Goal: Task Accomplishment & Management: Manage account settings

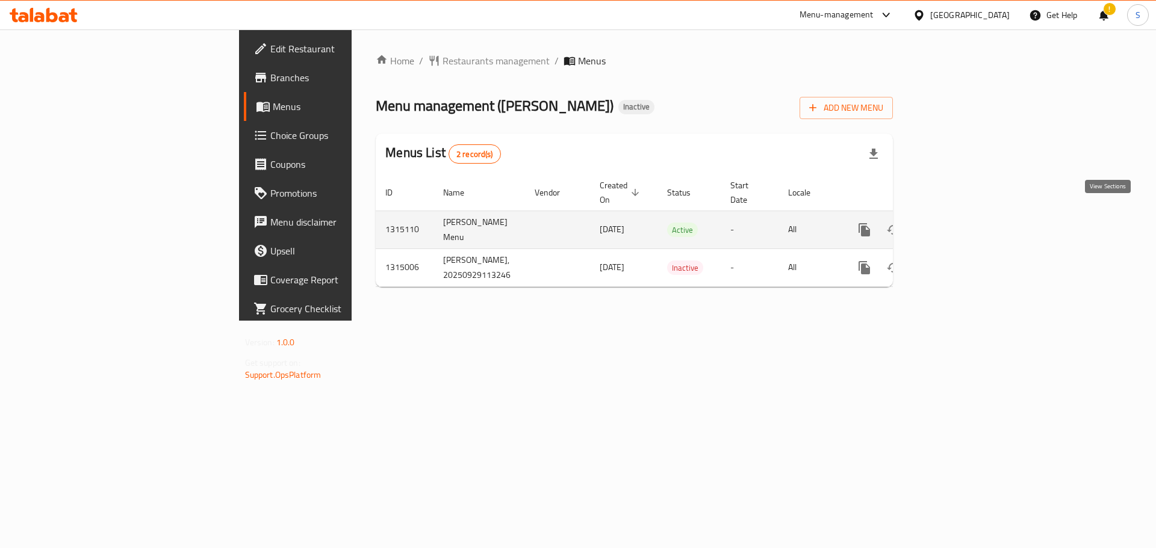
click at [958, 223] on icon "enhanced table" at bounding box center [951, 230] width 14 height 14
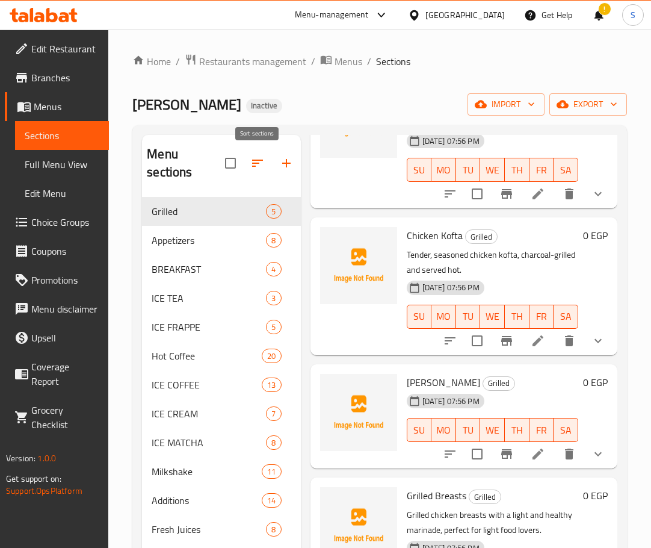
click at [264, 163] on icon "button" at bounding box center [257, 163] width 14 height 14
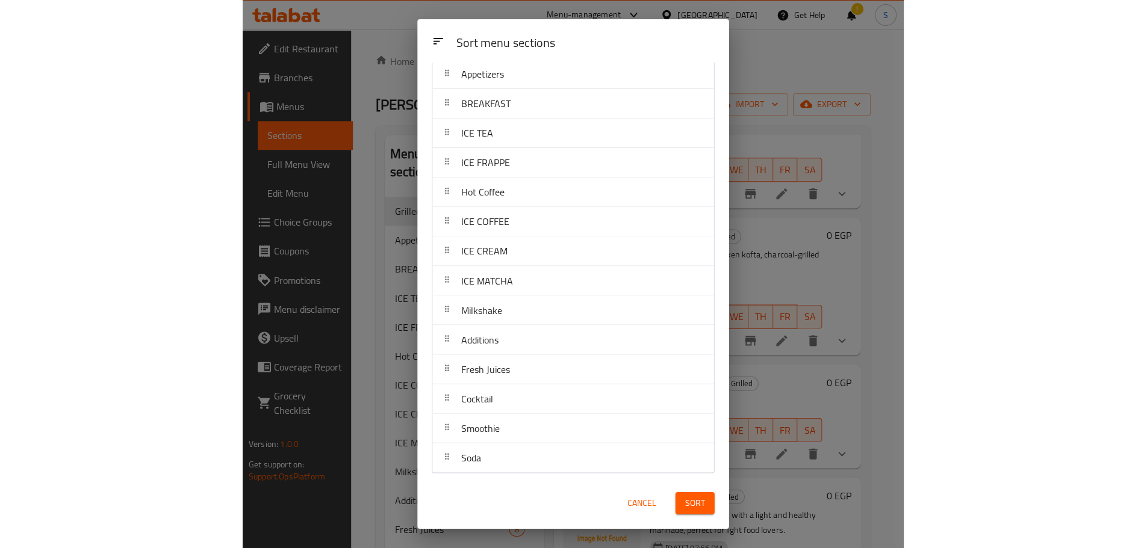
scroll to position [68, 0]
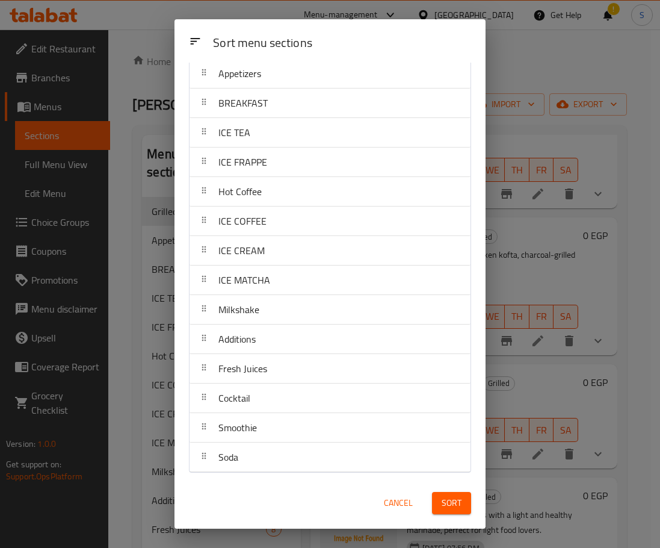
click at [556, 254] on div "Sort menu sections Sort menu sections Grilled Appetizers BREAKFAST ICE TEA ICE …" at bounding box center [330, 274] width 660 height 548
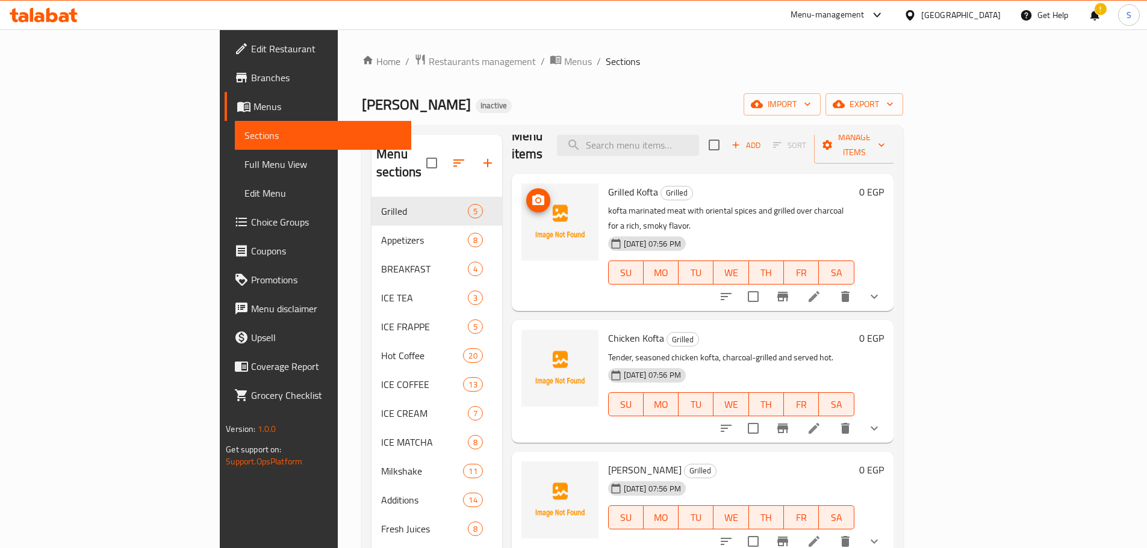
scroll to position [0, 0]
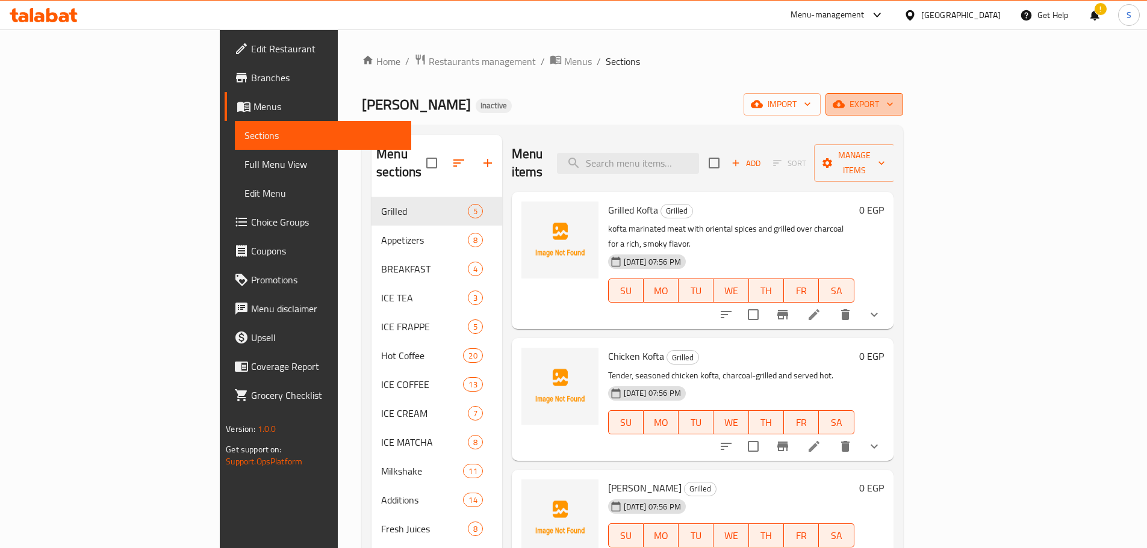
click at [893, 104] on span "export" at bounding box center [864, 104] width 58 height 15
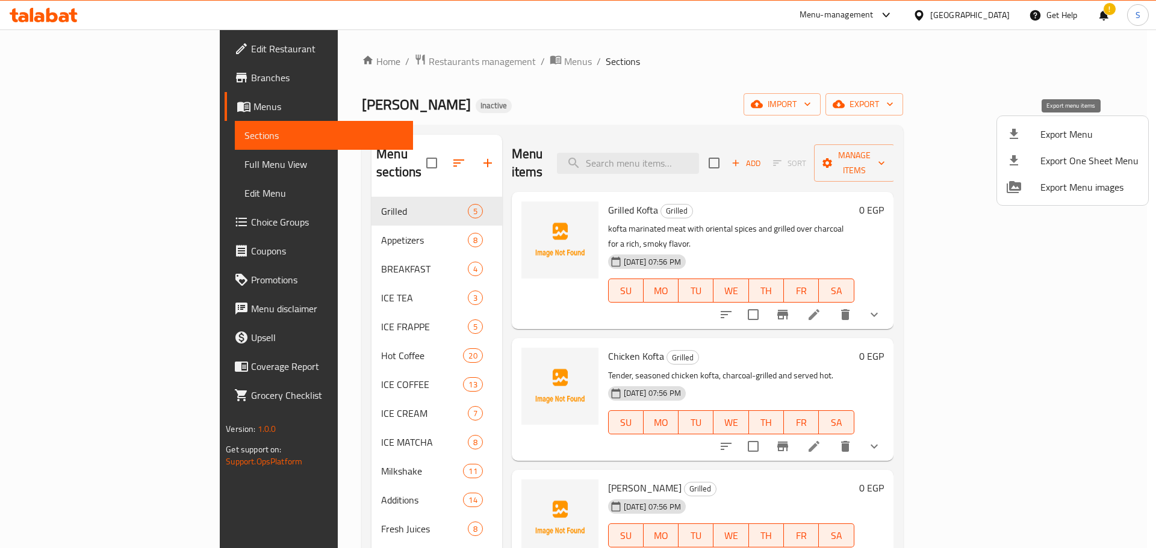
click at [1030, 139] on div at bounding box center [1023, 134] width 34 height 14
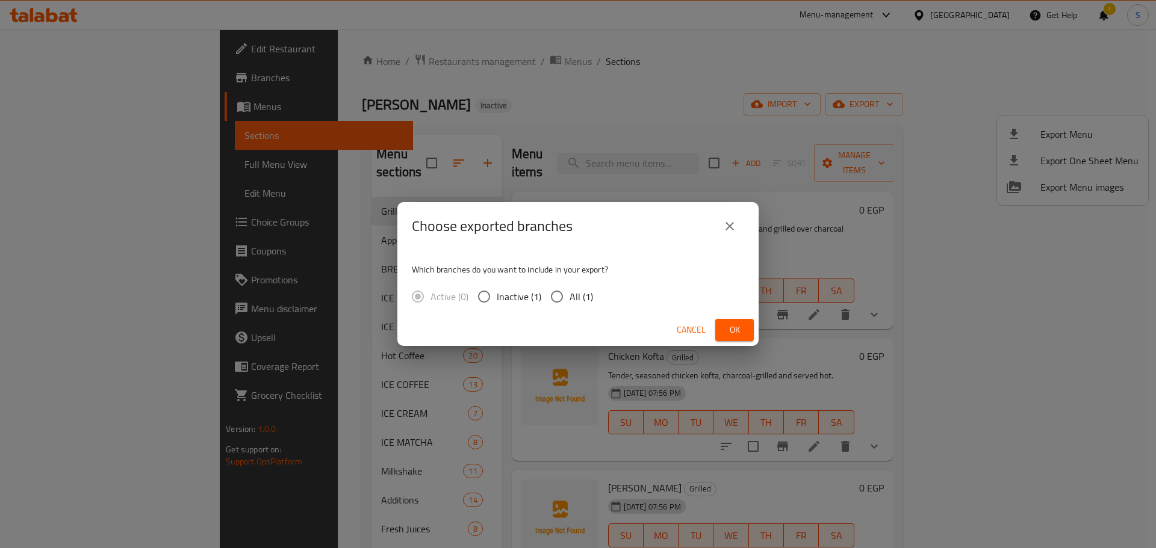
drag, startPoint x: 577, startPoint y: 307, endPoint x: 571, endPoint y: 304, distance: 6.2
click at [573, 305] on label "All (1)" at bounding box center [568, 296] width 49 height 25
click at [563, 291] on input "All (1)" at bounding box center [556, 296] width 25 height 25
radio input "true"
click at [731, 324] on span "Ok" at bounding box center [734, 330] width 19 height 15
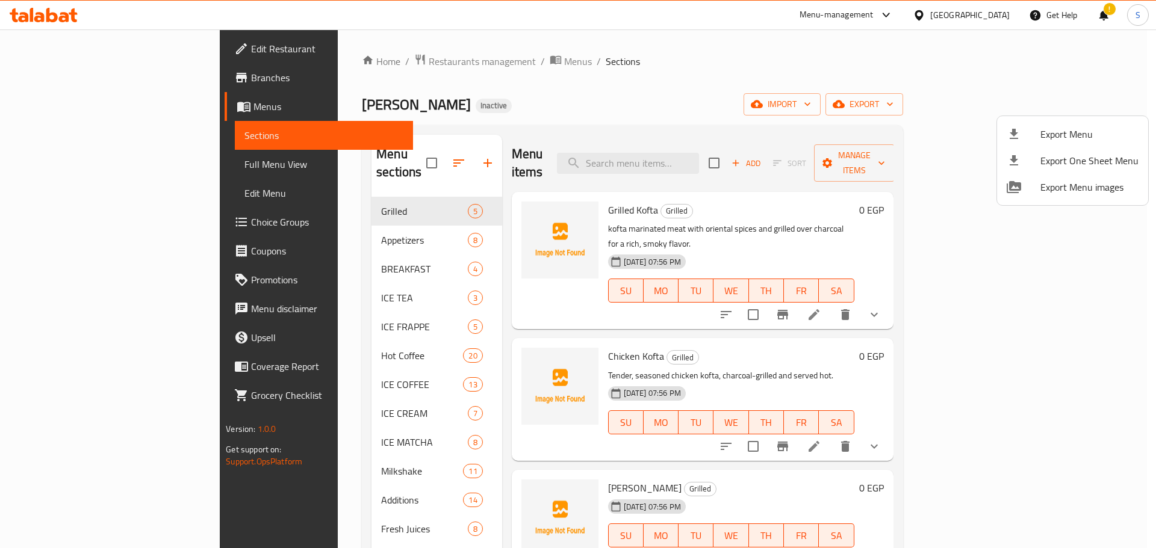
click at [531, 113] on div at bounding box center [578, 274] width 1156 height 548
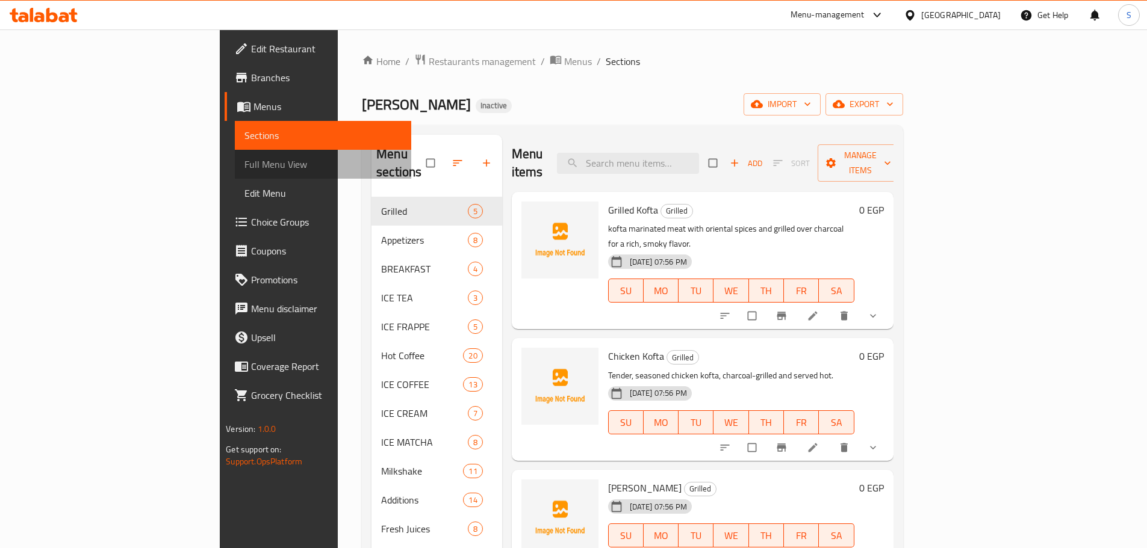
click at [244, 171] on span "Full Menu View" at bounding box center [322, 164] width 157 height 14
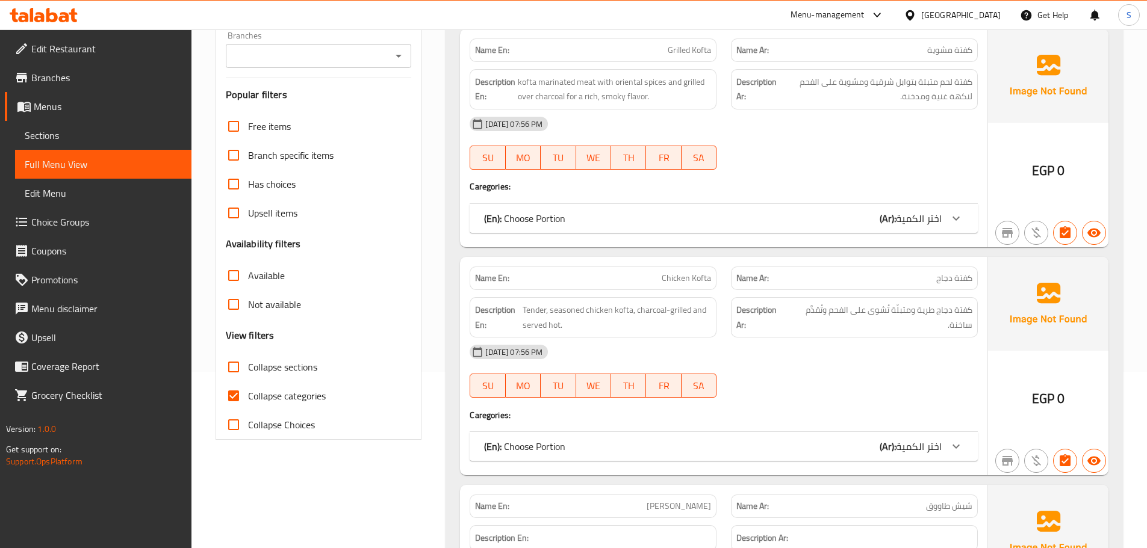
scroll to position [181, 0]
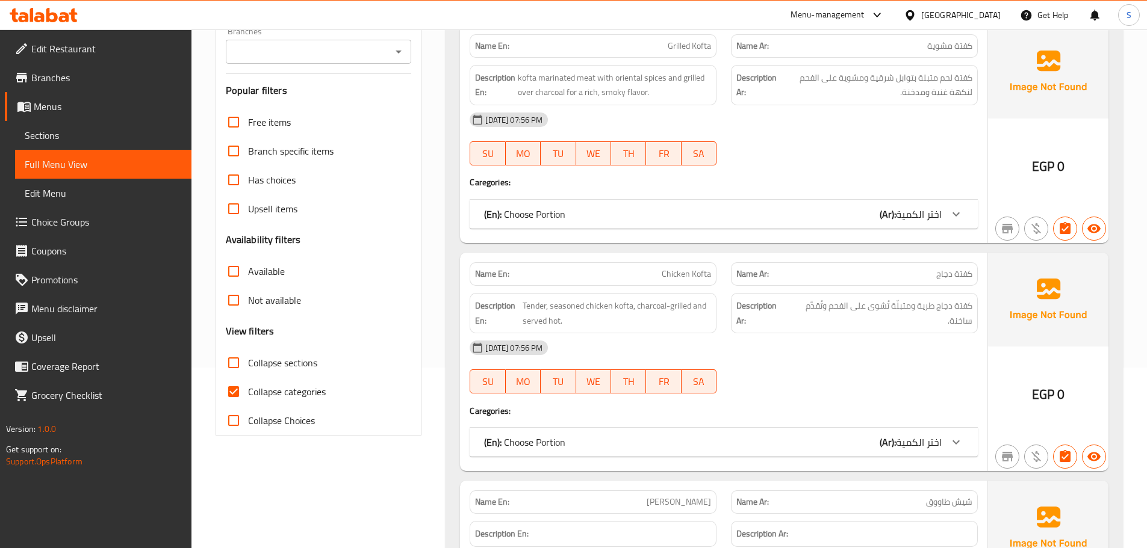
click at [287, 389] on span "Collapse categories" at bounding box center [287, 392] width 78 height 14
click at [248, 389] on input "Collapse categories" at bounding box center [233, 391] width 29 height 29
checkbox input "false"
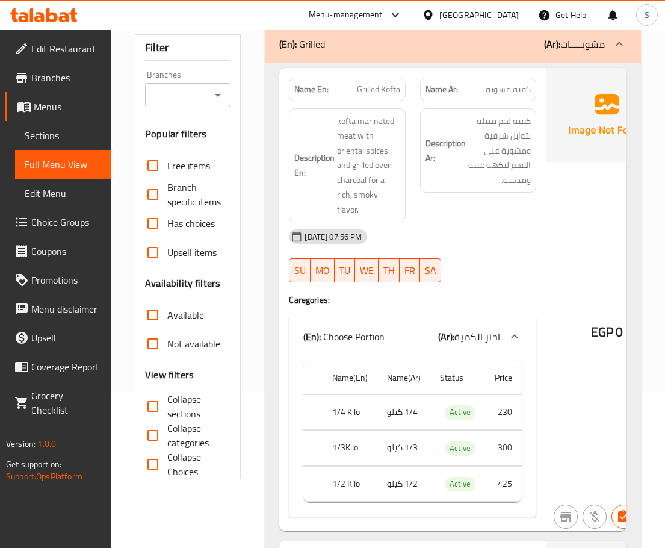
scroll to position [0, 0]
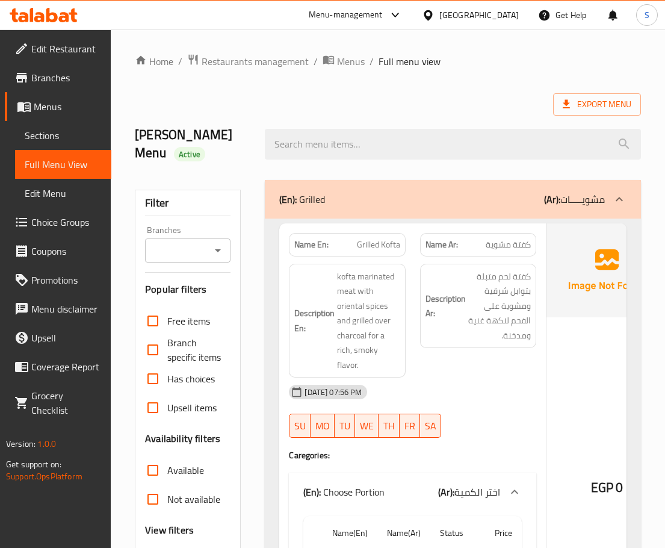
click at [351, 194] on div "(En): Grilled (Ar): مشويـــــات" at bounding box center [442, 199] width 326 height 14
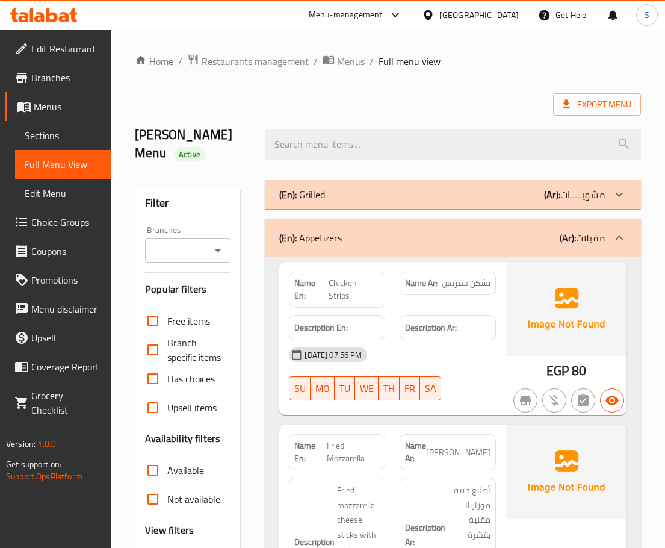
click at [373, 243] on div "(En): Appetizers (Ar): مقبلات" at bounding box center [442, 238] width 326 height 14
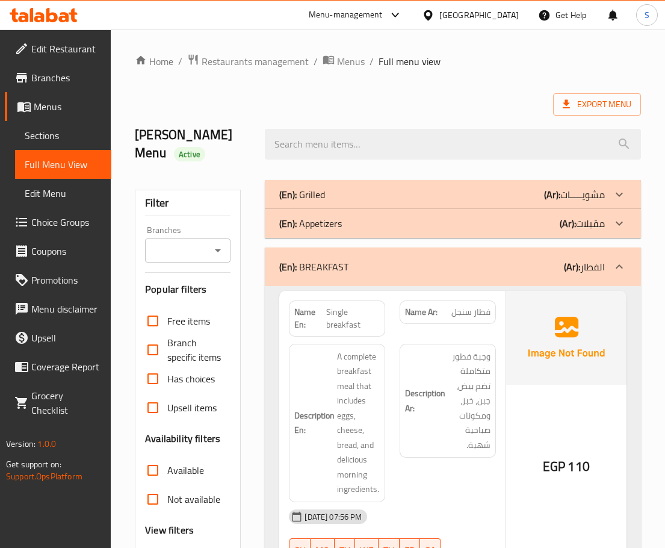
click at [409, 273] on div "(En): BREAKFAST (Ar): الفطار" at bounding box center [442, 266] width 326 height 14
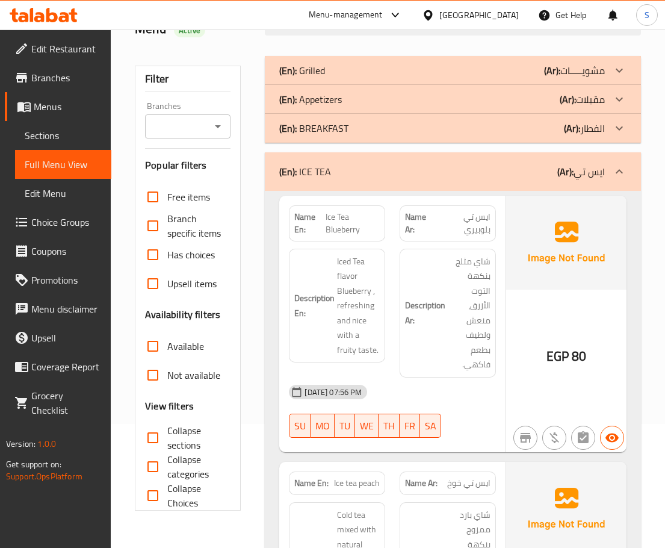
scroll to position [60, 0]
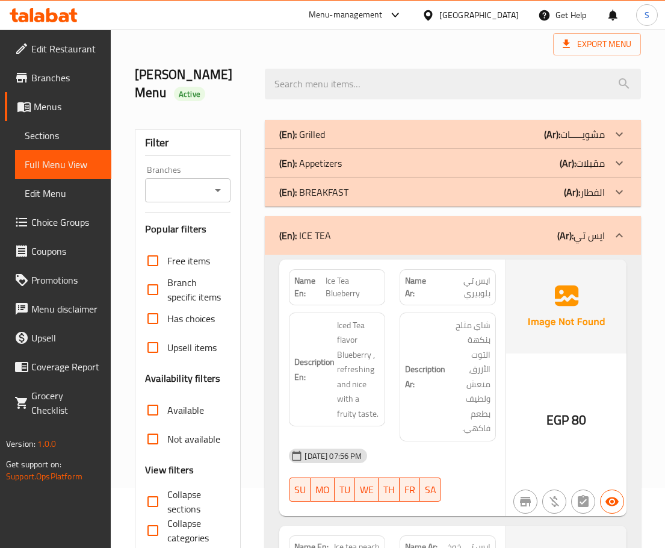
click at [551, 235] on div "(En): ICE TEA (Ar): ايس تي" at bounding box center [442, 235] width 326 height 14
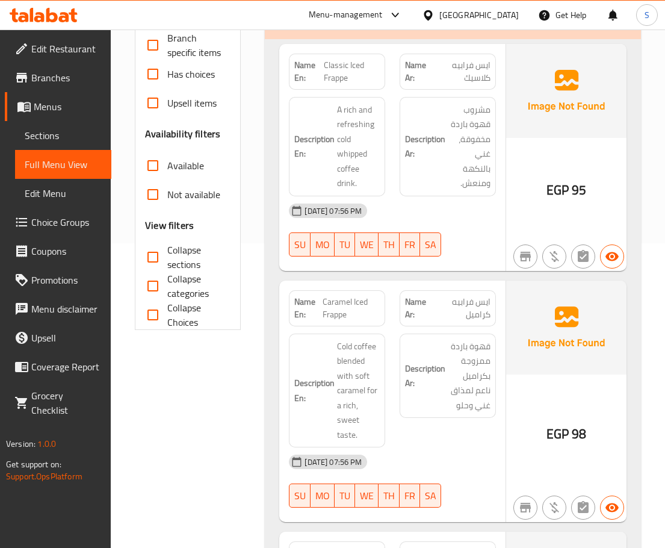
scroll to position [181, 0]
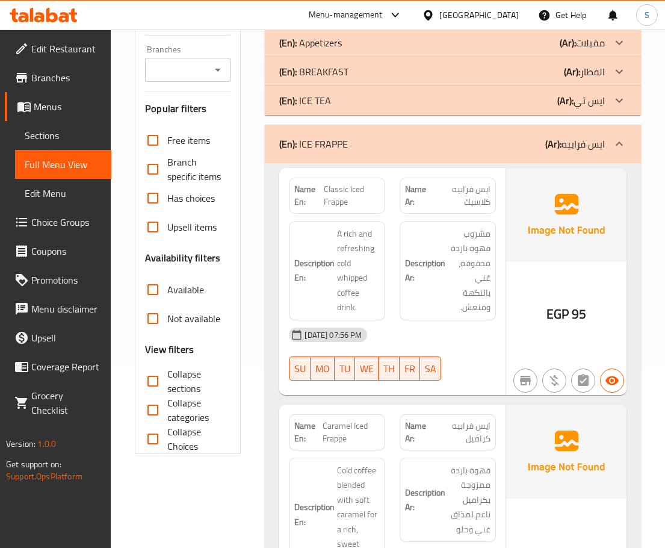
click at [500, 152] on div "(En): ICE FRAPPE (Ar): ایس فرابیه" at bounding box center [453, 144] width 376 height 39
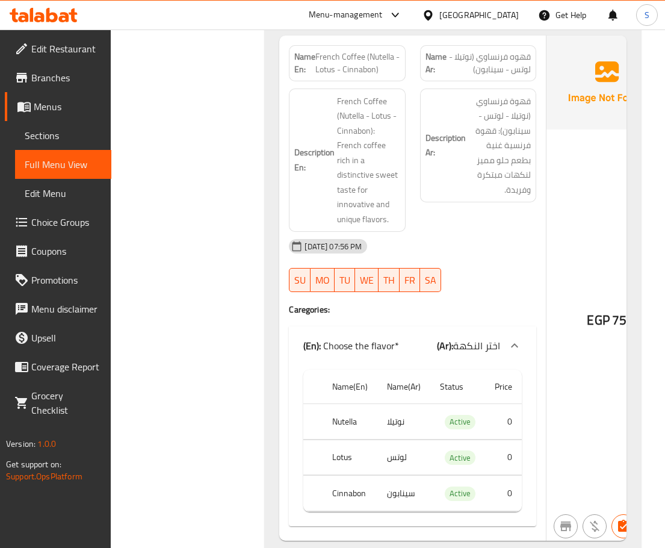
scroll to position [5538, 0]
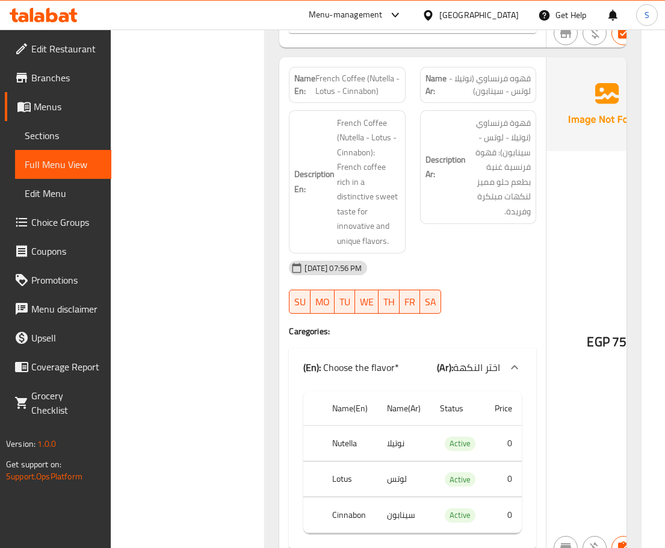
drag, startPoint x: 239, startPoint y: 212, endPoint x: 238, endPoint y: 194, distance: 18.1
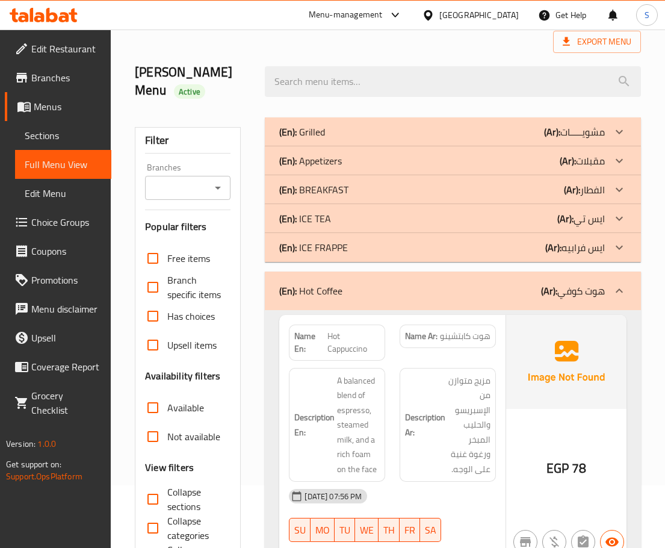
scroll to position [0, 0]
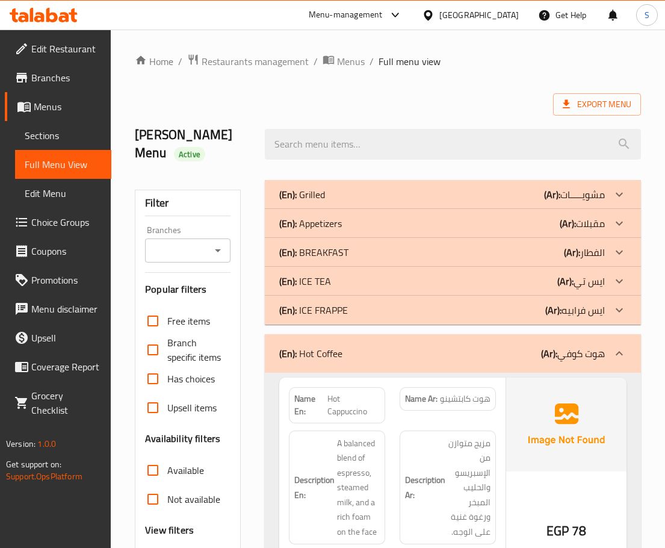
drag, startPoint x: 316, startPoint y: 344, endPoint x: 655, endPoint y: 223, distance: 360.2
click at [317, 344] on div "(En): Hot Coffee (Ar): هوت كوفي" at bounding box center [453, 353] width 376 height 39
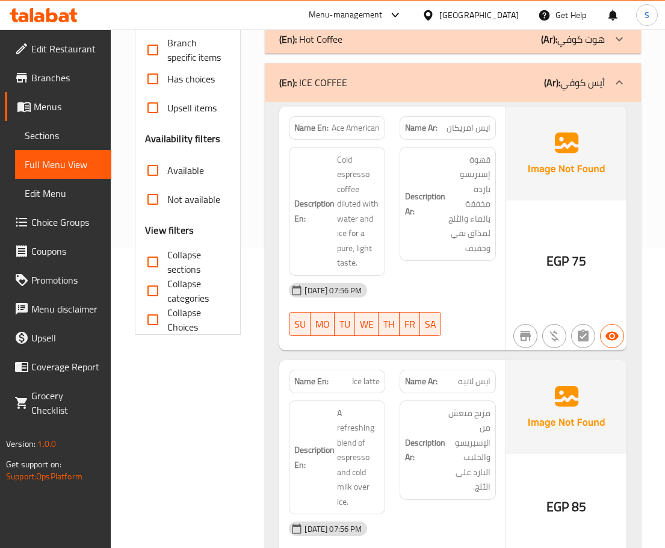
scroll to position [301, 0]
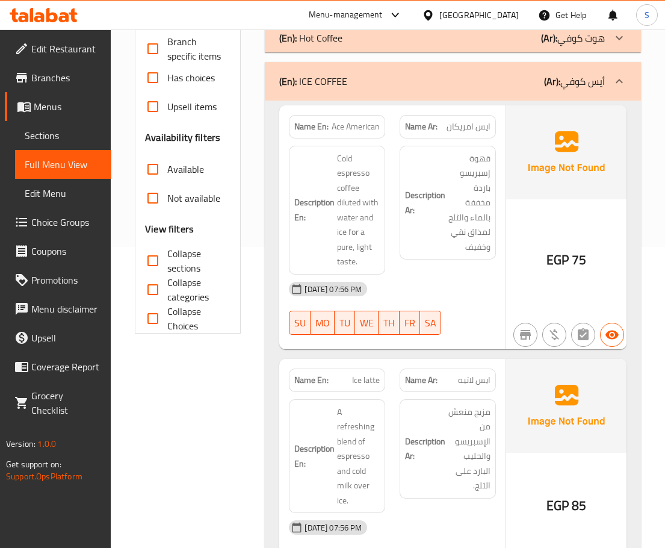
click at [564, 85] on p "(Ar): أيس كوفي" at bounding box center [574, 81] width 61 height 14
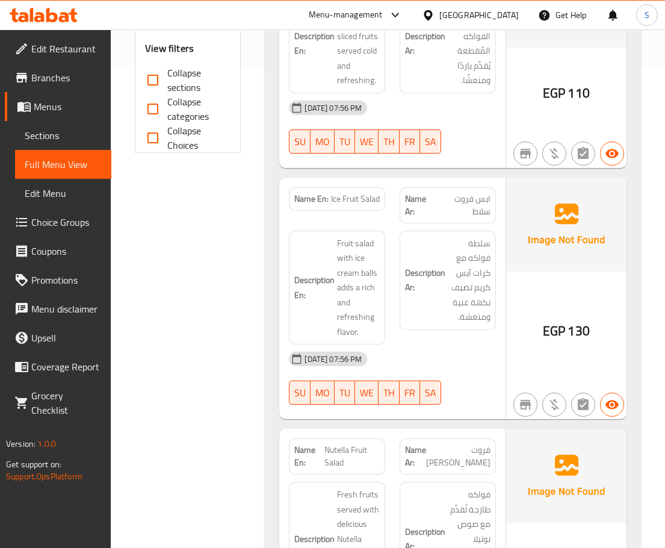
scroll to position [181, 0]
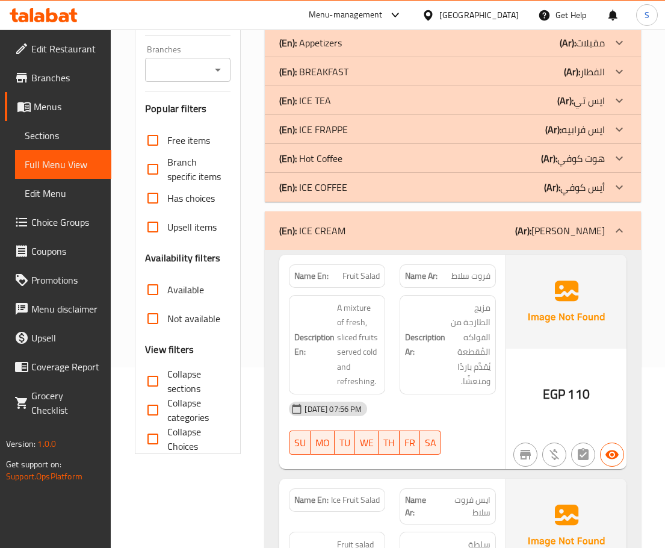
click at [539, 235] on div "(En): ICE CREAM (Ar): أيس كريم" at bounding box center [442, 230] width 326 height 14
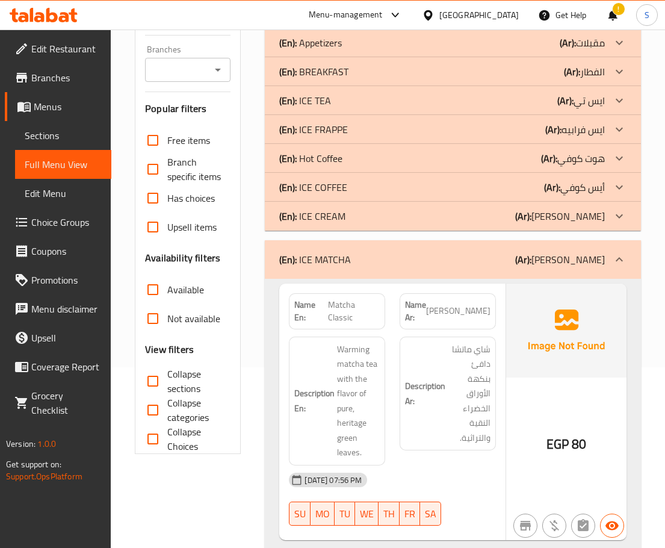
click at [521, 275] on div "(En): ICE MATCHA (Ar): ايس ماتشا" at bounding box center [453, 259] width 376 height 39
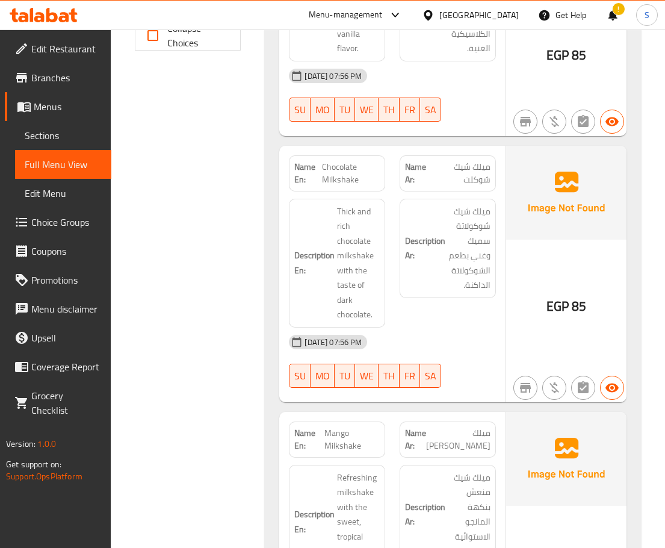
scroll to position [722, 0]
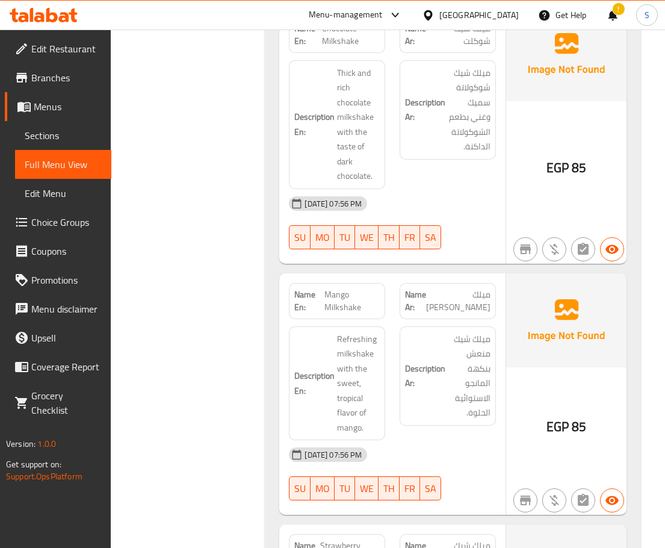
click at [538, 299] on img at bounding box center [566, 320] width 120 height 94
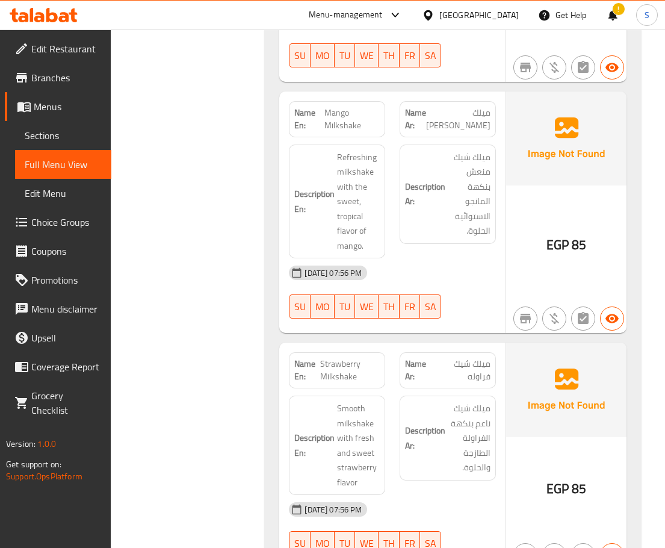
scroll to position [963, 0]
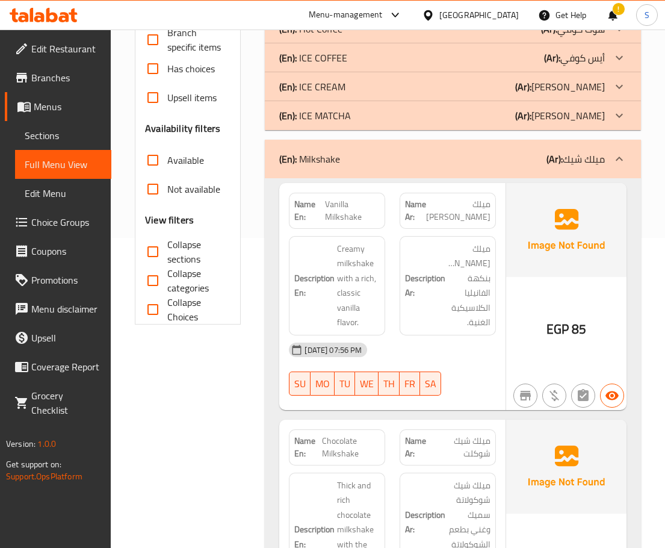
scroll to position [241, 0]
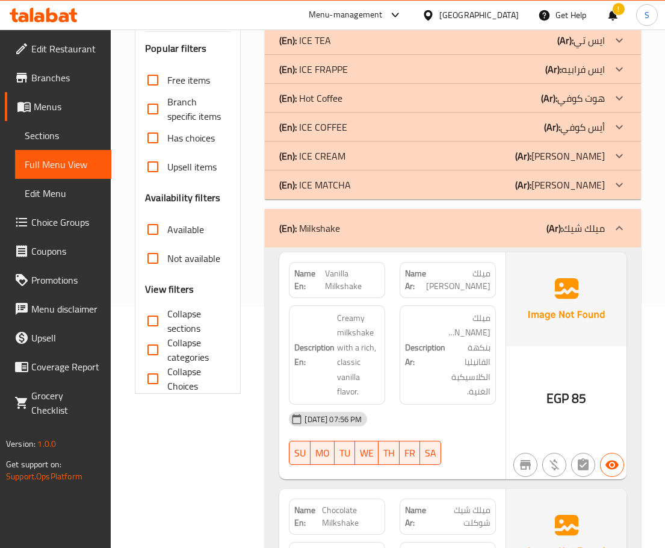
click at [535, 231] on div "(En): Milkshake (Ar): ميلك شيك" at bounding box center [442, 228] width 326 height 14
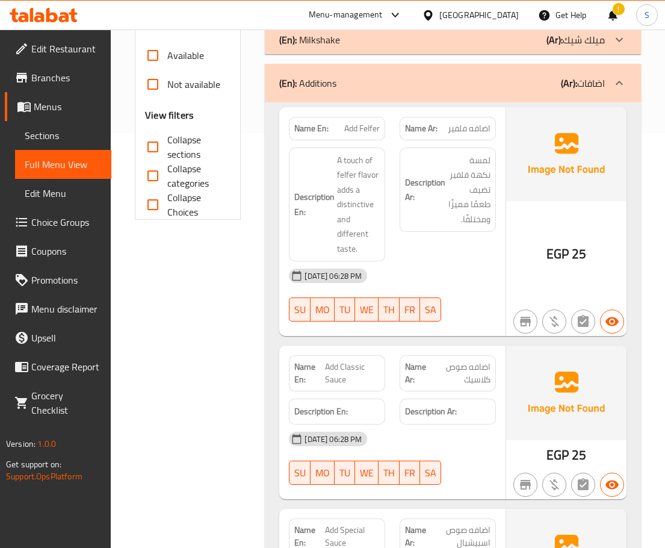
scroll to position [421, 0]
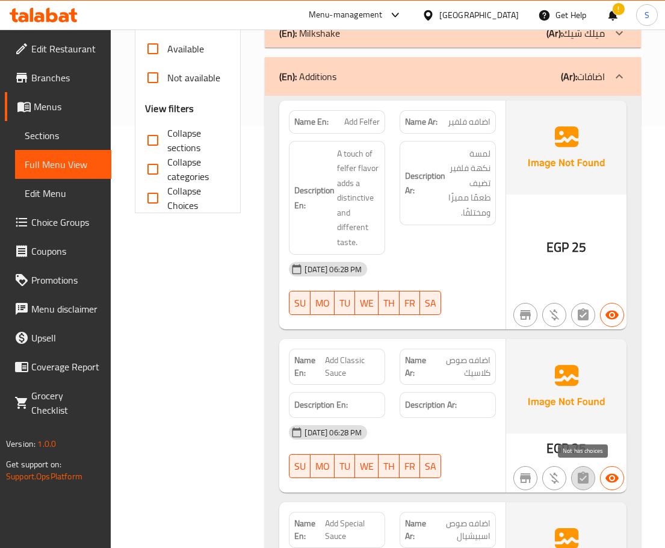
click at [590, 488] on button "button" at bounding box center [583, 478] width 24 height 24
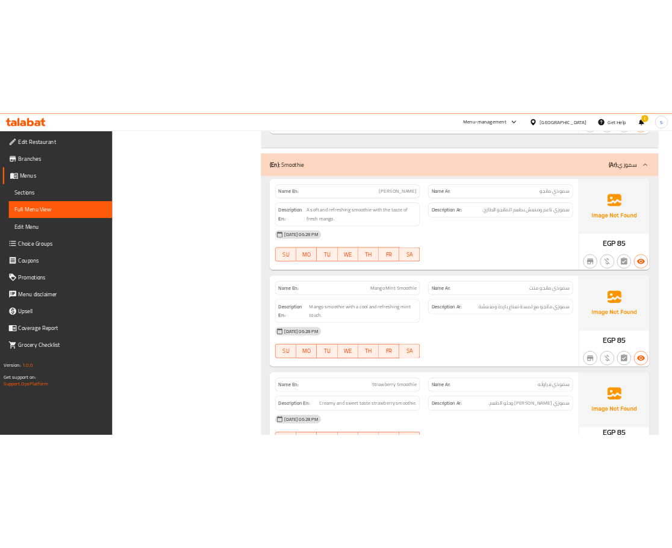
scroll to position [5297, 0]
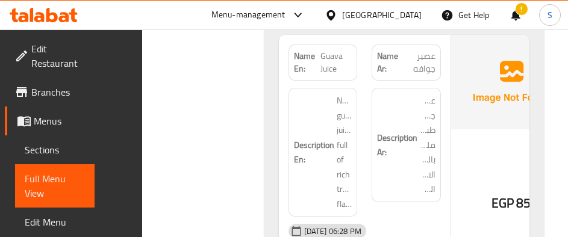
click at [339, 185] on span "Natural guava juice full of rich tropical flavors." at bounding box center [344, 152] width 16 height 118
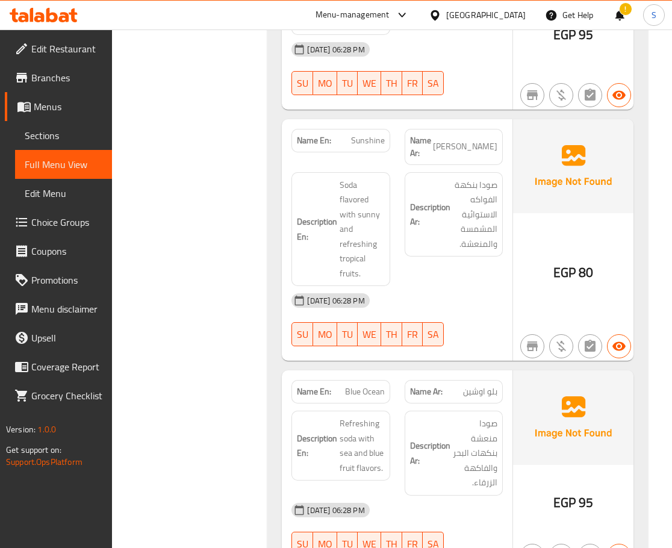
scroll to position [12081, 0]
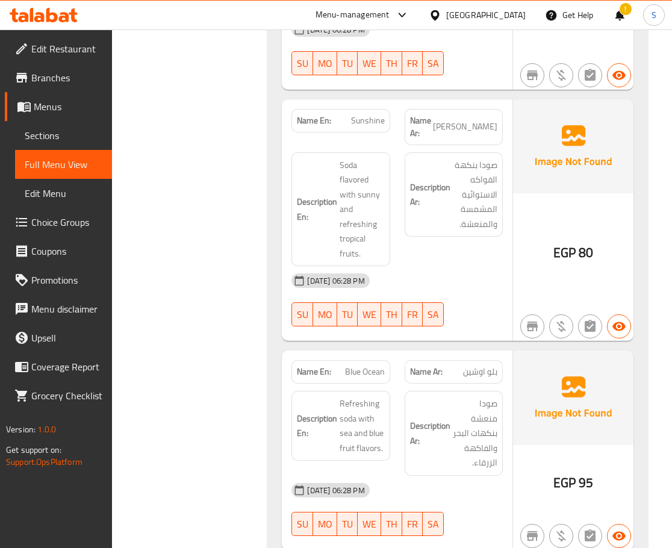
drag, startPoint x: 64, startPoint y: 157, endPoint x: 58, endPoint y: 90, distance: 67.6
click at [64, 157] on span "Full Menu View" at bounding box center [64, 164] width 78 height 14
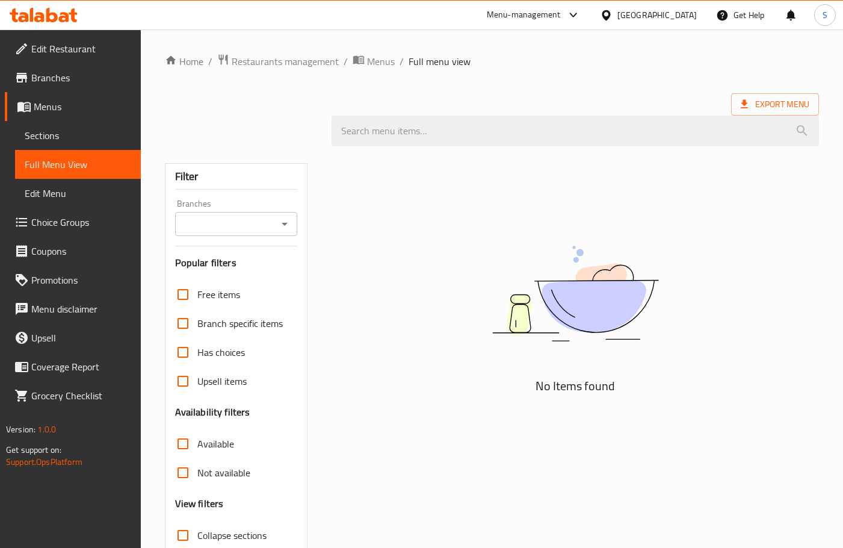
click at [73, 132] on span "Sections" at bounding box center [78, 135] width 107 height 14
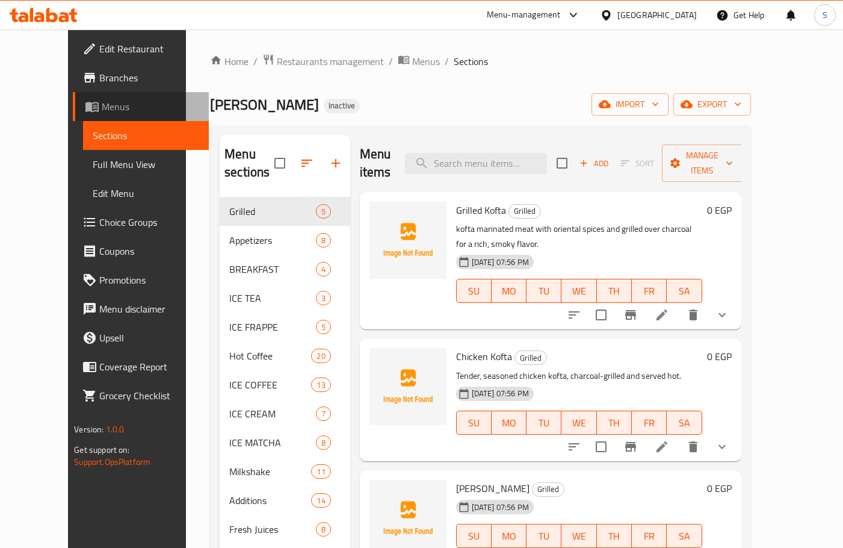
click at [102, 109] on span "Menus" at bounding box center [151, 106] width 98 height 14
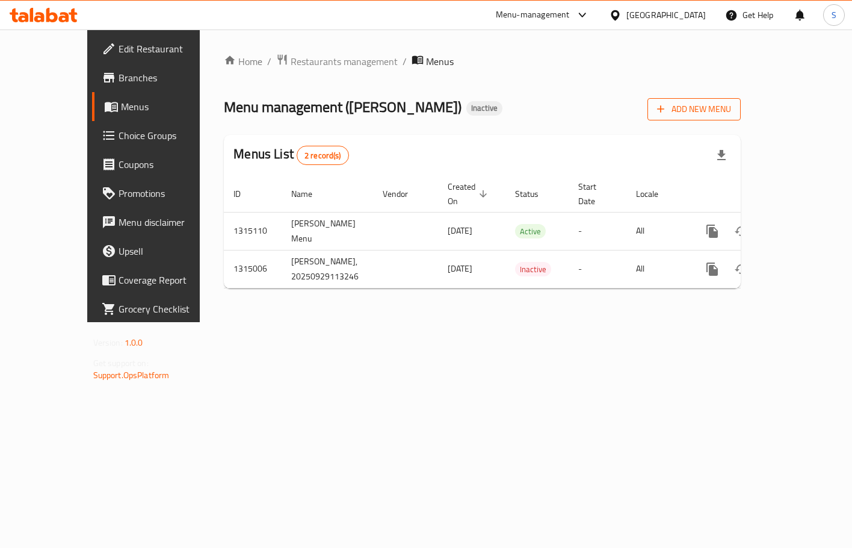
click at [671, 111] on span "Add New Menu" at bounding box center [694, 109] width 74 height 15
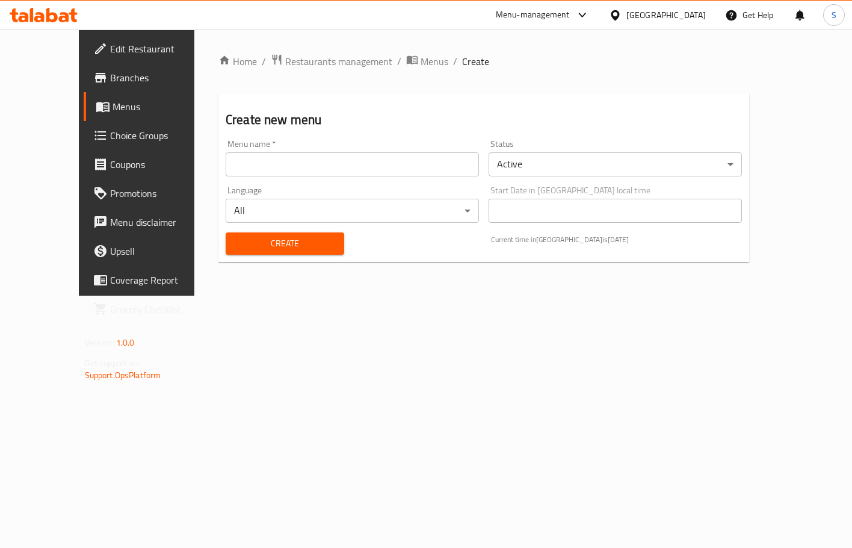
click at [328, 153] on input "text" at bounding box center [352, 164] width 253 height 24
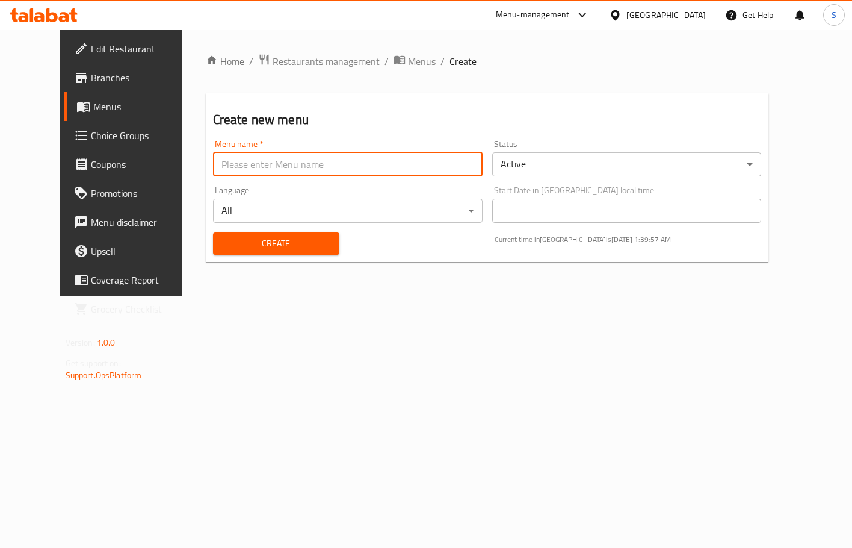
type input "S-New"
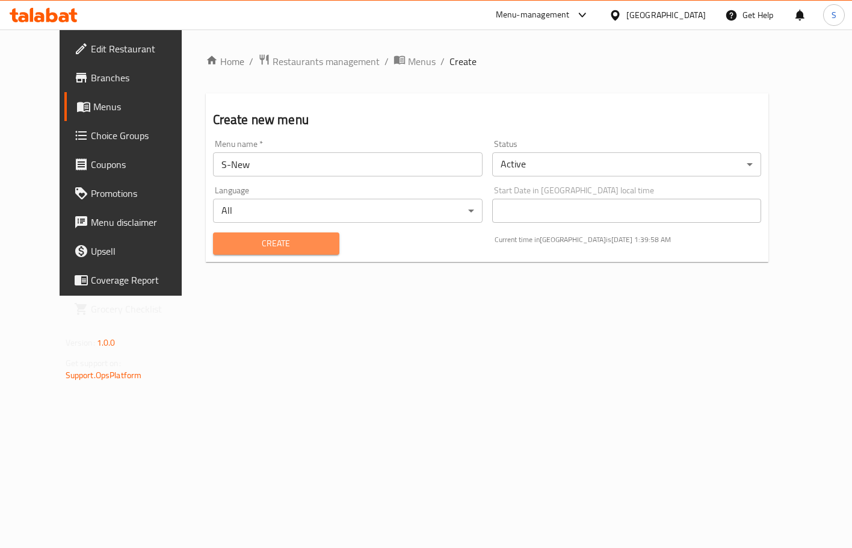
click at [274, 250] on span "Create" at bounding box center [276, 243] width 107 height 15
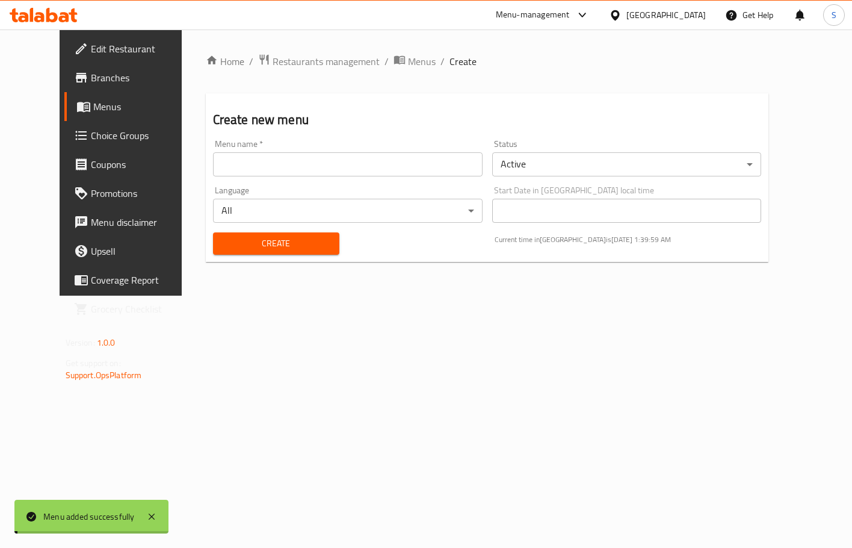
click at [93, 108] on span "Menus" at bounding box center [142, 106] width 99 height 14
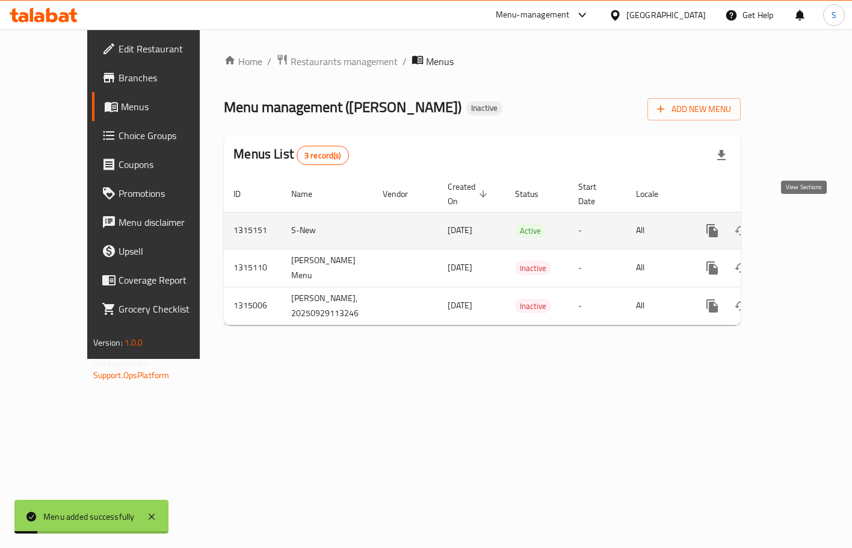
click at [671, 225] on icon "enhanced table" at bounding box center [799, 230] width 11 height 11
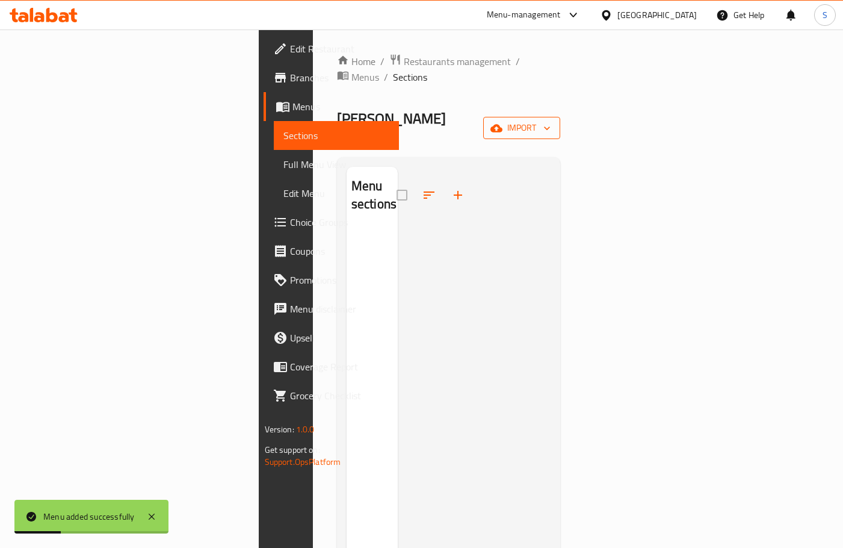
click at [551, 120] on span "import" at bounding box center [522, 127] width 58 height 15
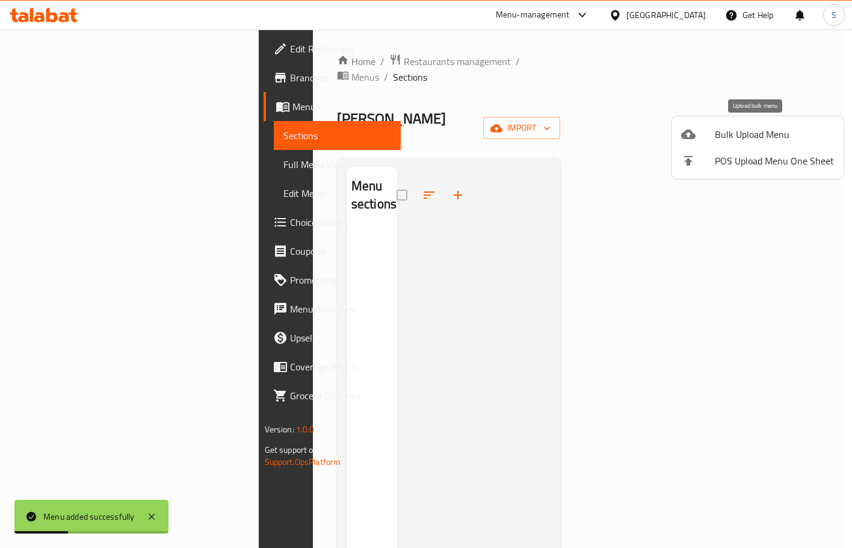
click at [671, 129] on span "Bulk Upload Menu" at bounding box center [774, 134] width 119 height 14
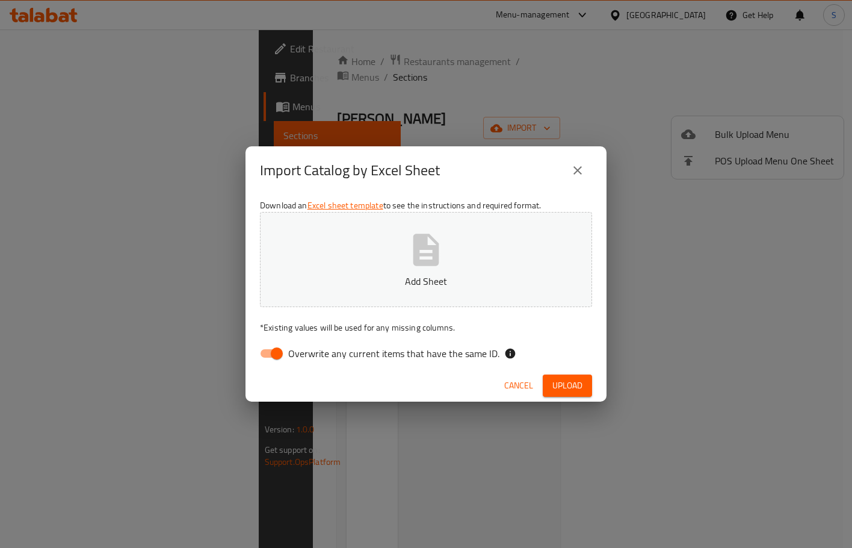
click at [305, 359] on span "Overwrite any current items that have the same ID." at bounding box center [393, 353] width 211 height 14
click at [305, 359] on input "Overwrite any current items that have the same ID." at bounding box center [277, 353] width 69 height 23
checkbox input "false"
click at [563, 378] on span "Upload" at bounding box center [568, 385] width 30 height 15
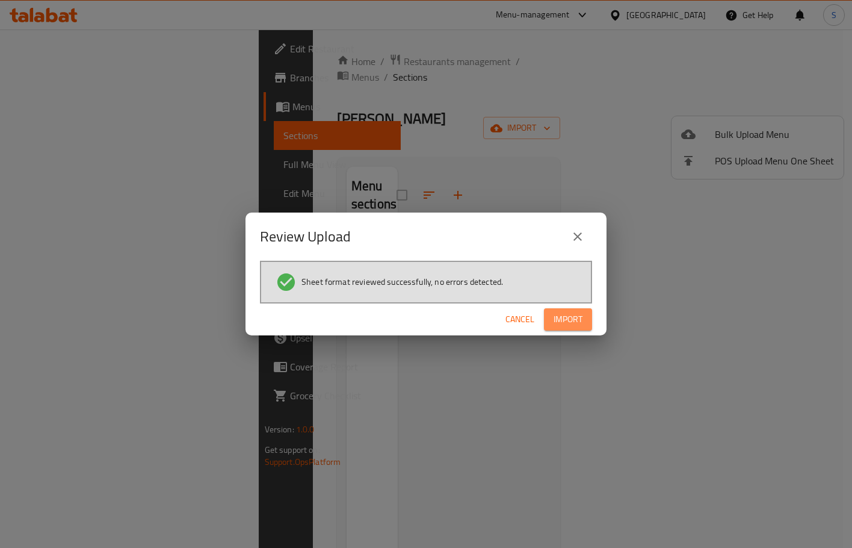
click at [568, 326] on span "Import" at bounding box center [568, 319] width 29 height 15
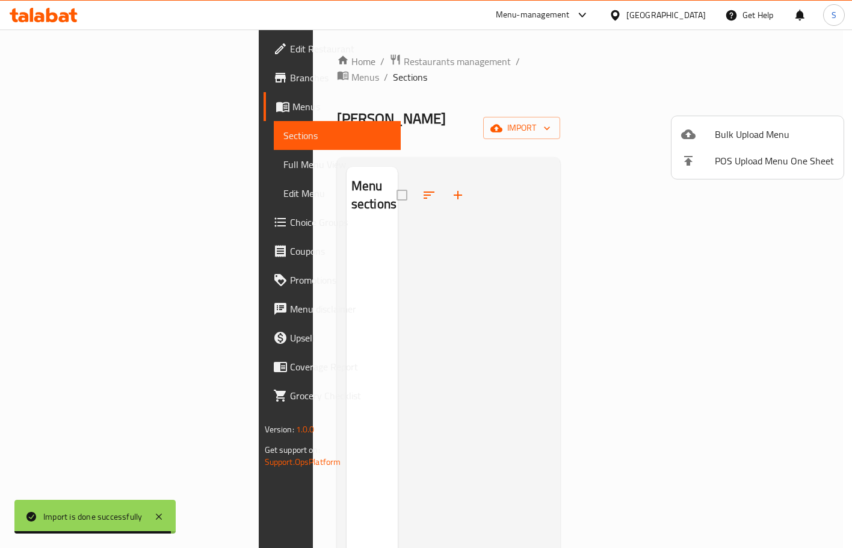
click at [407, 96] on div at bounding box center [426, 274] width 852 height 548
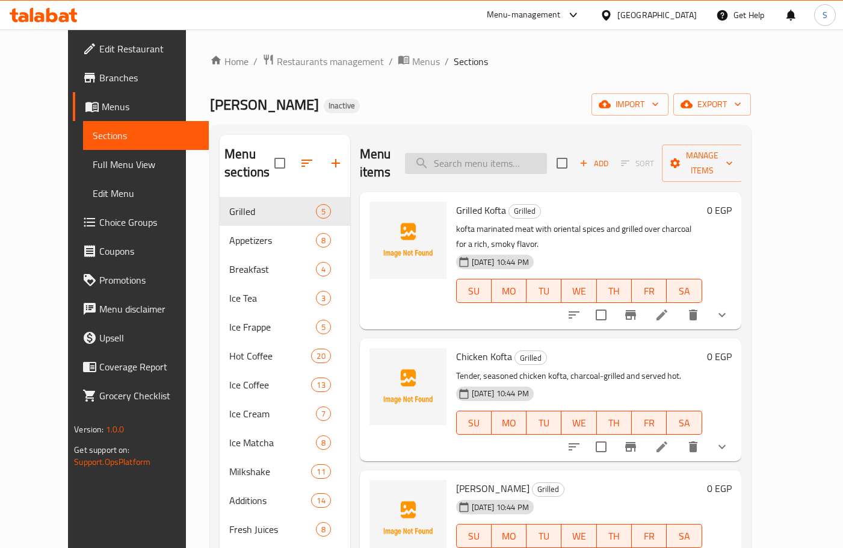
click at [522, 153] on input "search" at bounding box center [476, 163] width 142 height 21
paste input "مكس فرايد"
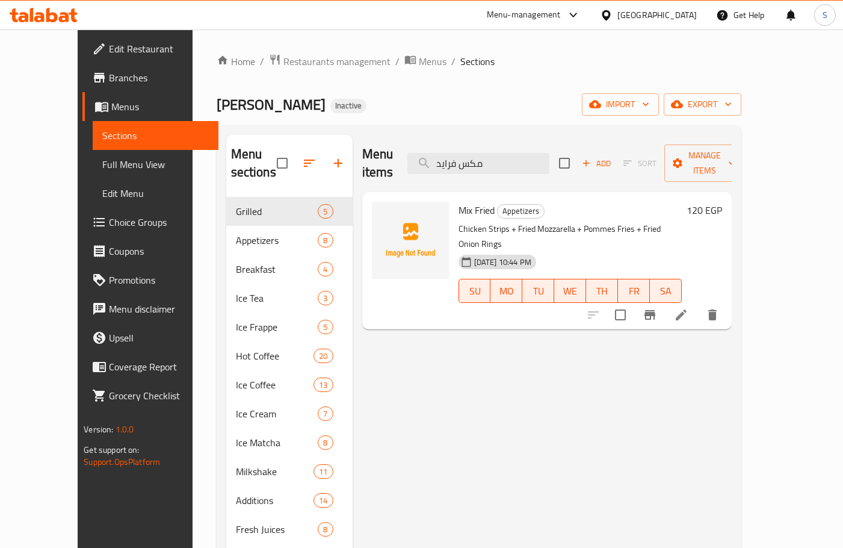
type input "مكس فرايد"
click at [671, 308] on icon at bounding box center [681, 315] width 14 height 14
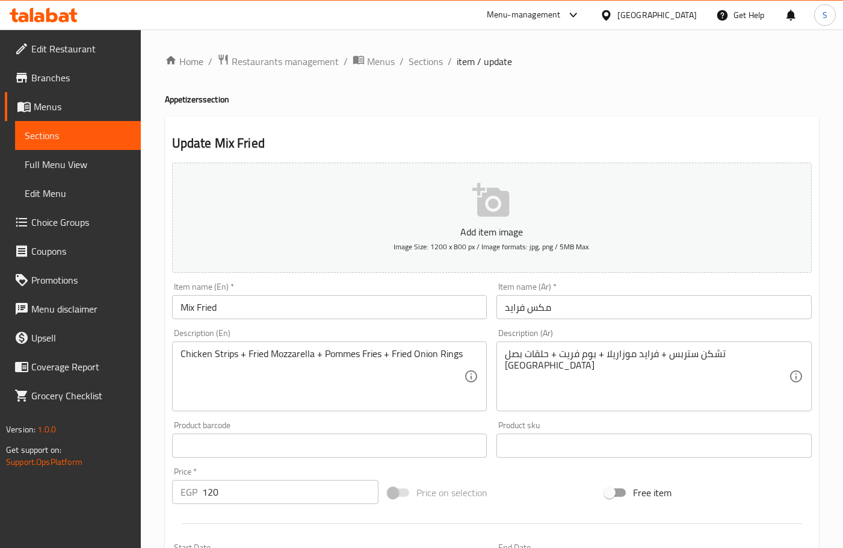
click at [103, 141] on span "Sections" at bounding box center [78, 135] width 107 height 14
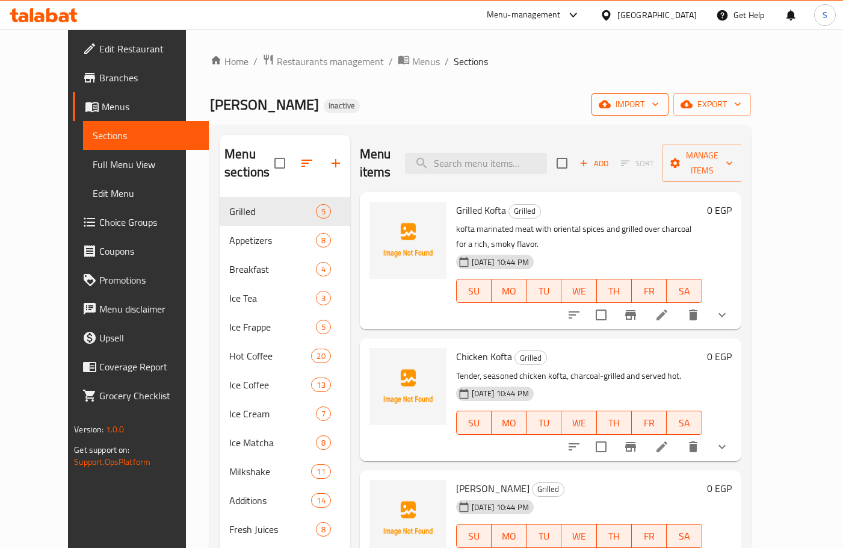
click at [669, 94] on button "import" at bounding box center [630, 104] width 77 height 22
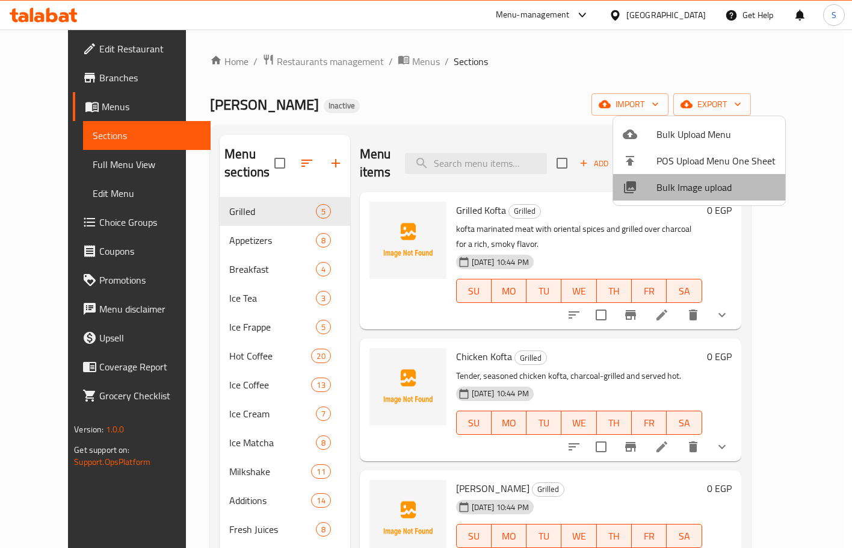
click at [671, 187] on span "Bulk Image upload" at bounding box center [716, 187] width 119 height 14
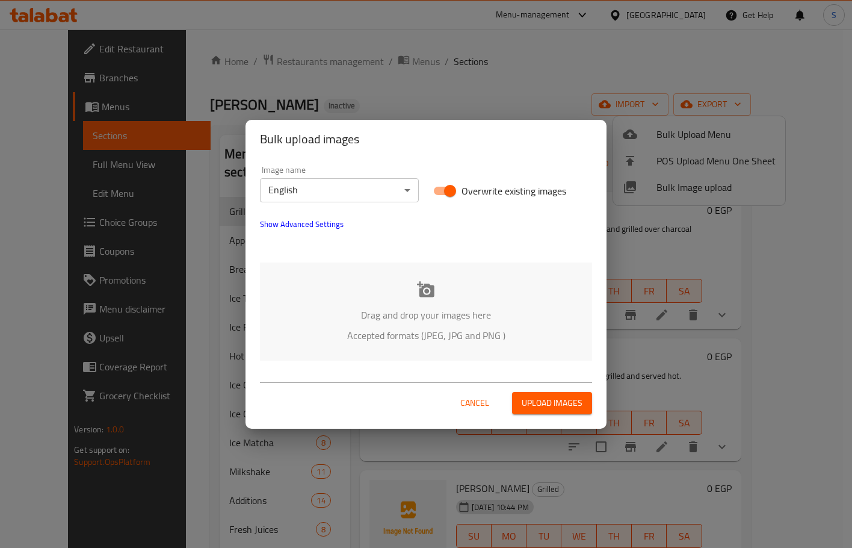
click at [427, 288] on icon at bounding box center [426, 289] width 18 height 18
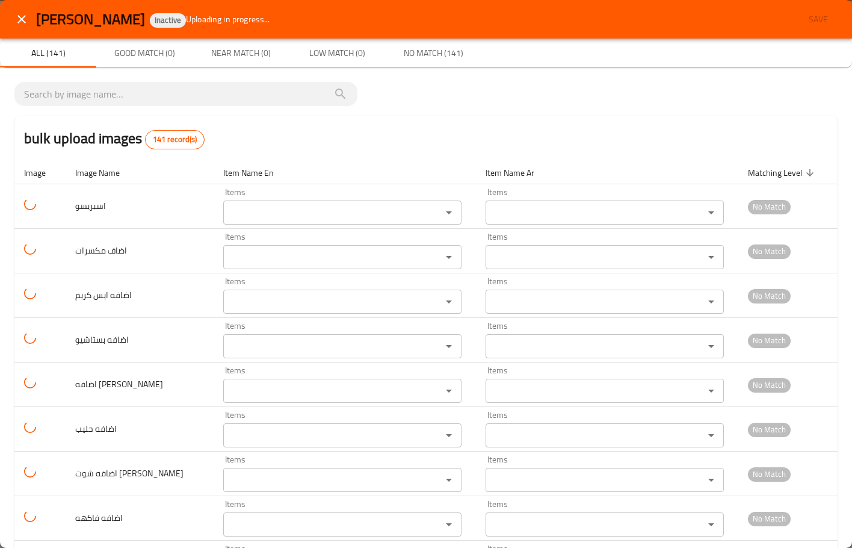
click at [25, 20] on icon "close" at bounding box center [21, 19] width 14 height 14
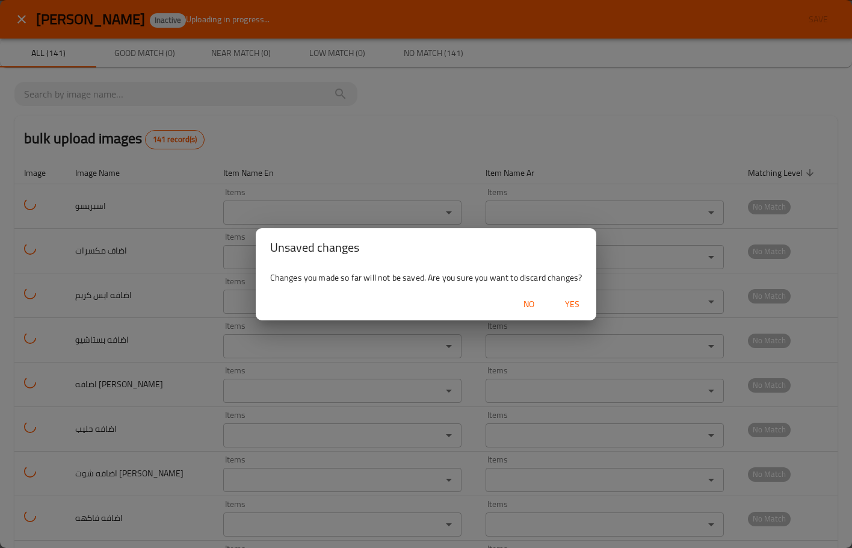
click at [567, 304] on span "Yes" at bounding box center [572, 304] width 29 height 15
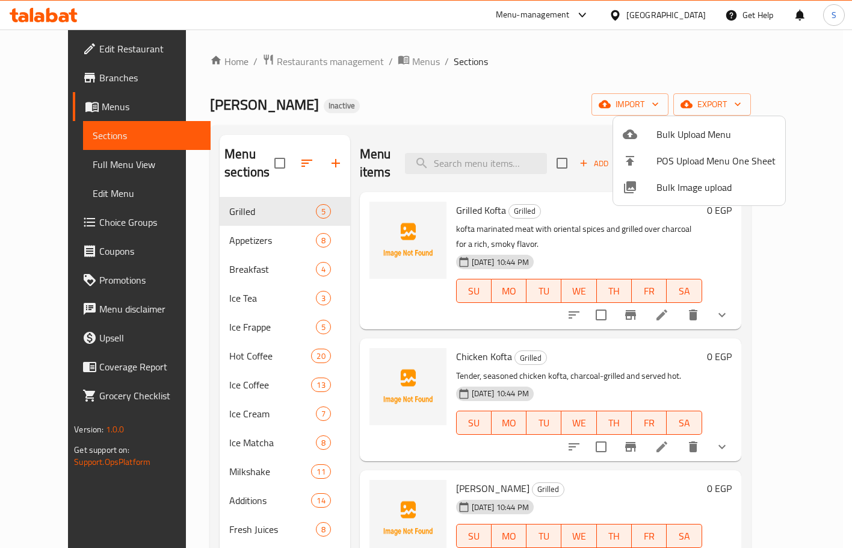
click at [527, 66] on div at bounding box center [426, 274] width 852 height 548
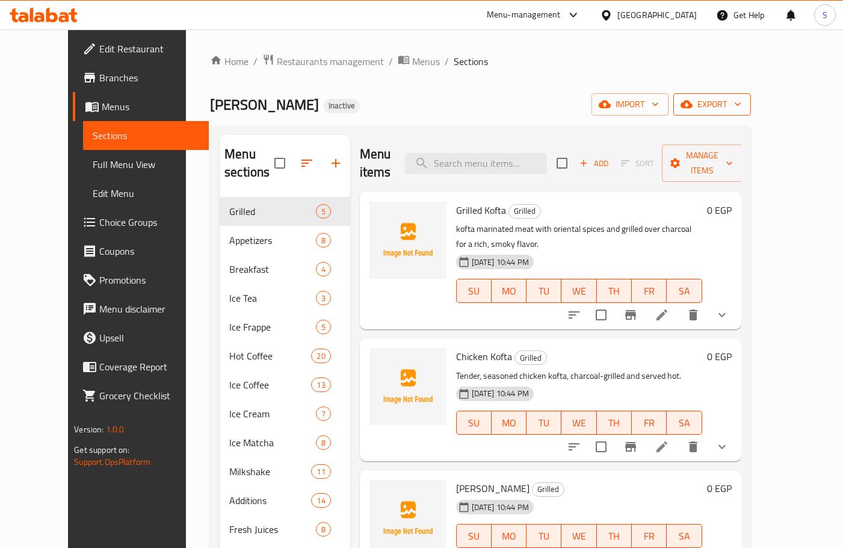
click at [671, 111] on span "export" at bounding box center [712, 104] width 58 height 15
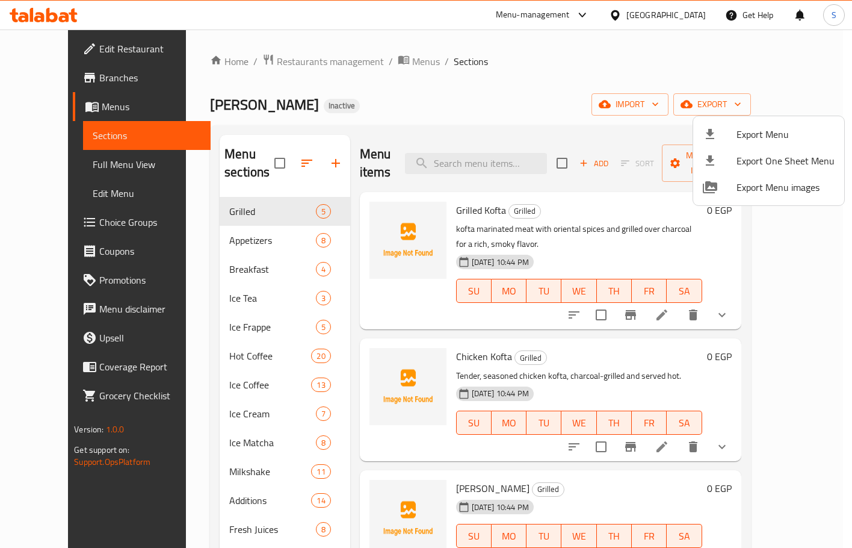
click at [671, 128] on span "Export Menu" at bounding box center [786, 134] width 98 height 14
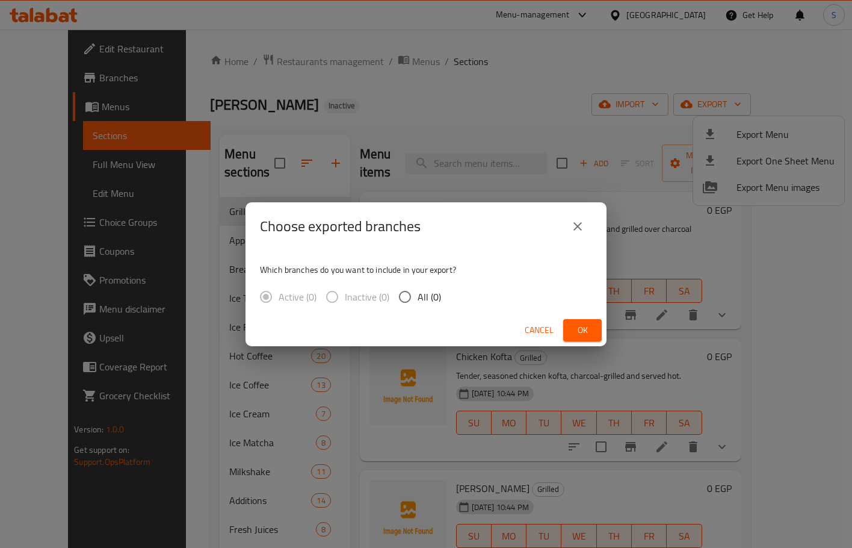
click at [410, 294] on input "All (0)" at bounding box center [404, 296] width 25 height 25
radio input "true"
click at [583, 231] on icon "close" at bounding box center [578, 226] width 14 height 14
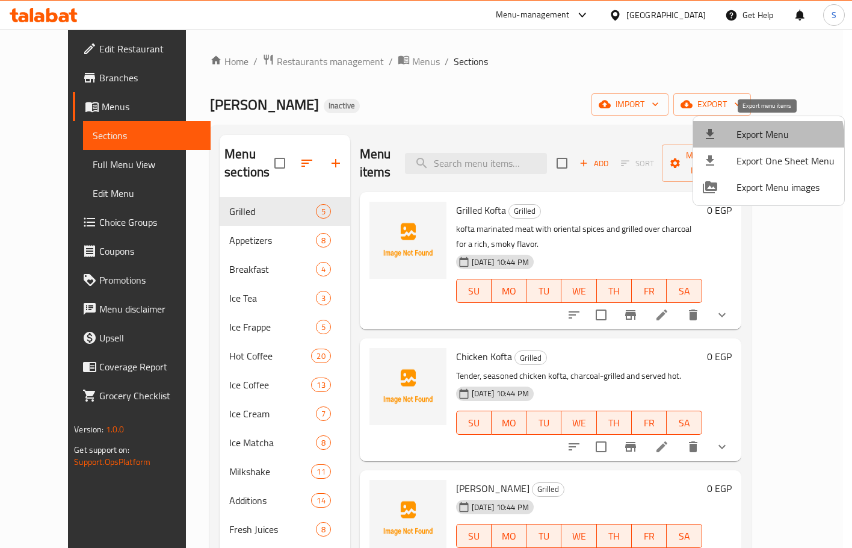
click at [671, 146] on li "Export Menu" at bounding box center [768, 134] width 151 height 26
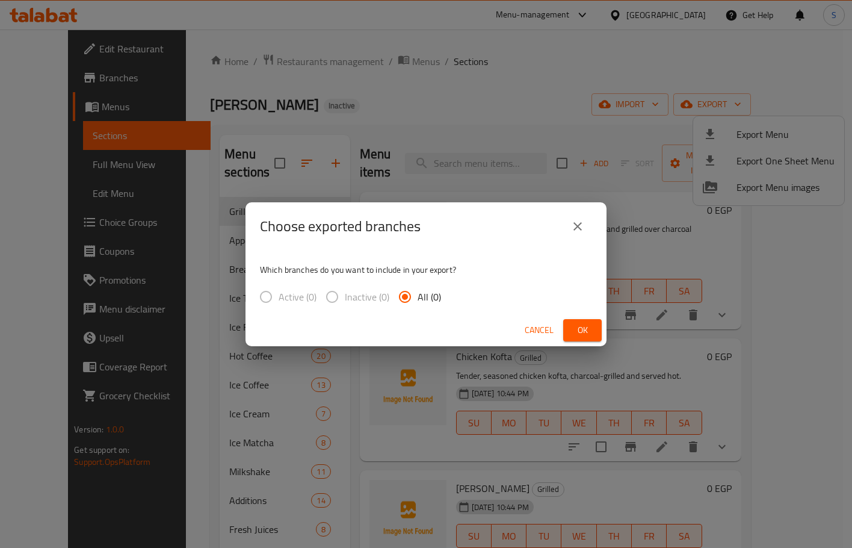
click at [385, 187] on div "Choose exported branches Which branches do you want to include in your export? …" at bounding box center [426, 274] width 852 height 548
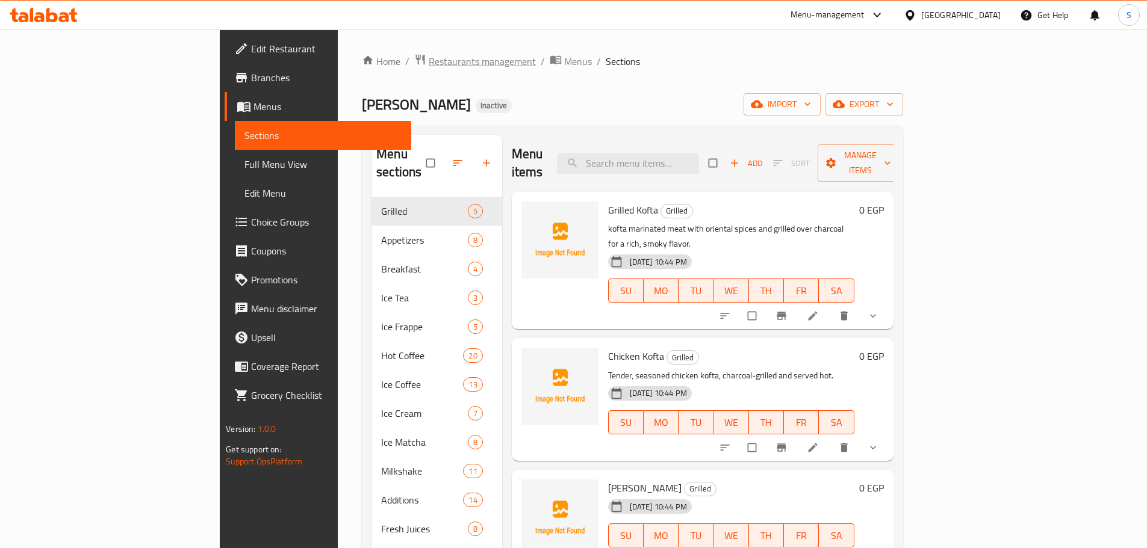
click at [429, 58] on span "Restaurants management" at bounding box center [482, 61] width 107 height 14
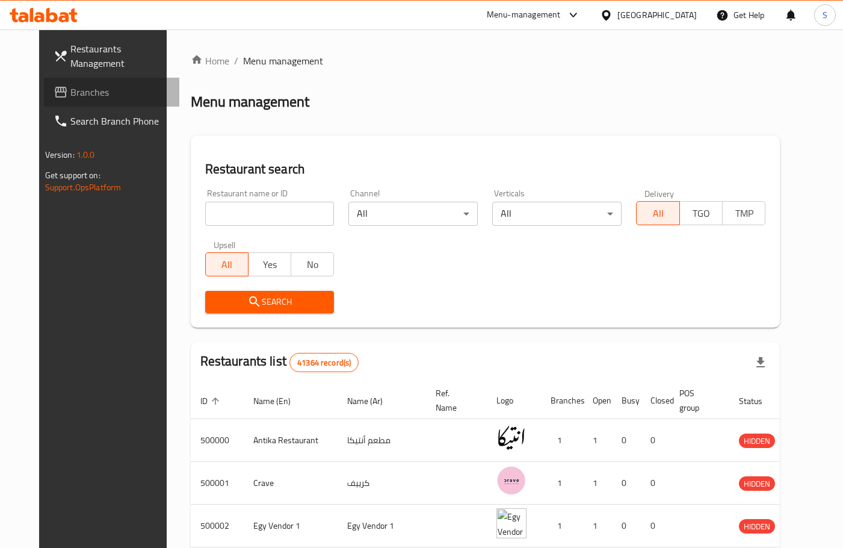
click at [75, 98] on span "Branches" at bounding box center [120, 92] width 100 height 14
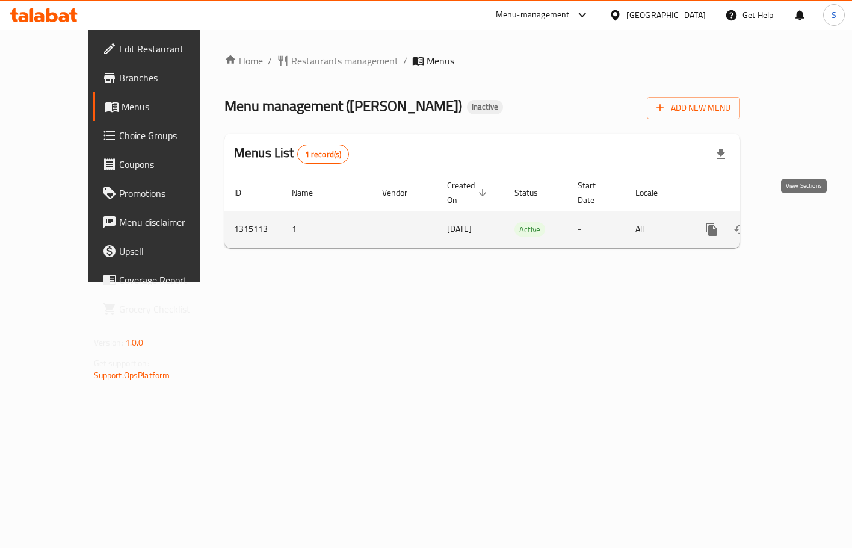
click at [804, 224] on icon "enhanced table" at bounding box center [798, 229] width 11 height 11
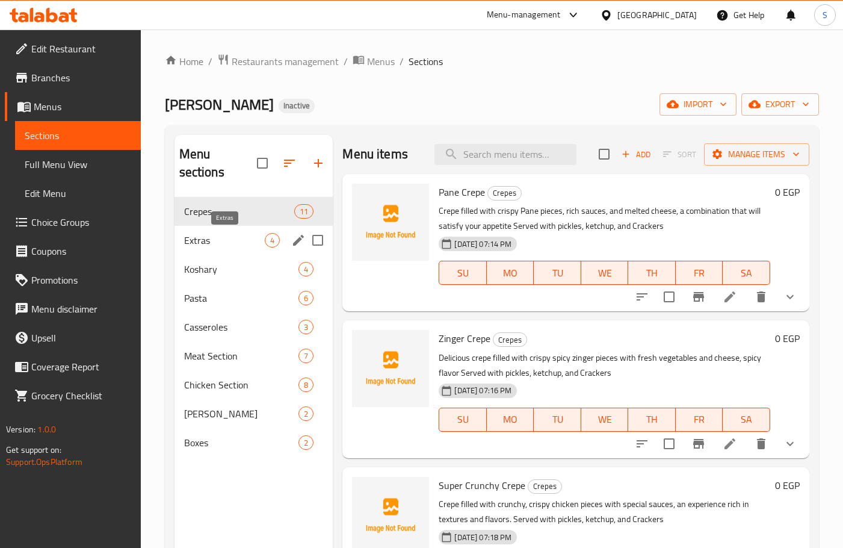
click at [229, 237] on span "Extras" at bounding box center [224, 240] width 81 height 14
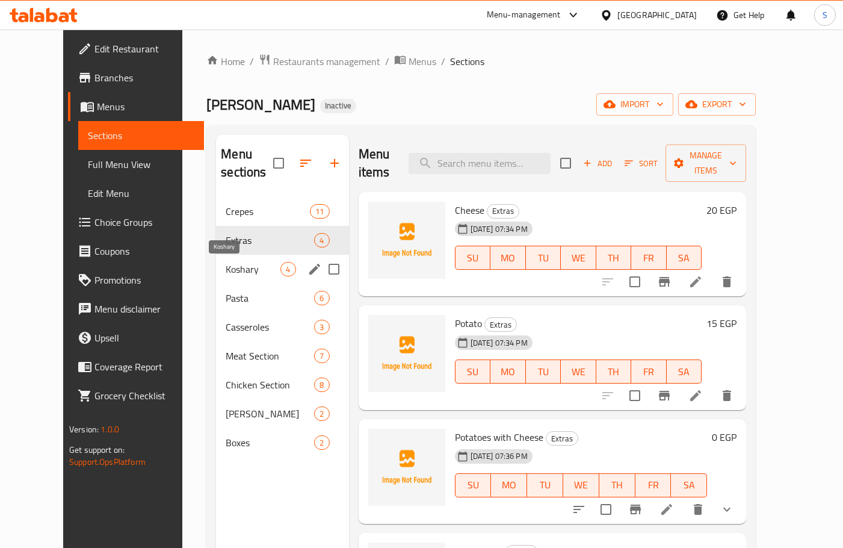
click at [237, 274] on span "Koshary" at bounding box center [253, 269] width 55 height 14
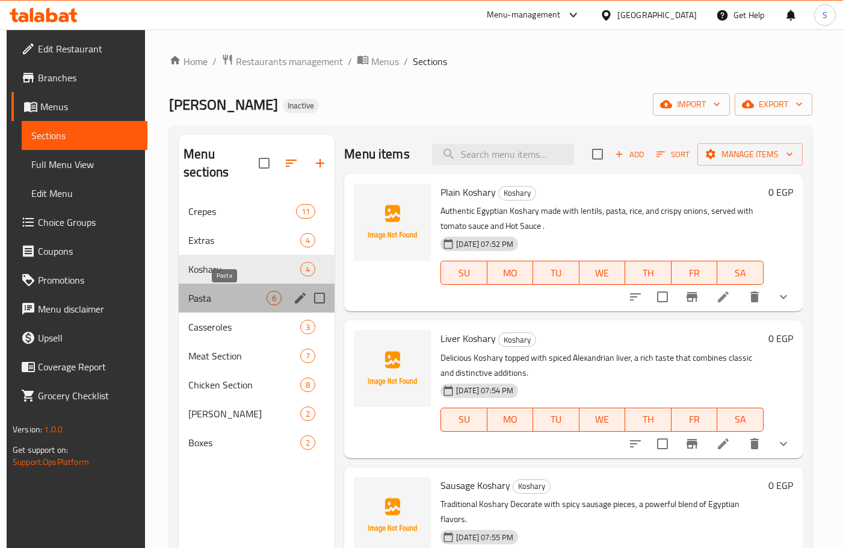
click at [236, 295] on span "Pasta" at bounding box center [227, 298] width 78 height 14
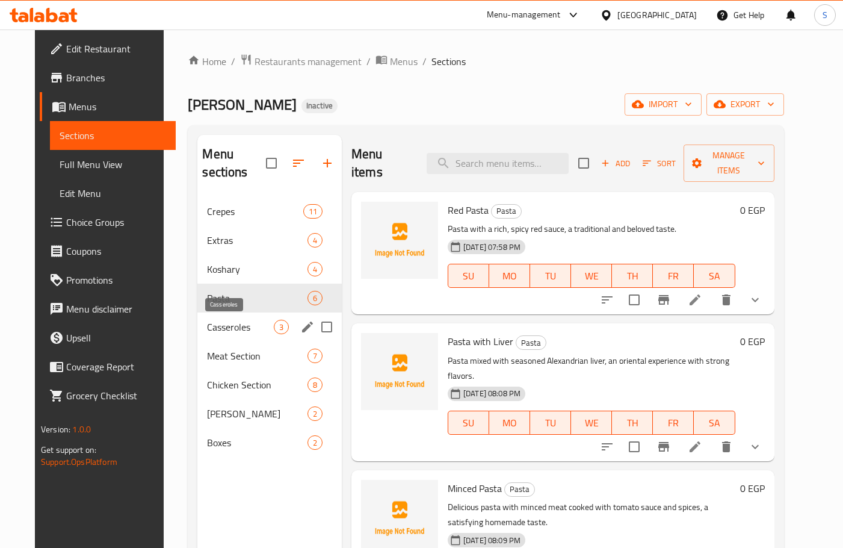
click at [235, 324] on span "Casseroles" at bounding box center [240, 327] width 66 height 14
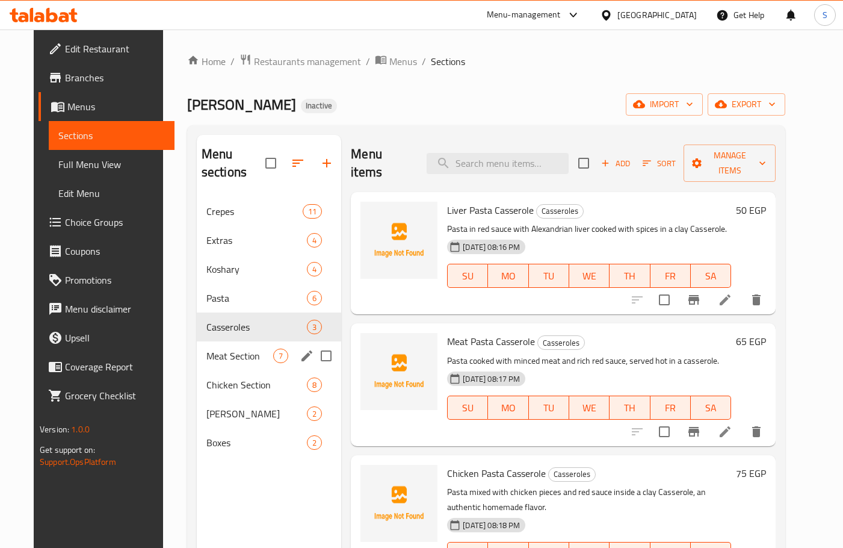
click at [243, 352] on span "Meat Section" at bounding box center [239, 356] width 67 height 14
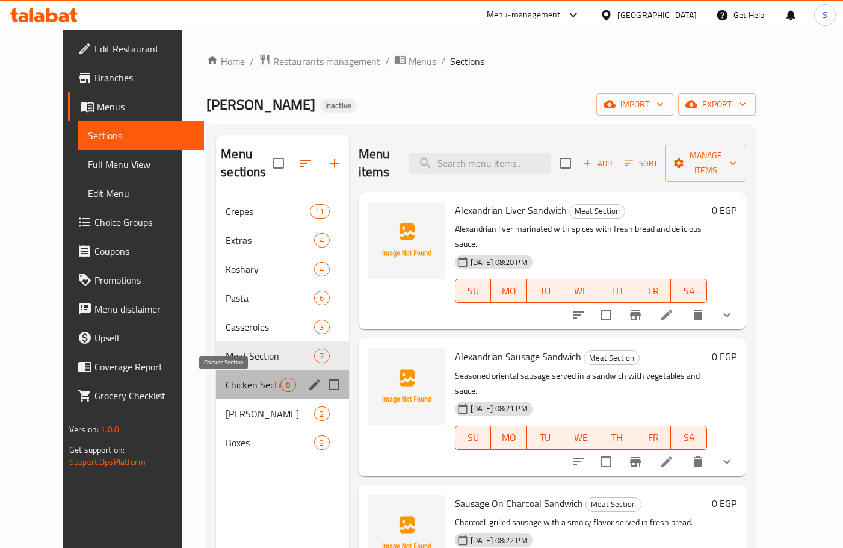
click at [246, 388] on span "Chicken Section" at bounding box center [253, 384] width 55 height 14
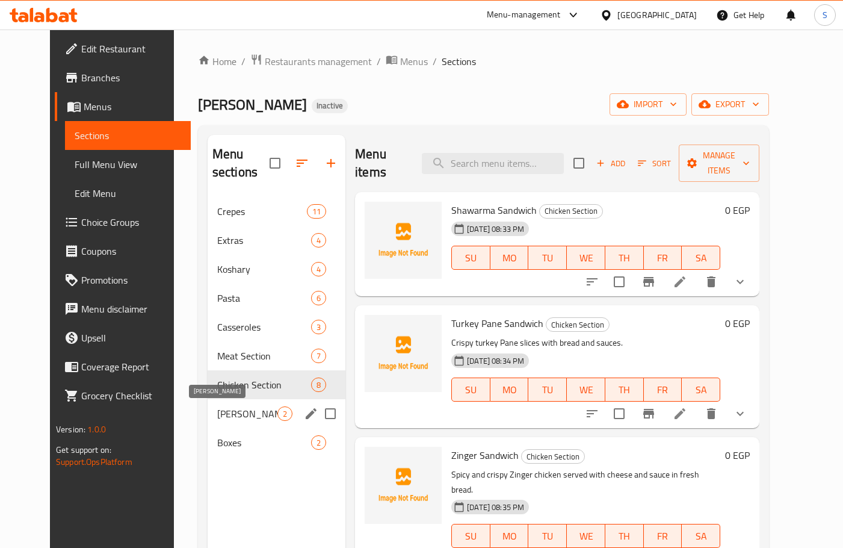
click at [246, 412] on span "Baba Abdo Sandwiches" at bounding box center [247, 413] width 60 height 14
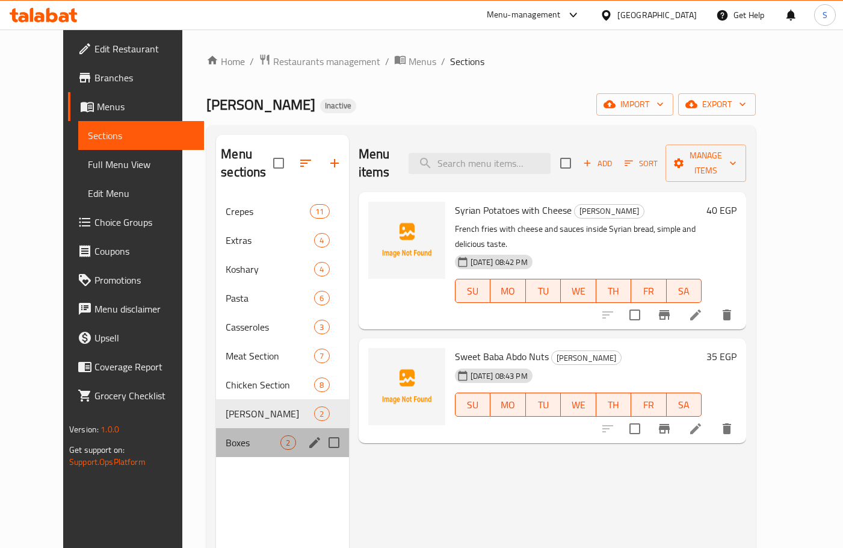
click at [246, 432] on div "Boxes 2" at bounding box center [282, 442] width 132 height 29
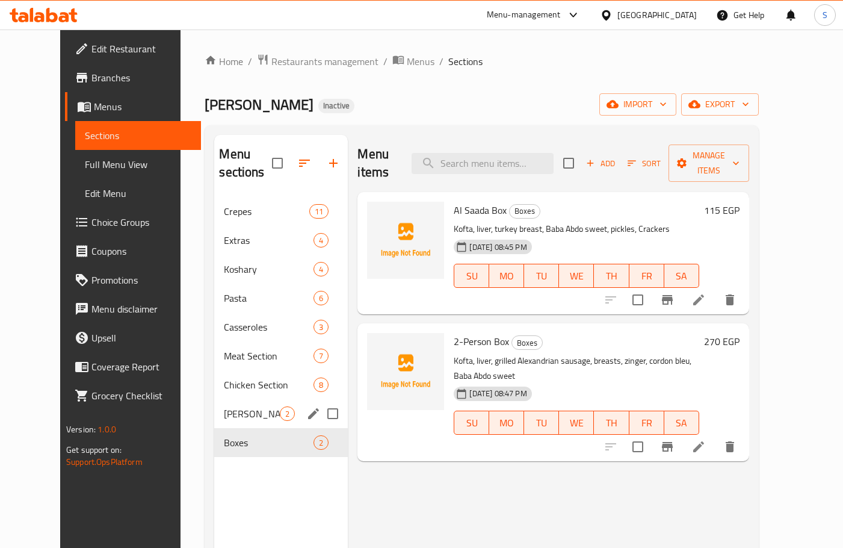
click at [246, 421] on div "Baba Abdo Sandwiches 2" at bounding box center [281, 413] width 134 height 29
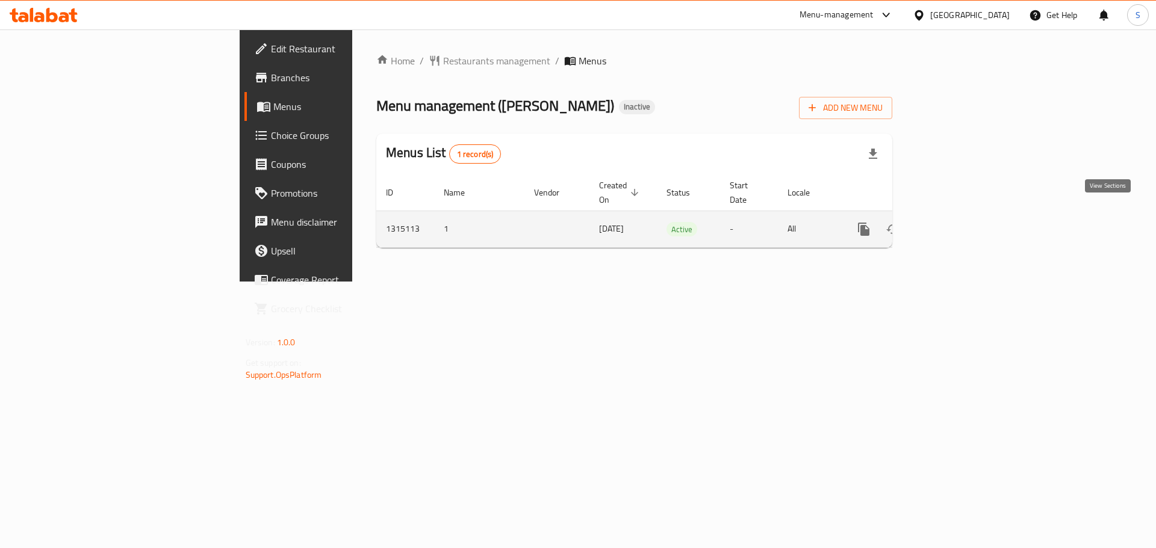
click at [958, 222] on icon "enhanced table" at bounding box center [950, 229] width 14 height 14
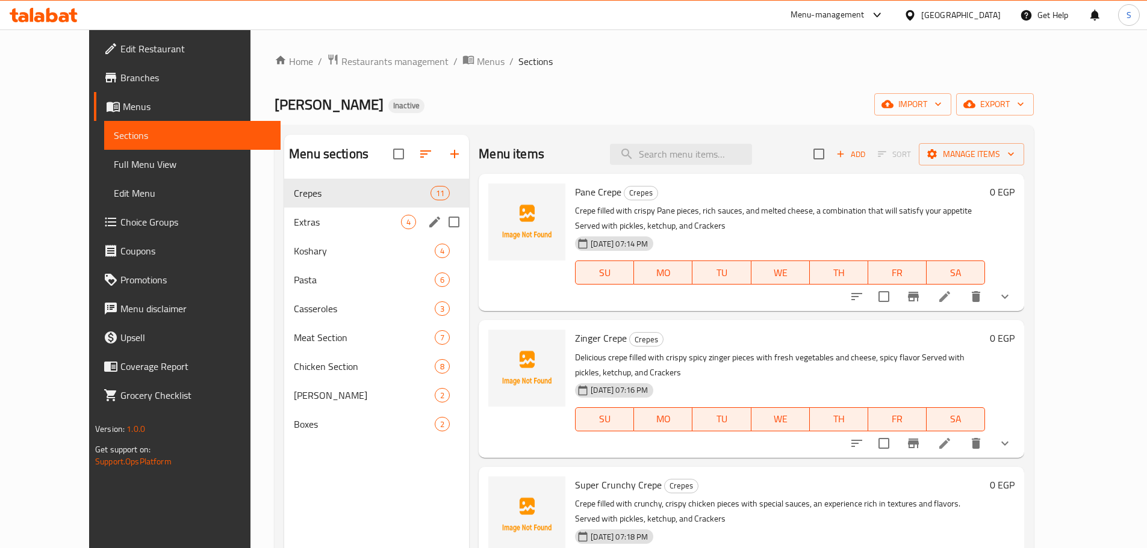
click at [291, 233] on div "Extras 4" at bounding box center [376, 222] width 185 height 29
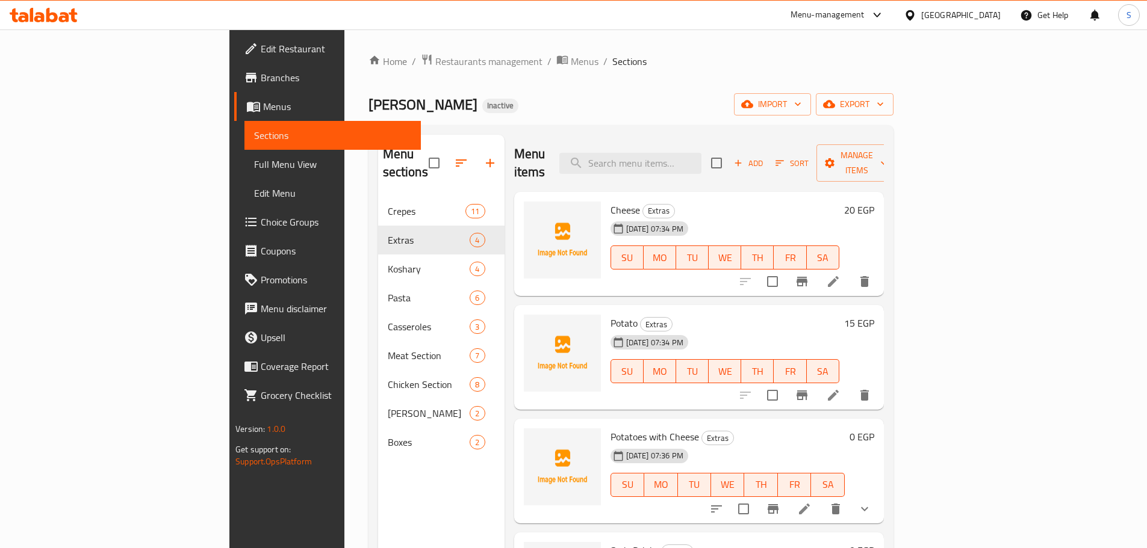
click at [254, 159] on span "Full Menu View" at bounding box center [332, 164] width 157 height 14
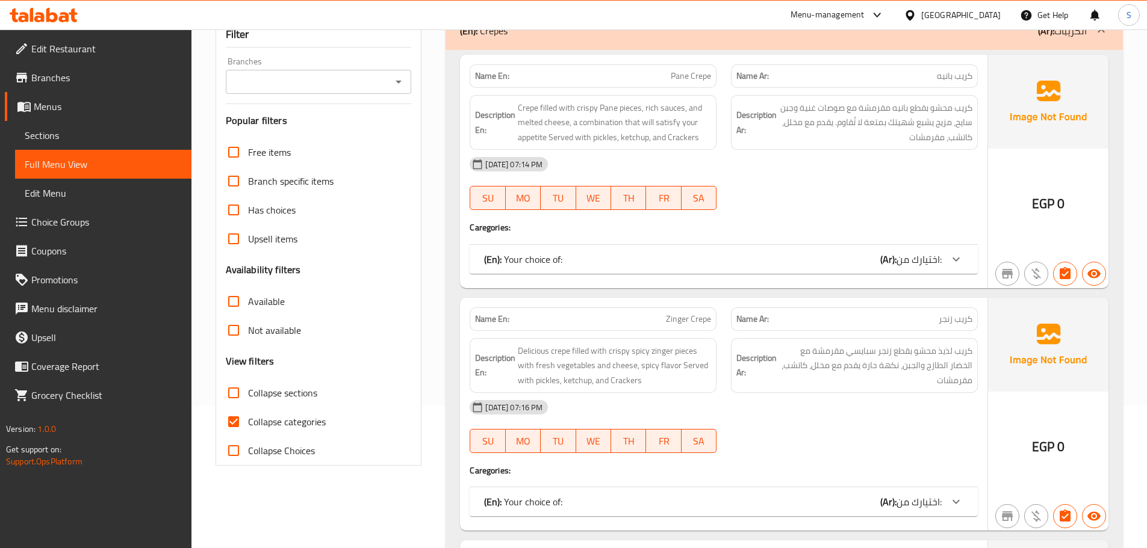
scroll to position [120, 0]
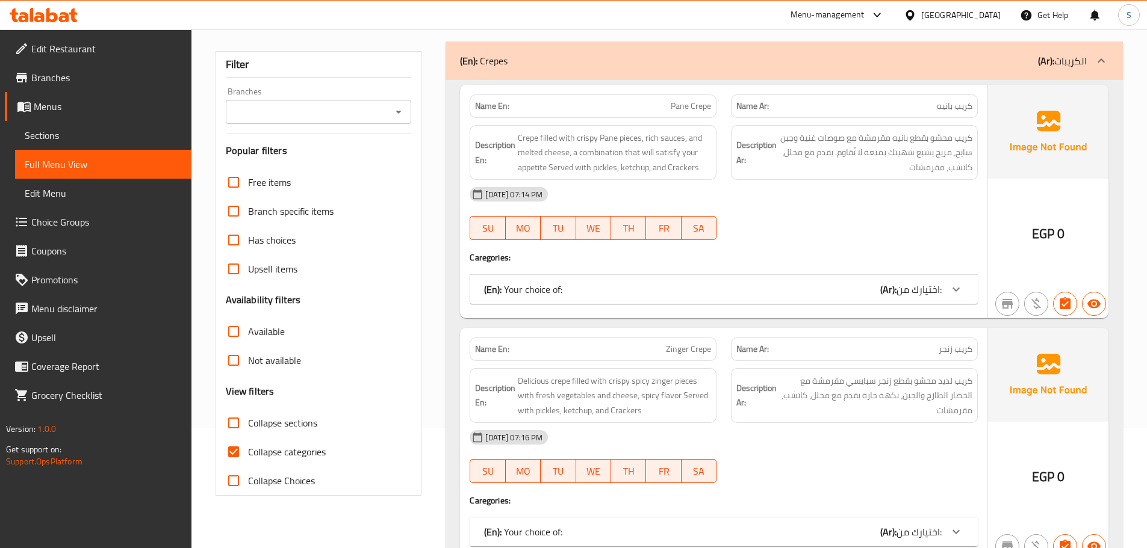
click at [297, 420] on span "Collapse sections" at bounding box center [282, 423] width 69 height 14
click at [248, 420] on input "Collapse sections" at bounding box center [233, 423] width 29 height 29
checkbox input "true"
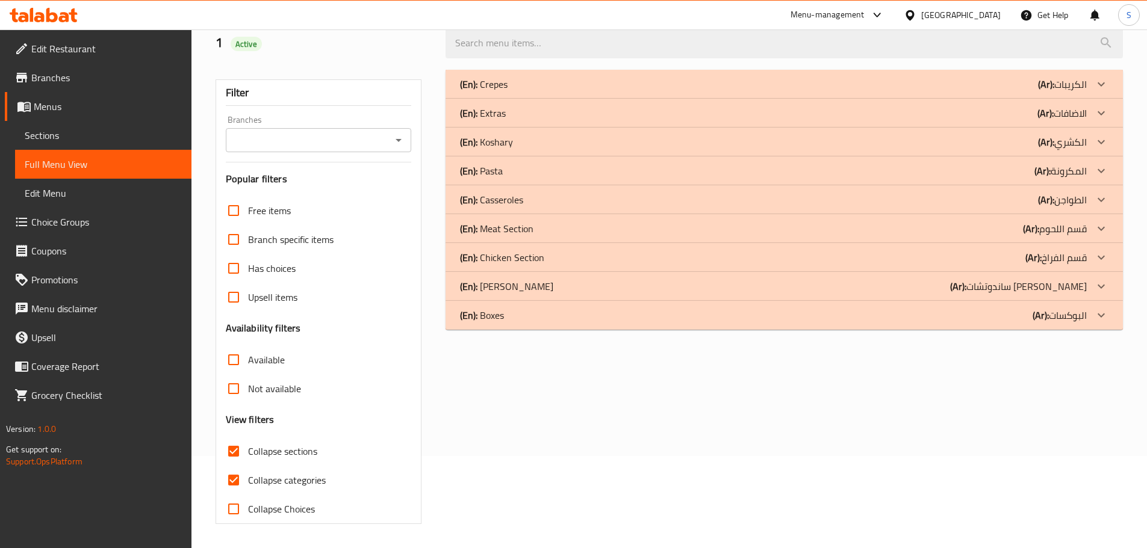
click at [295, 473] on span "Collapse categories" at bounding box center [287, 480] width 78 height 14
click at [248, 466] on input "Collapse categories" at bounding box center [233, 480] width 29 height 29
checkbox input "false"
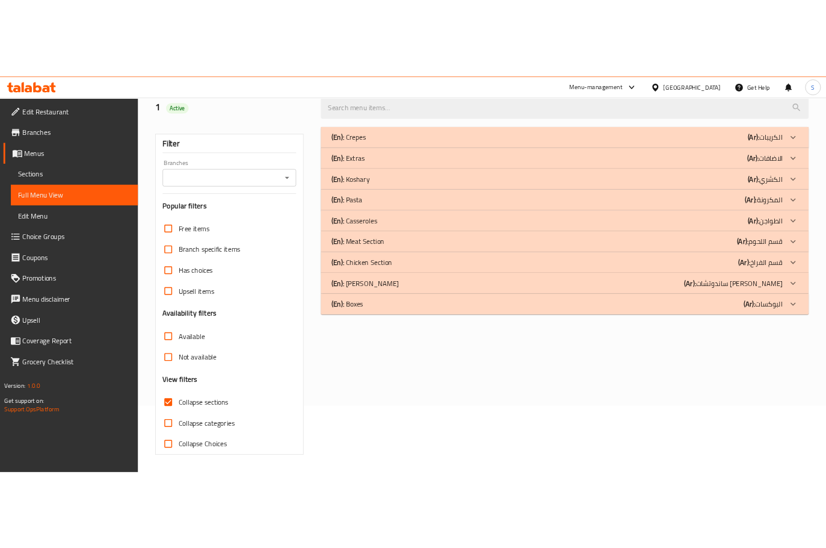
scroll to position [92, 0]
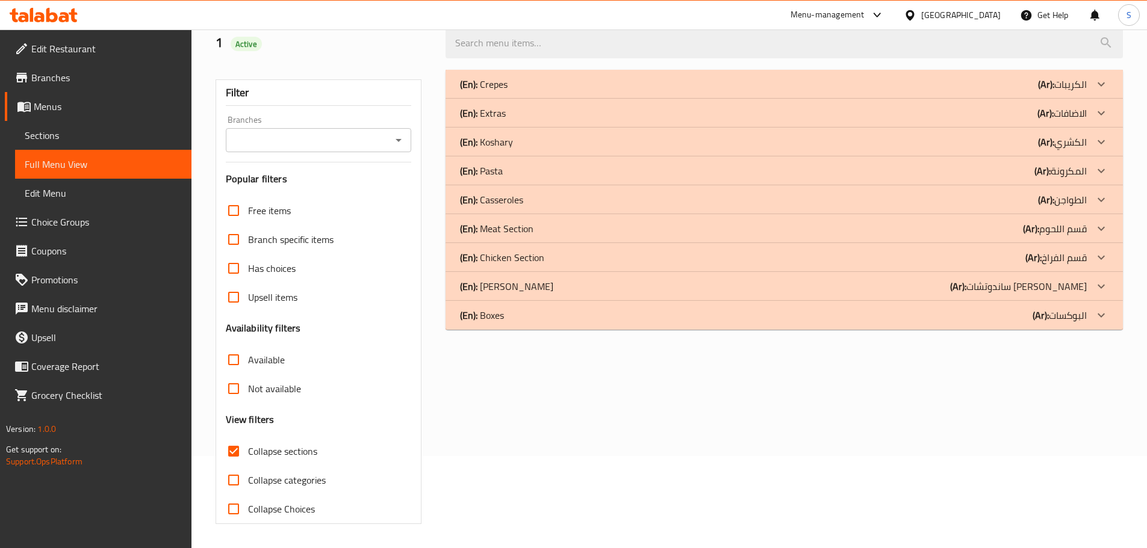
click at [541, 117] on div "(En): Extras (Ar): الاضافات" at bounding box center [773, 113] width 627 height 14
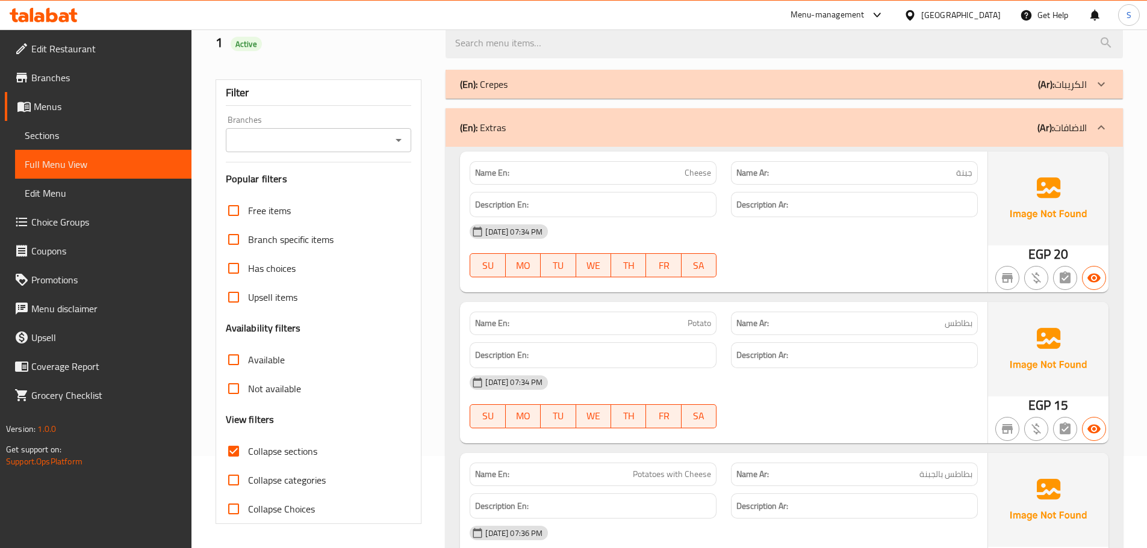
click at [537, 84] on div "(En): Crepes (Ar): الكريبات" at bounding box center [773, 84] width 627 height 14
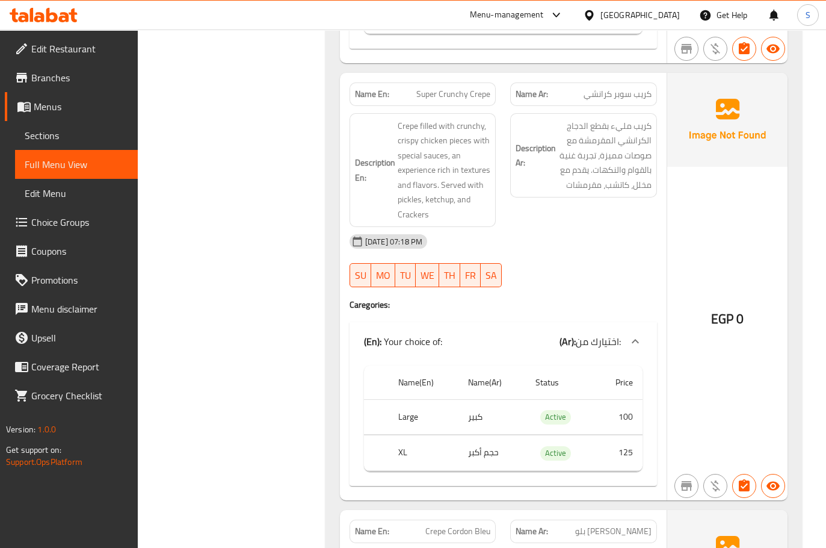
scroll to position [1055, 0]
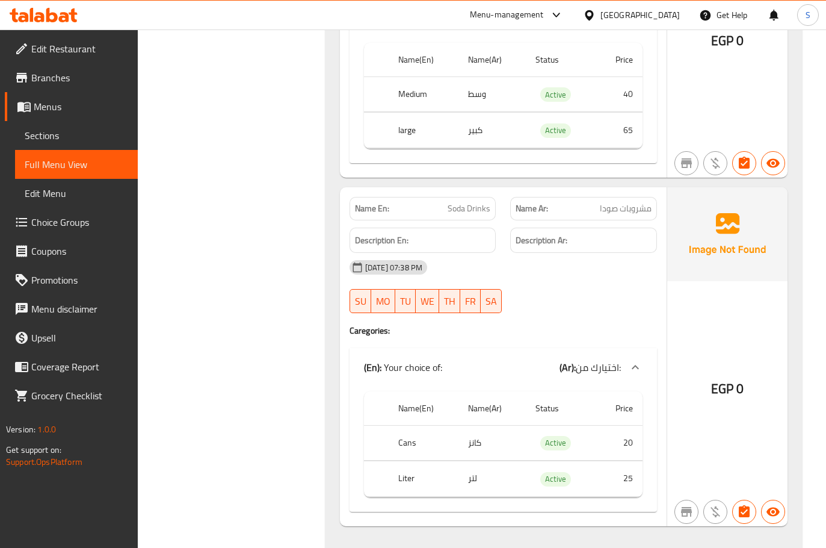
scroll to position [5329, 0]
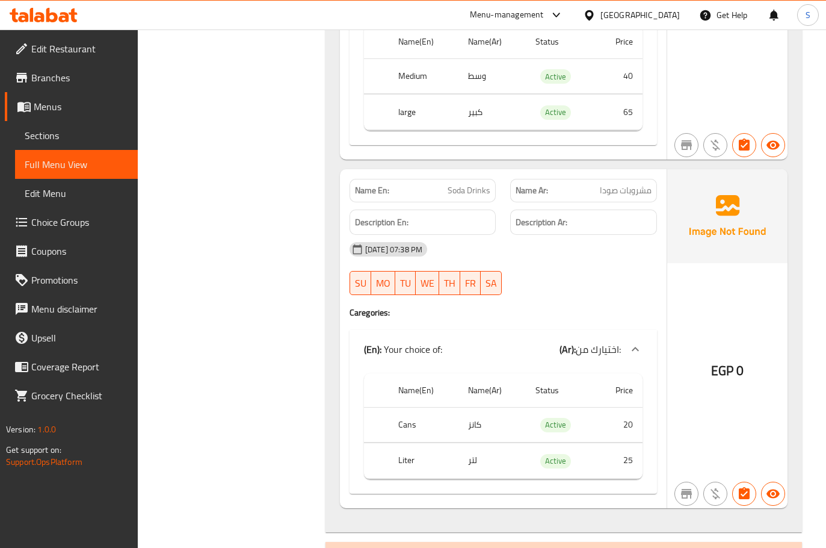
drag, startPoint x: 78, startPoint y: 136, endPoint x: 139, endPoint y: 136, distance: 60.8
click at [78, 136] on span "Sections" at bounding box center [77, 135] width 104 height 14
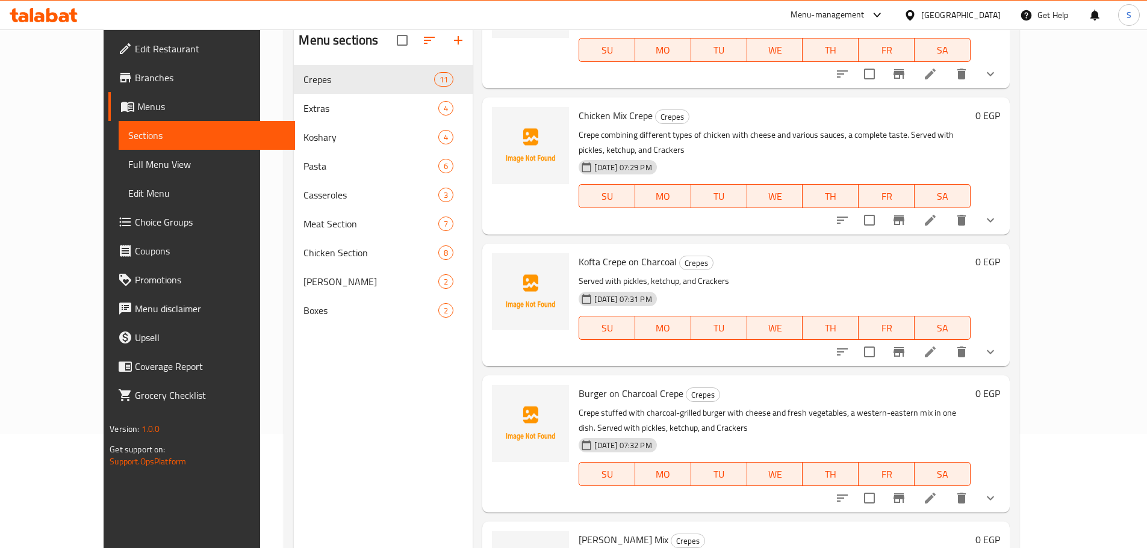
scroll to position [169, 0]
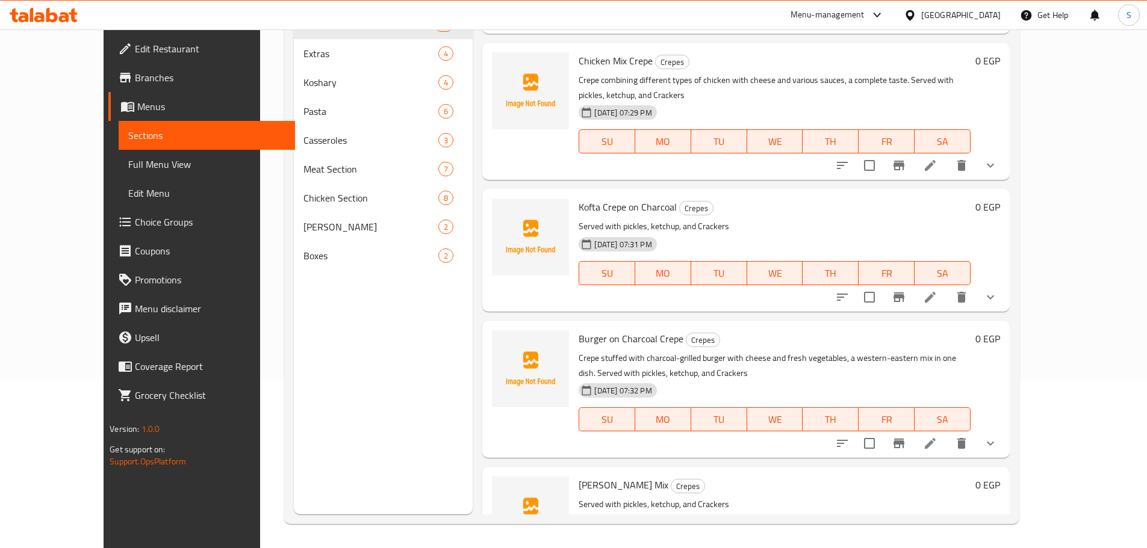
click at [772, 501] on div "Baba Abdo Crepe Mix Crepes Served with pickles, ketchup, and Crackers [DATE] 07…" at bounding box center [774, 528] width 401 height 113
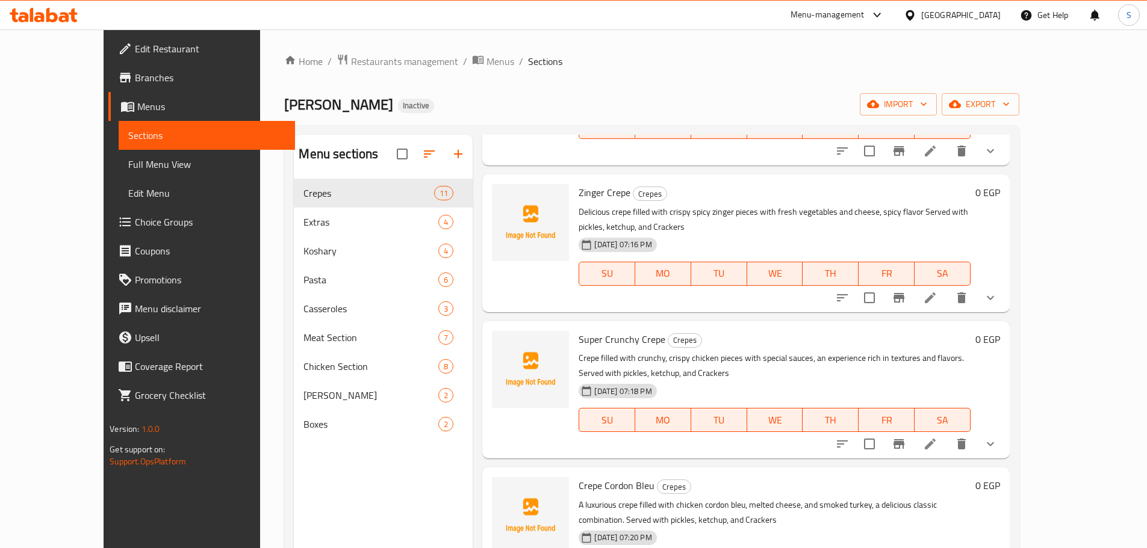
scroll to position [0, 0]
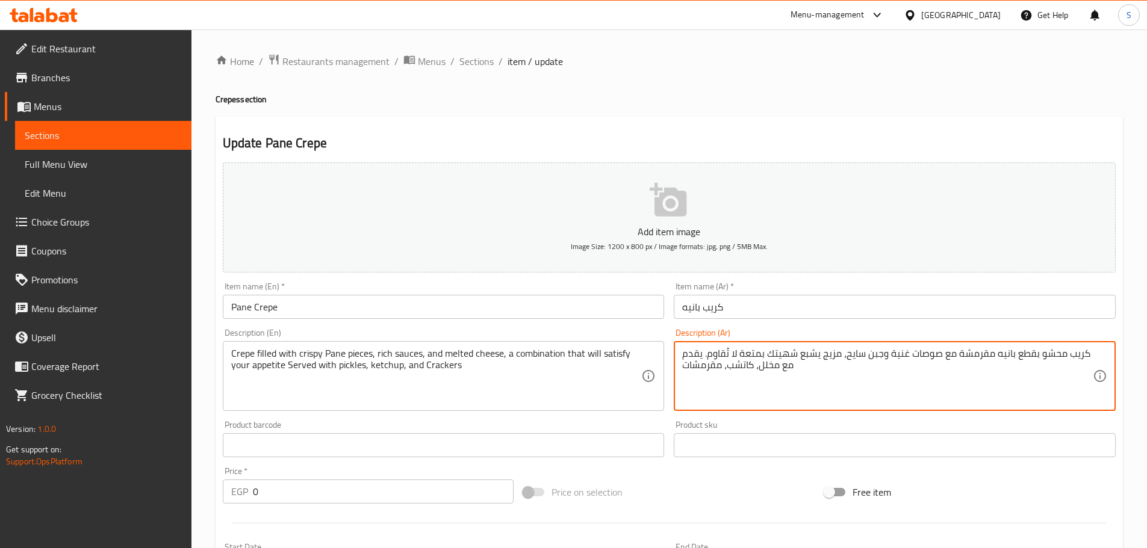
click at [763, 358] on textarea "كريب محشو بقطع بانيه مقرمشة مع صوصات غنية وجبن سايح، مزيج يشبع شهيتك بمتعة لا ت…" at bounding box center [887, 376] width 410 height 57
paste textarea
type textarea "يقدم مع مخلل، كاتشب، مقرمشات"
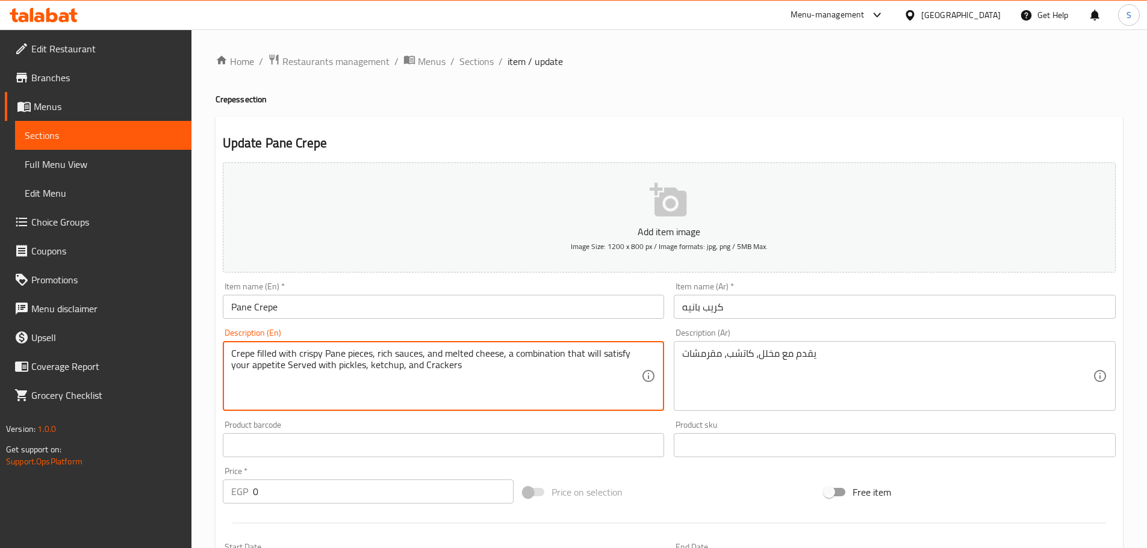
click at [301, 373] on textarea "Crepe filled with crispy Pane pieces, rich sauces, and melted cheese, a combina…" at bounding box center [436, 376] width 410 height 57
paste textarea
type textarea "Served with pickles, ketchup, and Crackers"
click at [346, 303] on input "Pane Crepe" at bounding box center [444, 307] width 442 height 24
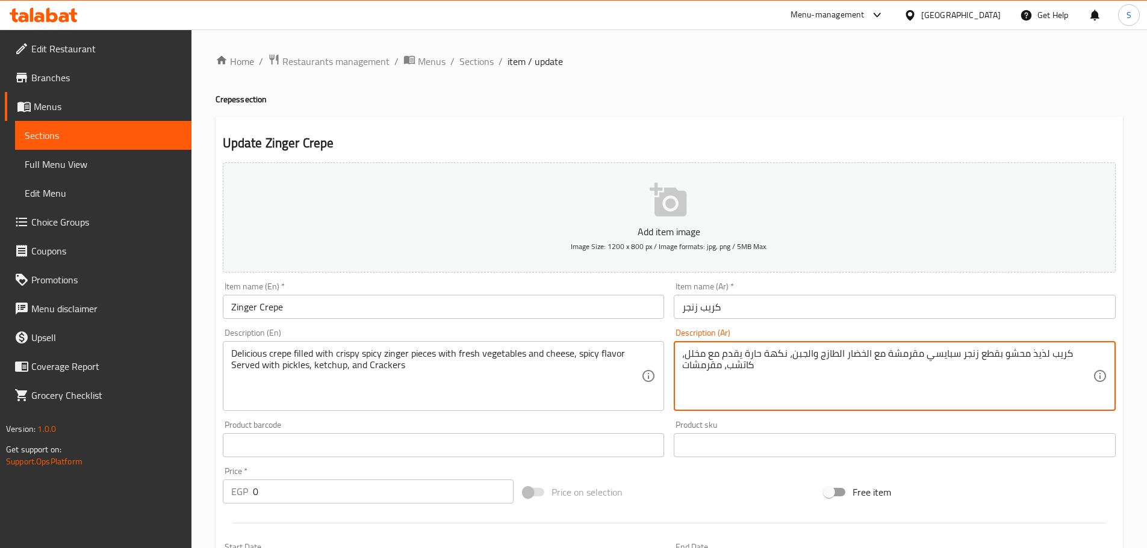
click at [735, 353] on textarea "كريب لذيذ محشو بقطع زنجر سبايسي مقرمشة مع الخضار الطازج والجبن، نكهة حارة يقدم …" at bounding box center [887, 376] width 410 height 57
paste textarea
type textarea "يقدم مع مخلل، كاتشب، مقرمشات"
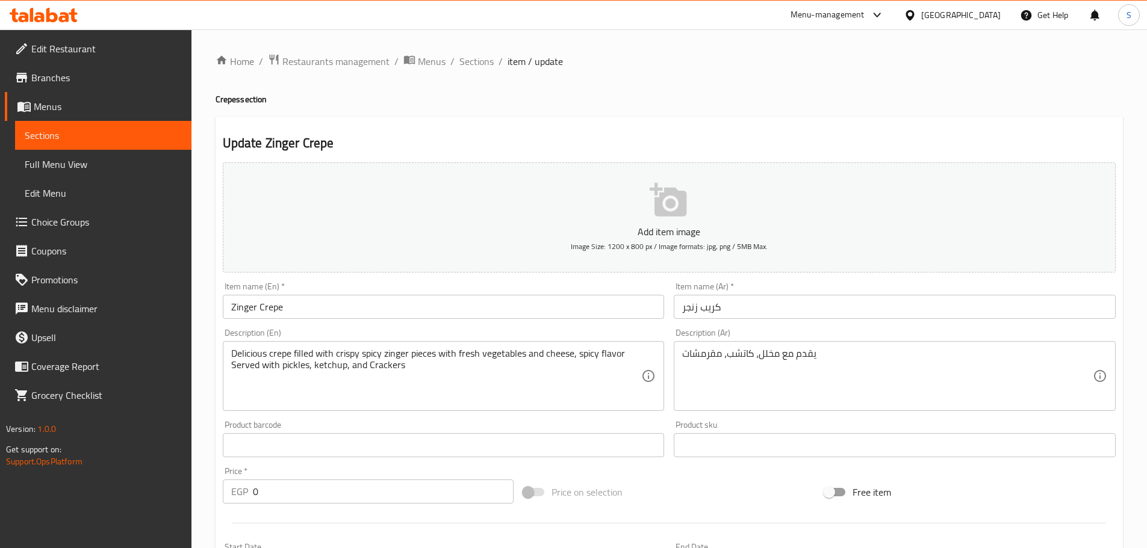
click at [349, 344] on div "Delicious crepe filled with crispy spicy zinger pieces with fresh vegetables an…" at bounding box center [444, 376] width 442 height 70
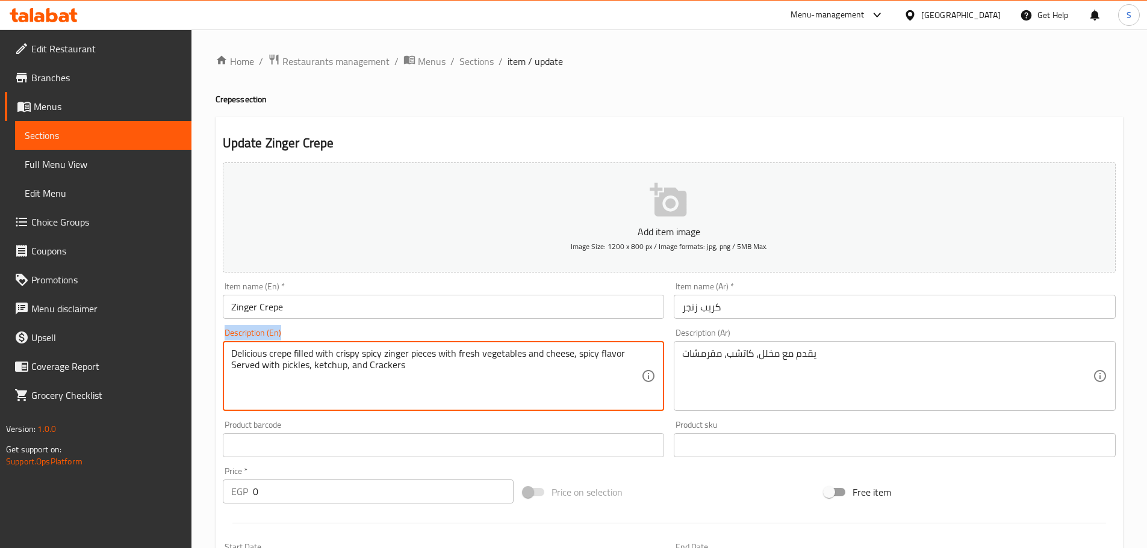
click at [349, 344] on div "Delicious crepe filled with crispy spicy zinger pieces with fresh vegetables an…" at bounding box center [444, 376] width 442 height 70
click at [349, 355] on textarea "Delicious crepe filled with crispy spicy zinger pieces with fresh vegetables an…" at bounding box center [436, 376] width 410 height 57
paste textarea
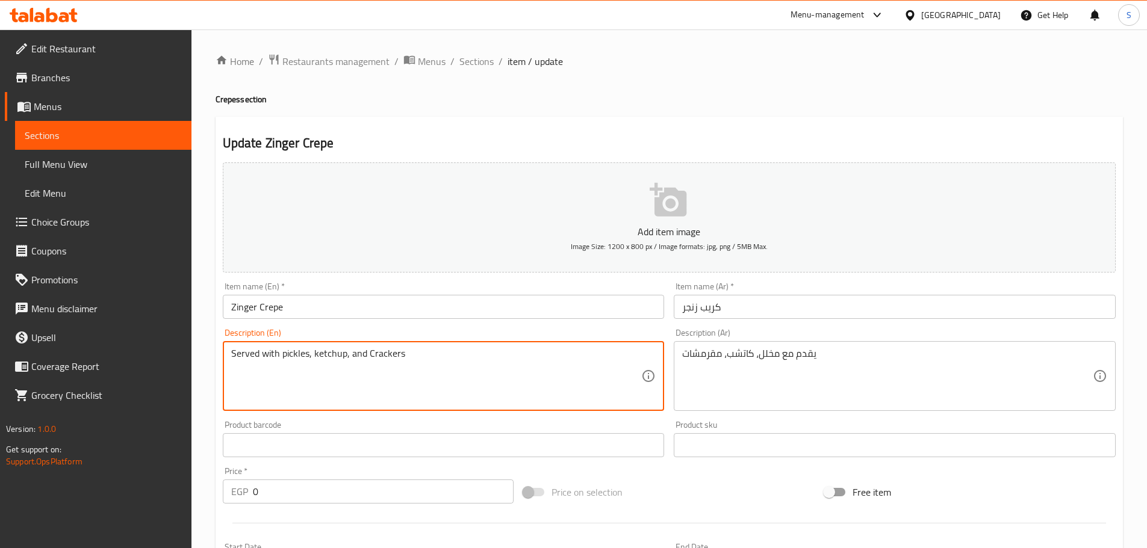
type textarea "Served with pickles, ketchup, and Crackers"
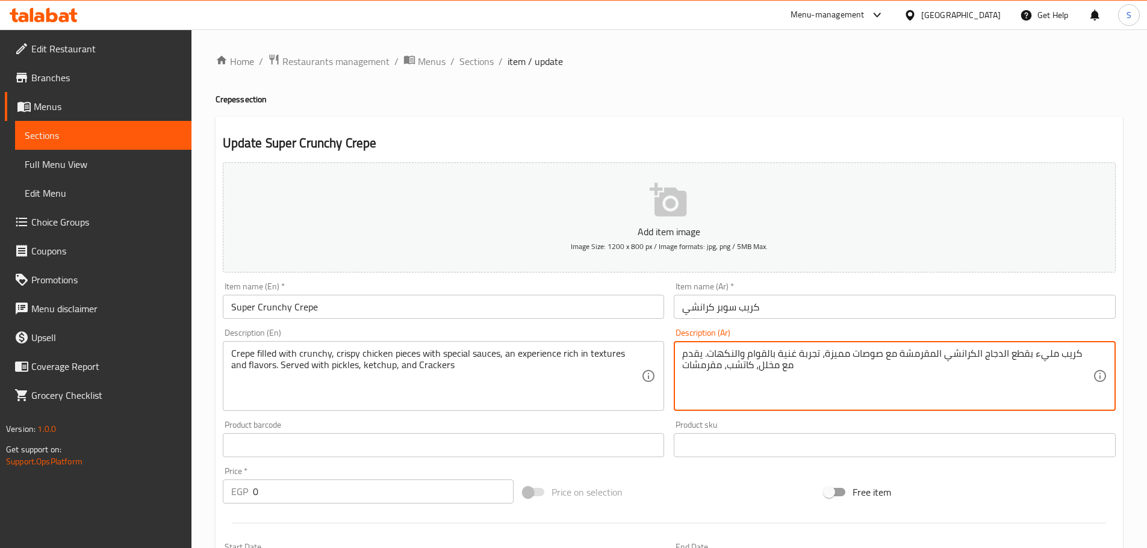
click at [740, 353] on textarea "كريب مليء بقطع الدجاج الكرانشي المقرمشة مع صوصات مميزة، تجربة غنية بالقوام والن…" at bounding box center [887, 376] width 410 height 57
paste textarea
type textarea "يقدم مع مخلل، كاتشب، مقرمشات"
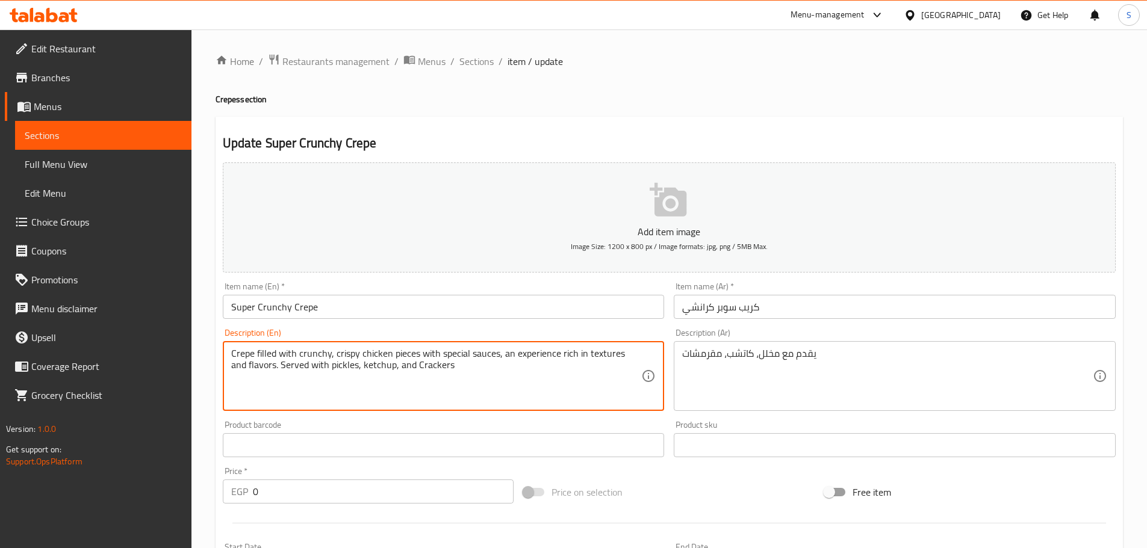
click at [380, 358] on textarea "Crepe filled with crunchy, crispy chicken pieces with special sauces, an experi…" at bounding box center [436, 376] width 410 height 57
paste textarea
type textarea "Served with pickles, ketchup, and Crackers"
click at [351, 297] on input "Super Crunchy Crepe" at bounding box center [444, 307] width 442 height 24
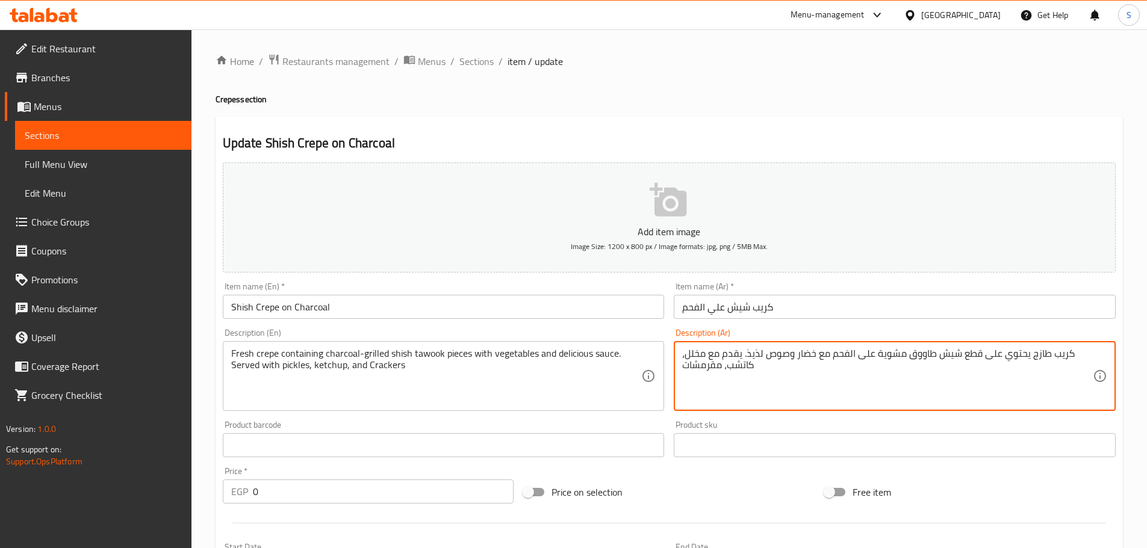
click at [731, 355] on textarea "كريب طازج يحتوي على قطع شيش طاووق مشوية على الفحم مع خضار وصوص لذيذ. يقدم مع مخ…" at bounding box center [887, 376] width 410 height 57
paste textarea
type textarea "يقدم مع مخلل، كاتشب، مقرمشات"
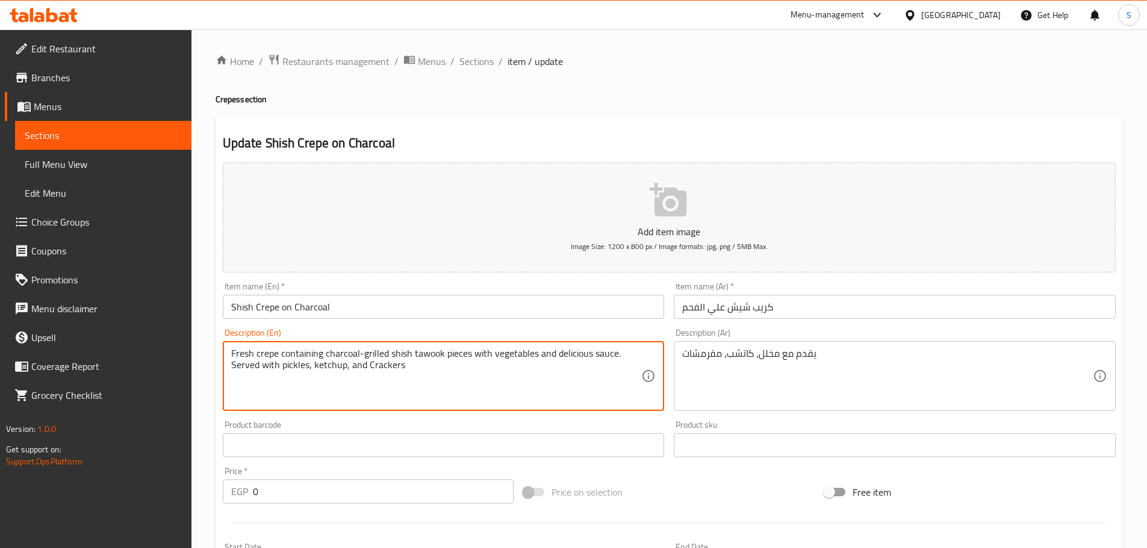
click at [424, 369] on textarea "Fresh crepe containing charcoal-grilled shish tawook pieces with vegetables and…" at bounding box center [436, 376] width 410 height 57
paste textarea
type textarea "Served with pickles, ketchup, and Crackers"
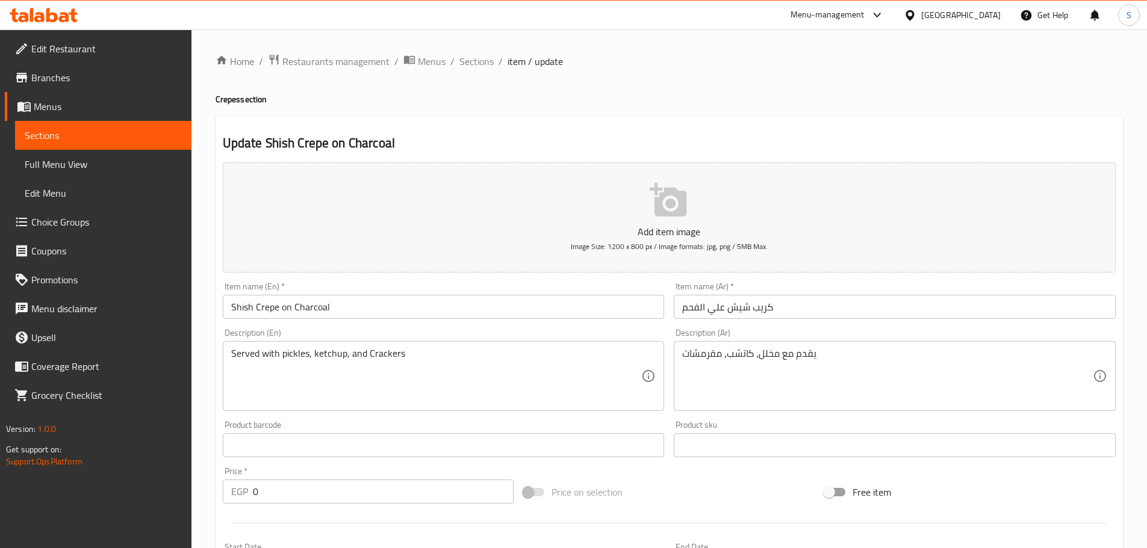
drag, startPoint x: 401, startPoint y: 321, endPoint x: 405, endPoint y: 313, distance: 9.2
click at [404, 314] on div "Item name (En)   * Shish Crepe on Charcoal Item name (En) *" at bounding box center [443, 300] width 451 height 46
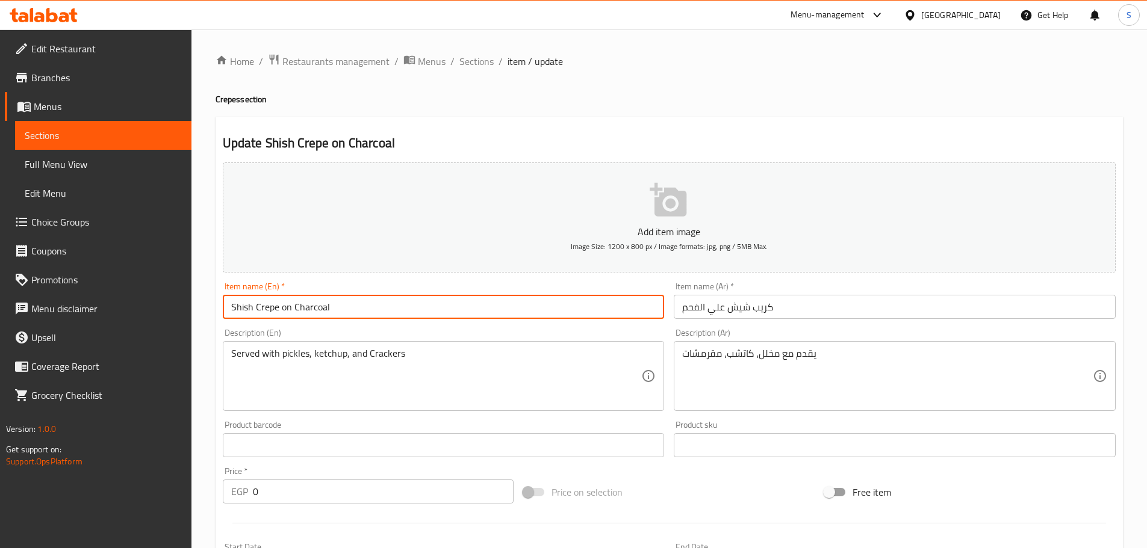
click at [405, 313] on input "Shish Crepe on Charcoal" at bounding box center [444, 307] width 442 height 24
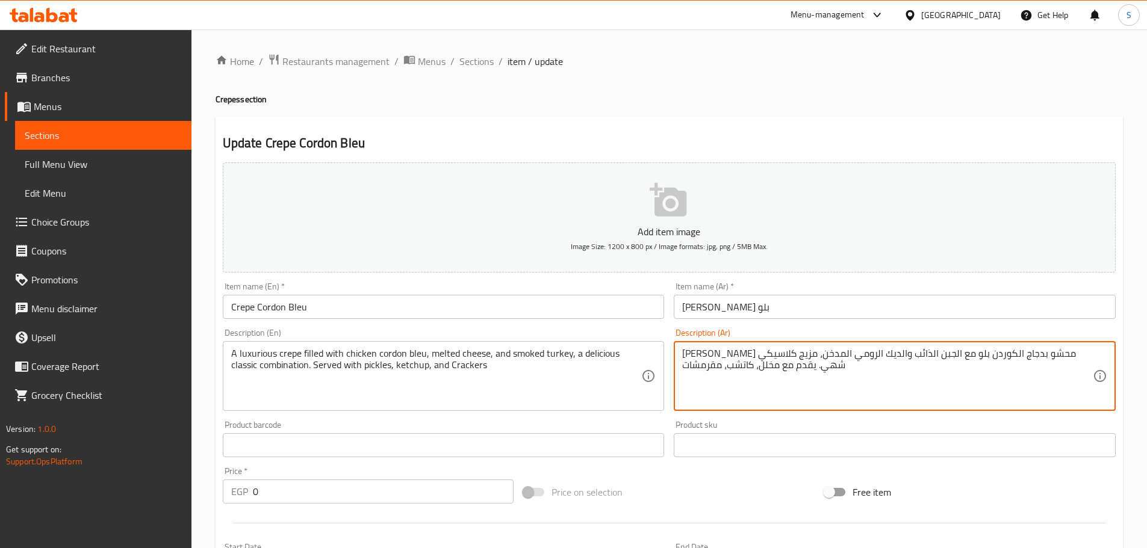
click at [721, 368] on textarea "[PERSON_NAME] محشو بدجاج الكوردن بلو مع الجبن الذائب والديك الرومي المدخن، مزيج…" at bounding box center [887, 376] width 410 height 57
paste textarea
type textarea "يقدم مع مخلل، كاتشب، مقرمشات"
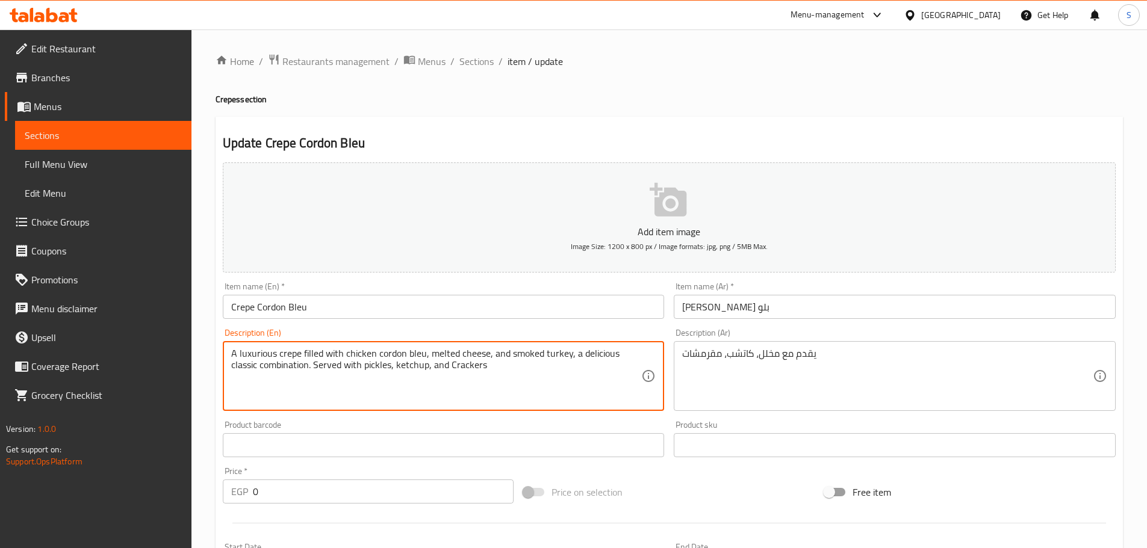
click at [421, 363] on textarea "A luxurious crepe filled with chicken cordon bleu, melted cheese, and smoked tu…" at bounding box center [436, 376] width 410 height 57
paste textarea
type textarea "Served with pickles, ketchup, and Crackers"
click at [389, 313] on input "Crepe Cordon Bleu" at bounding box center [444, 307] width 442 height 24
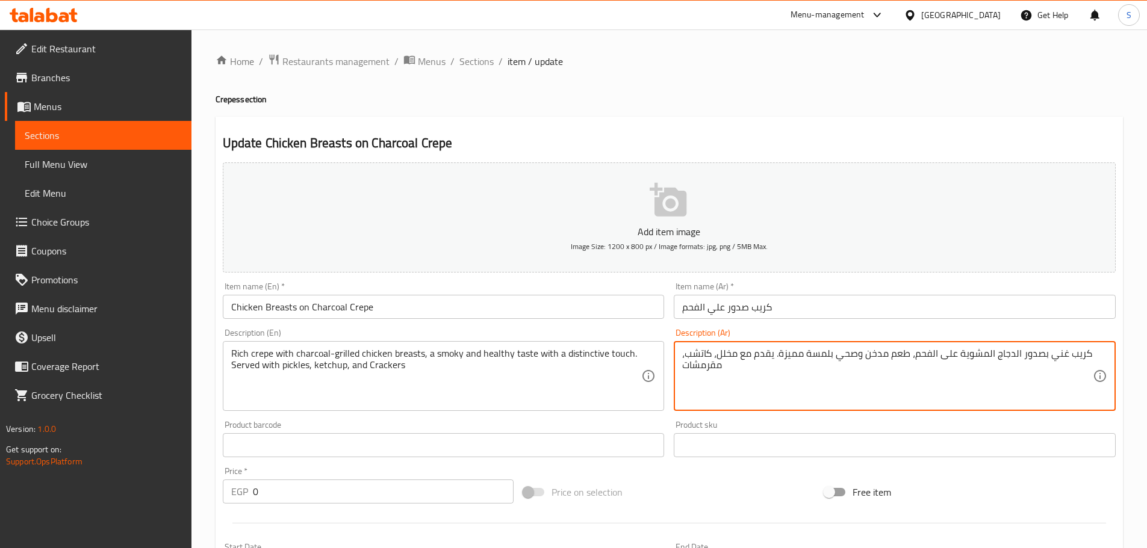
click at [750, 366] on textarea "كريب غني بصدور الدجاج المشوية على الفحم، طعم مدخن وصحي بلمسة مميزة. يقدم مع مخل…" at bounding box center [887, 376] width 410 height 57
paste textarea
type textarea "يقدم مع مخلل، كاتشب، مقرمشات"
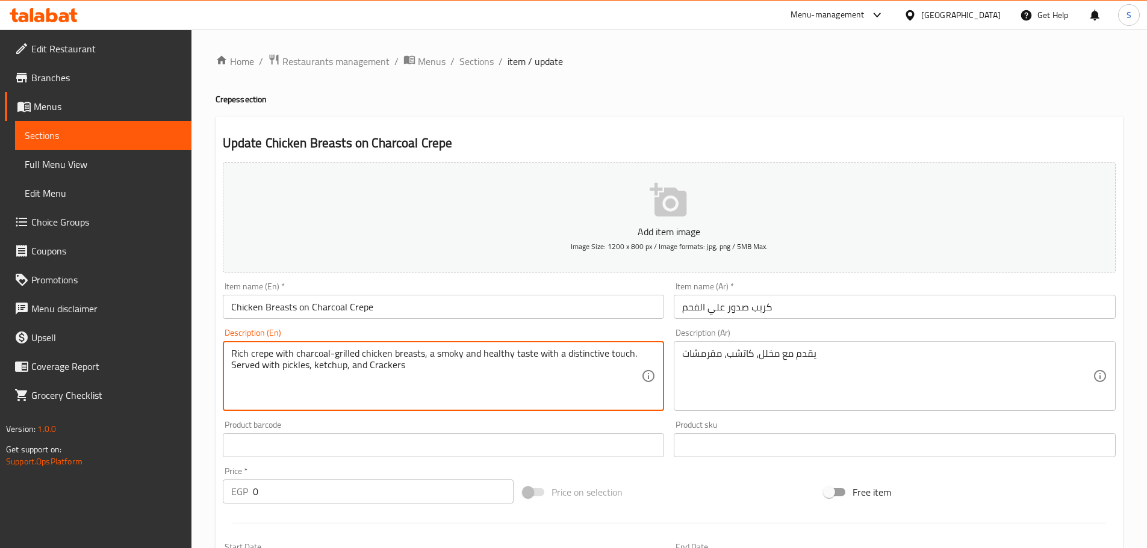
click at [487, 351] on textarea "Rich crepe with charcoal-grilled chicken breasts, a smoky and healthy taste wit…" at bounding box center [436, 376] width 410 height 57
paste textarea
type textarea "Served with pickles, ketchup, and Crackers"
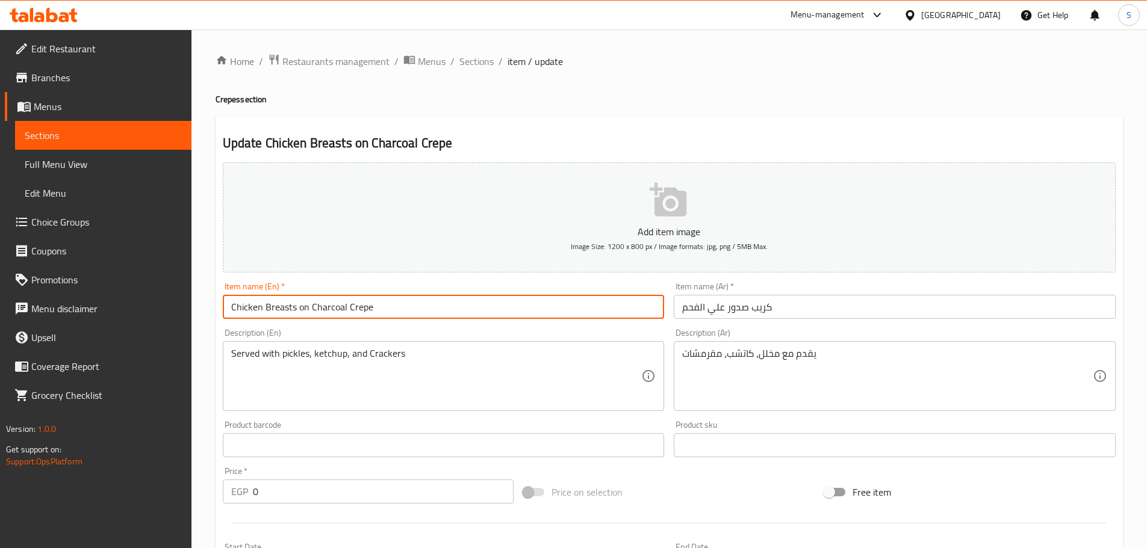
click at [432, 305] on input "Chicken Breasts on Charcoal Crepe" at bounding box center [444, 307] width 442 height 24
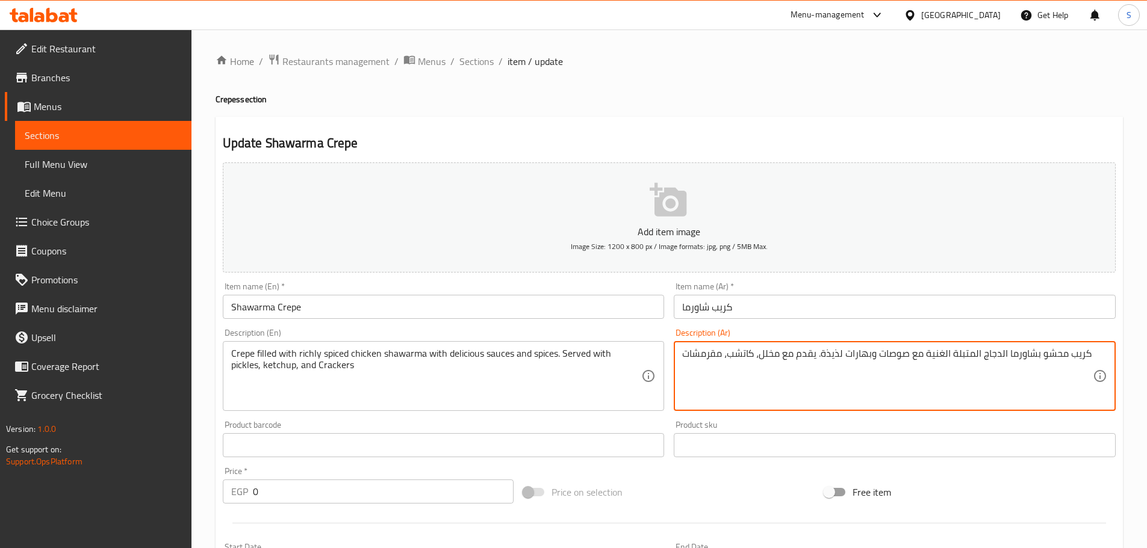
click at [749, 358] on textarea "كريب محشو بشاورما الدجاج المتبلة الغنية مع صوصات وبهارات لذيذة. يقدم مع مخلل، ك…" at bounding box center [887, 376] width 410 height 57
paste textarea
paste textarea "Served with pickles, ketchup, and Crackers"
type textarea "يقدم مع مخلل، كاتشب، مقرمشات"
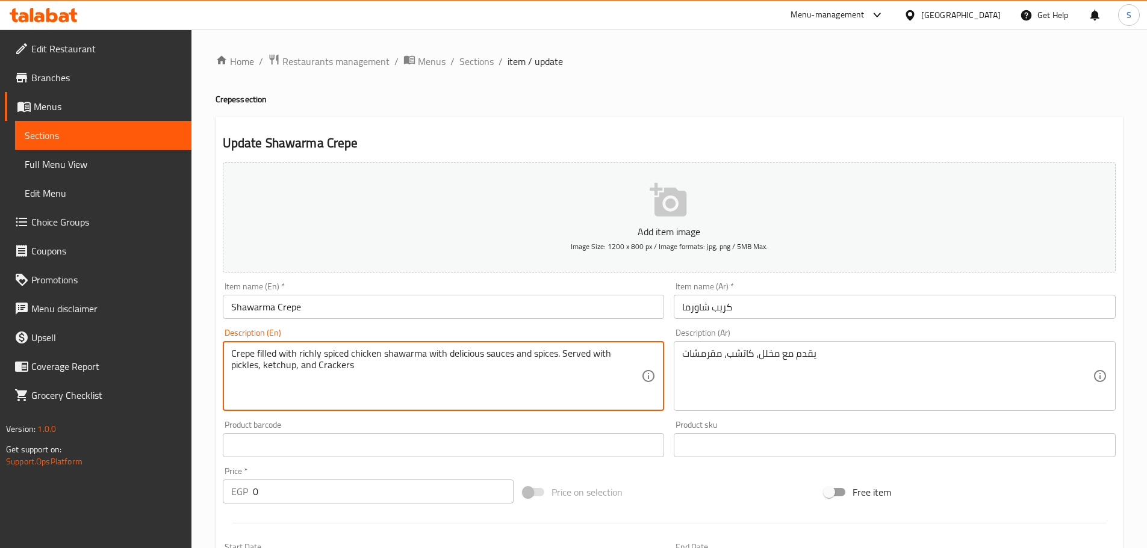
click at [477, 359] on textarea "Crepe filled with richly spiced chicken shawarma with delicious sauces and spic…" at bounding box center [436, 376] width 410 height 57
paste textarea
type textarea "Served with pickles, ketchup, and Crackers"
click at [427, 321] on div "Item name (En)   * Shawarma Crepe Item name (En) *" at bounding box center [443, 300] width 451 height 46
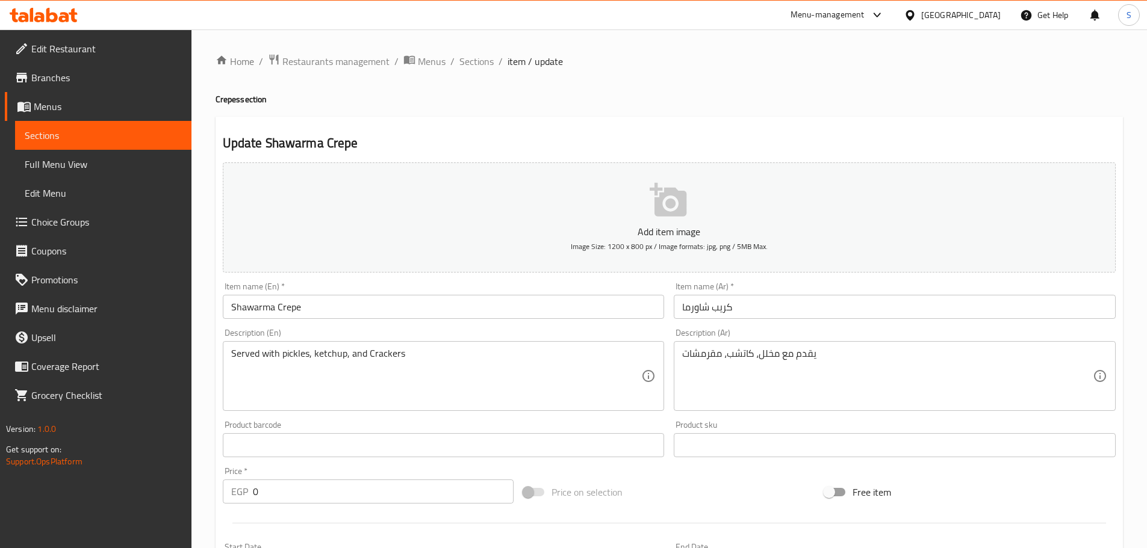
click at [437, 306] on input "Shawarma Crepe" at bounding box center [444, 307] width 442 height 24
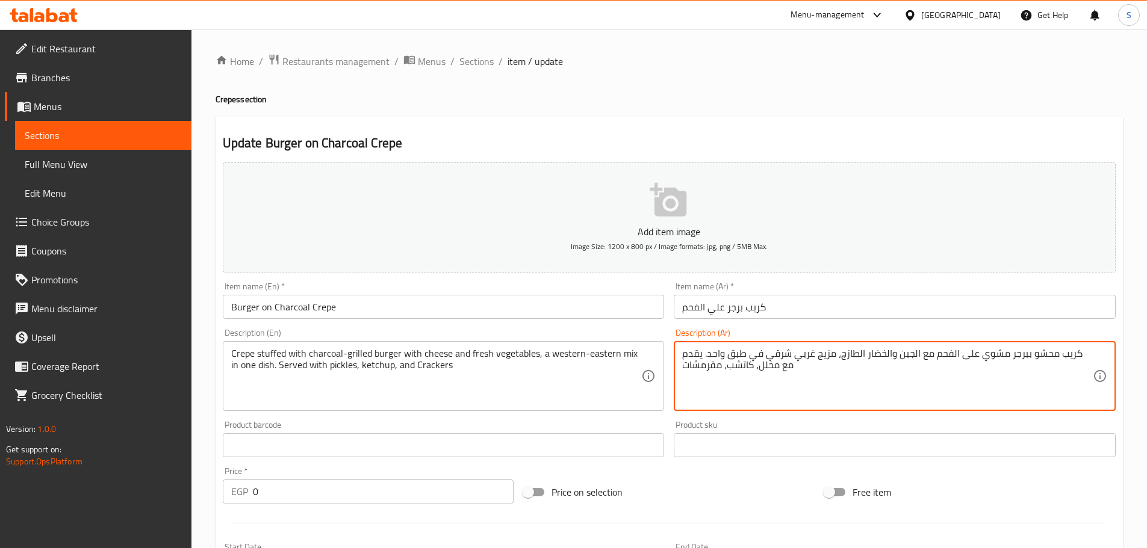
click at [790, 348] on textarea "كريب محشو ببرجر مشوي على الفحم مع الجبن والخضار الطازج، مزيج غربي شرقي في طبق و…" at bounding box center [887, 376] width 410 height 57
paste textarea
type textarea "يقدم مع مخلل، كاتشب، مقرمشات"
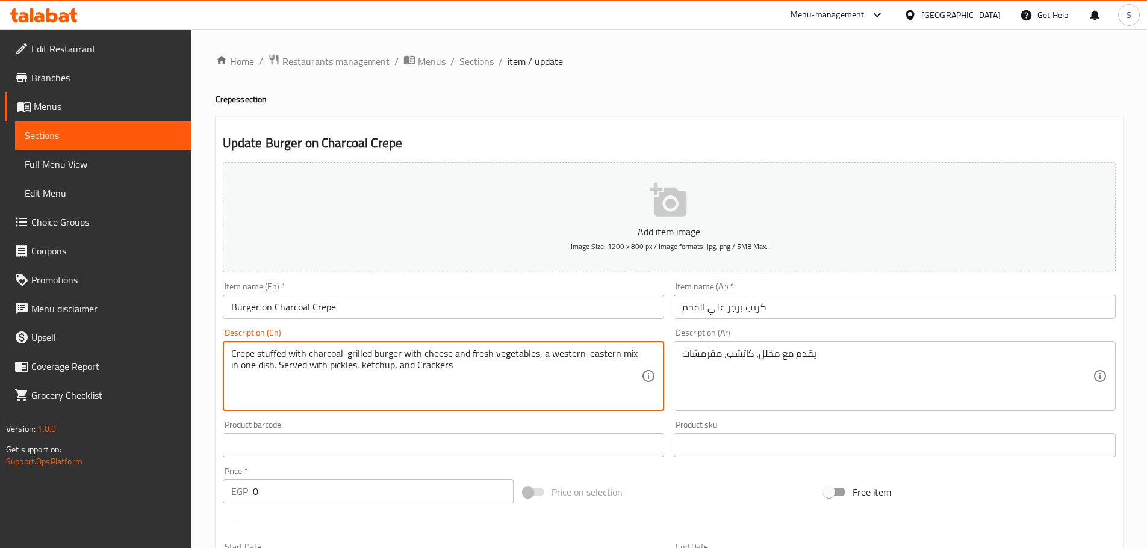
click at [547, 370] on textarea "Crepe stuffed with charcoal-grilled burger with cheese and fresh vegetables, a …" at bounding box center [436, 376] width 410 height 57
paste textarea
type textarea "Served with pickles, ketchup, and Crackers"
click at [590, 315] on input "Burger on Charcoal Crepe" at bounding box center [444, 307] width 442 height 24
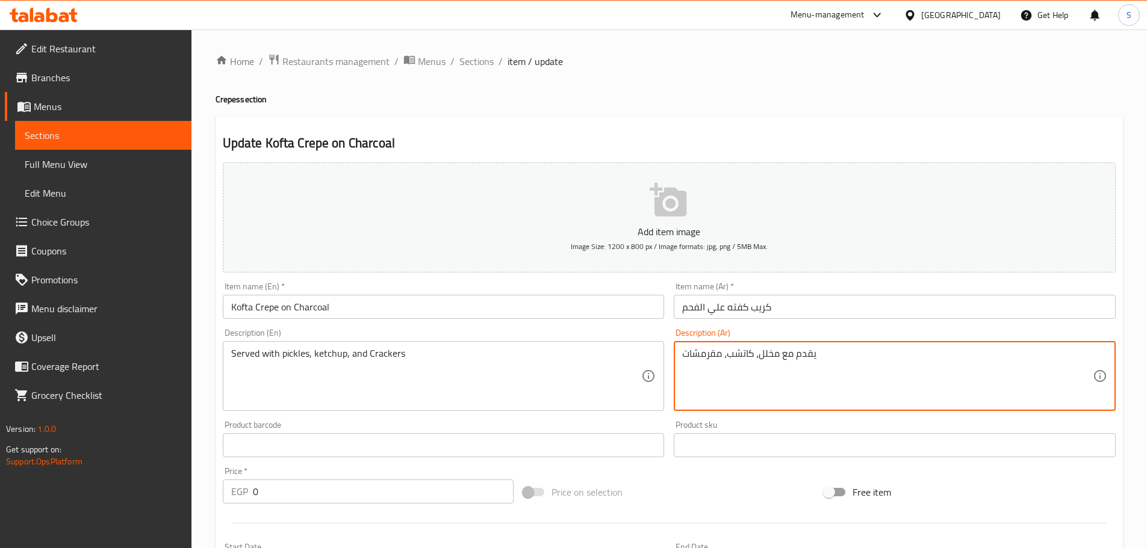
click at [766, 358] on textarea "يقدم مع مخلل، كاتشب، مقرمشات" at bounding box center [887, 376] width 410 height 57
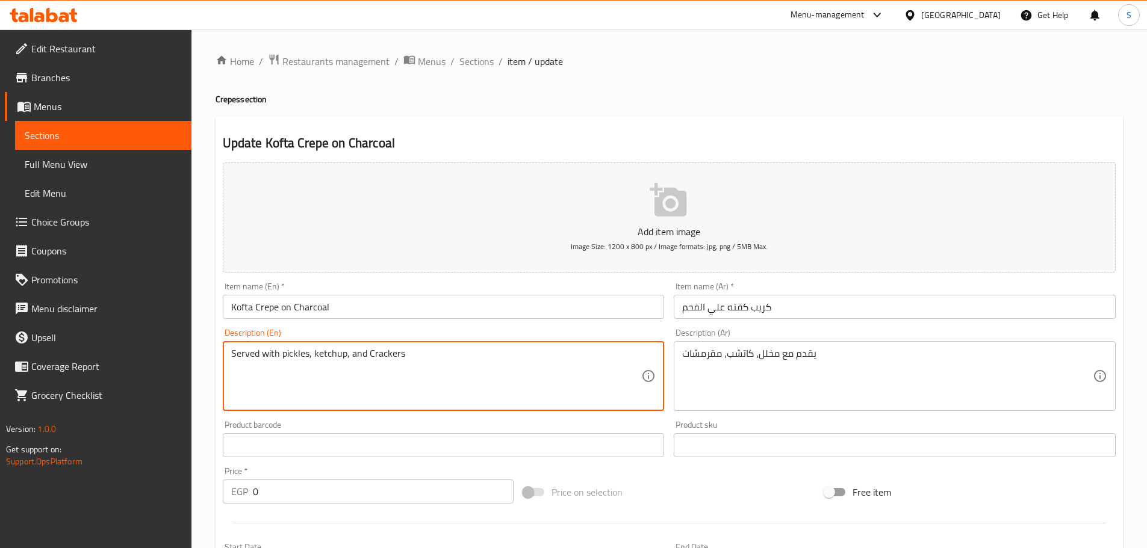
click at [528, 365] on textarea "Served with pickles, ketchup, and Crackers" at bounding box center [436, 376] width 410 height 57
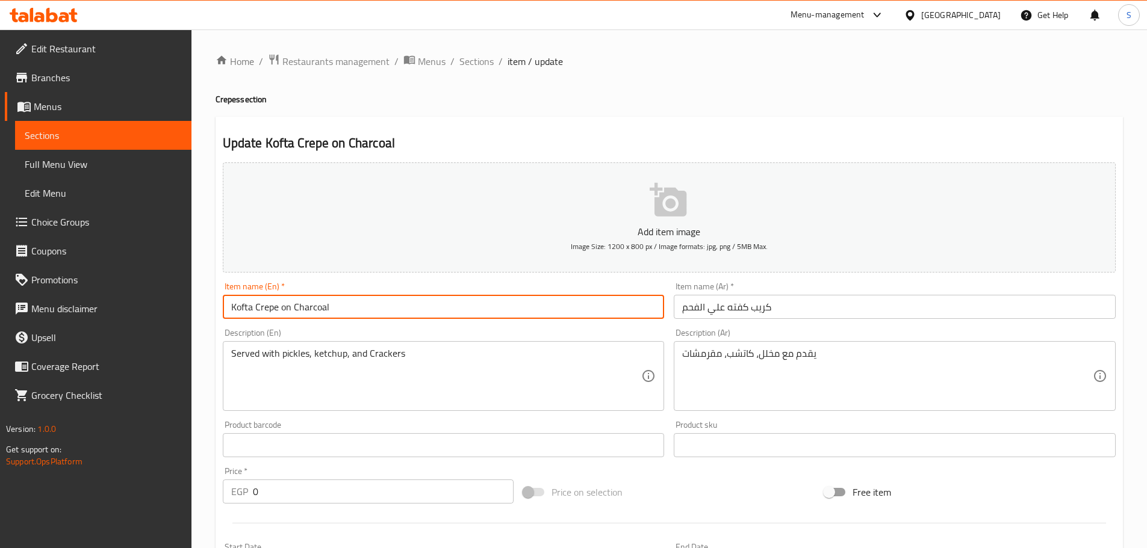
click at [556, 299] on input "Kofta Crepe on Charcoal" at bounding box center [444, 307] width 442 height 24
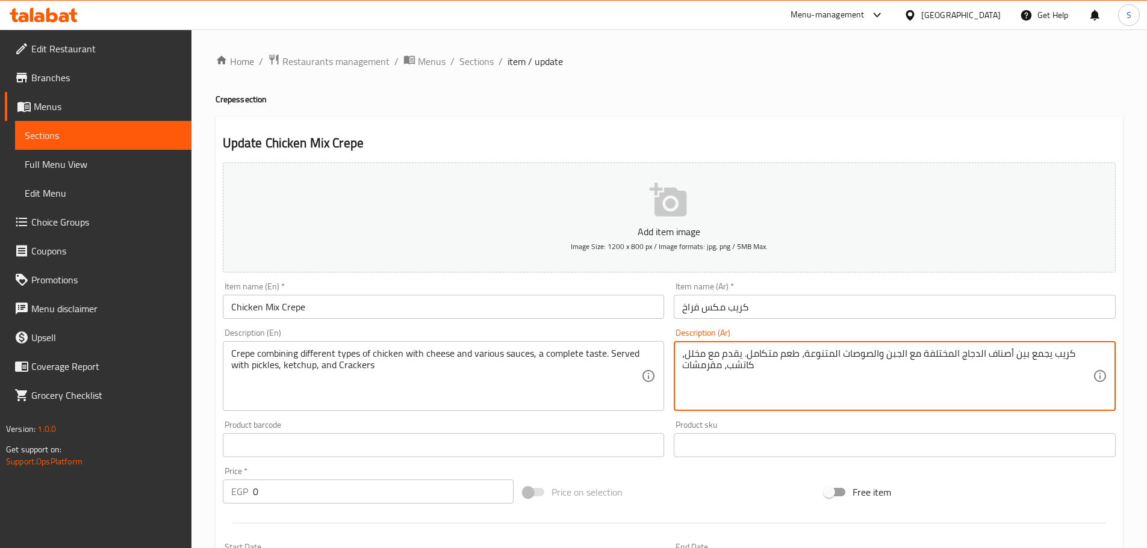
click at [748, 365] on textarea "كريب يجمع بين أصناف الدجاج المختلفة مع الجبن والصوصات المتنوعة، طعم متكامل. يقد…" at bounding box center [887, 376] width 410 height 57
paste textarea
type textarea "يقدم مع مخلل، كاتشب، مقرمشات"
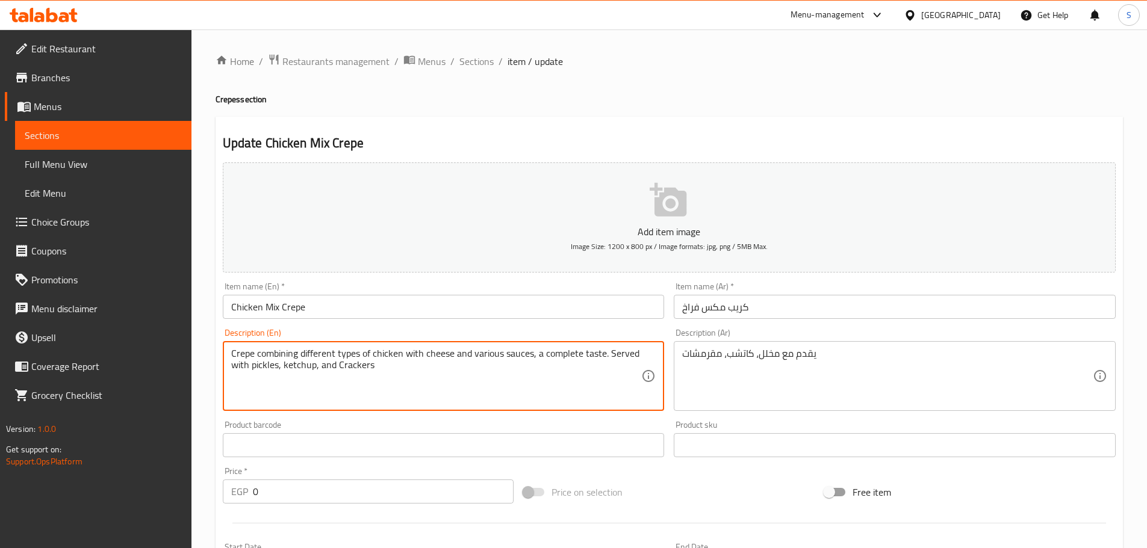
click at [503, 374] on textarea "Crepe combining different types of chicken with cheese and various sauces, a co…" at bounding box center [436, 376] width 410 height 57
paste textarea
type textarea "Served with pickles, ketchup, and Crackers"
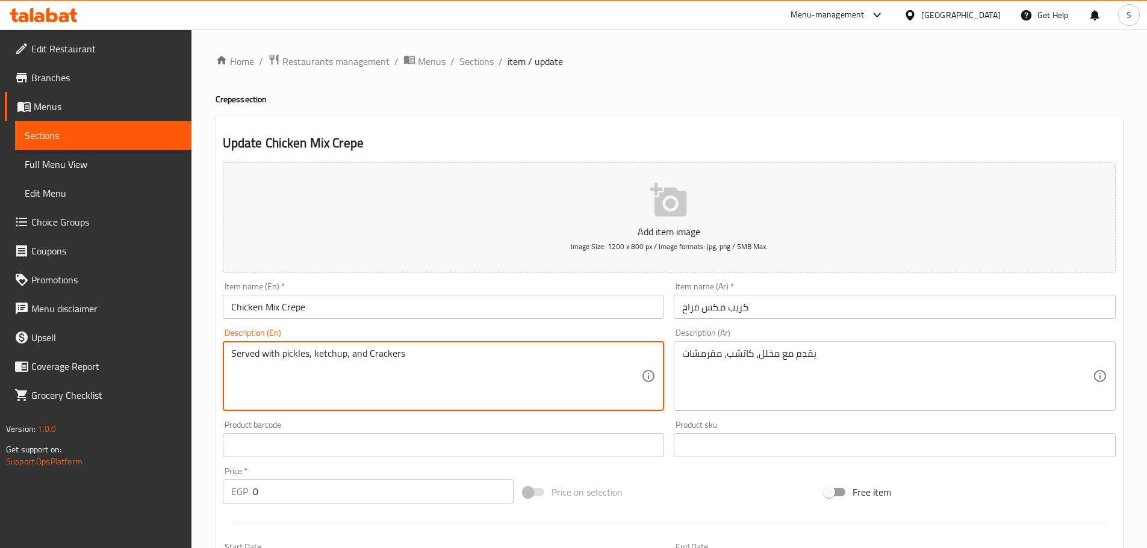
click at [516, 293] on div "Item name (En)   * Chicken Mix Crepe Item name (En) *" at bounding box center [444, 300] width 442 height 37
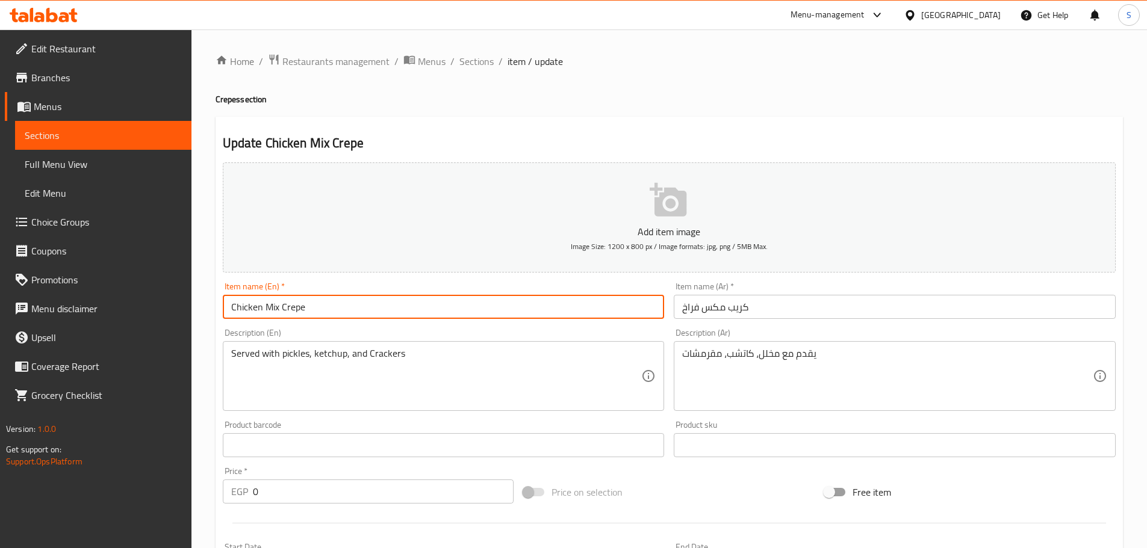
click at [516, 297] on input "Chicken Mix Crepe" at bounding box center [444, 307] width 442 height 24
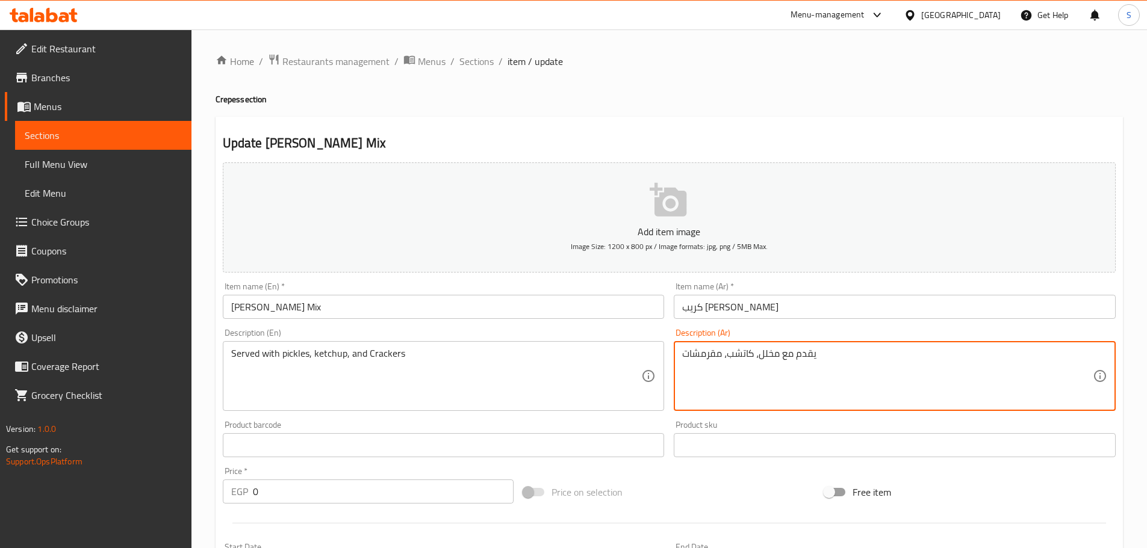
click at [779, 353] on textarea "يقدم مع مخلل، كاتشب، مقرمشات" at bounding box center [887, 376] width 410 height 57
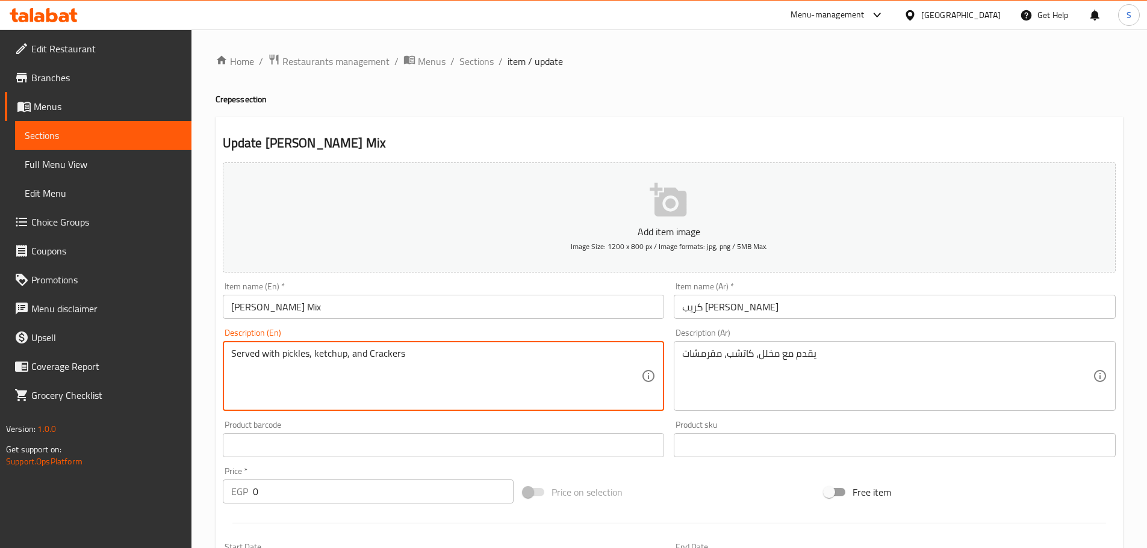
click at [367, 348] on textarea "Served with pickles, ketchup, and Crackers" at bounding box center [436, 376] width 410 height 57
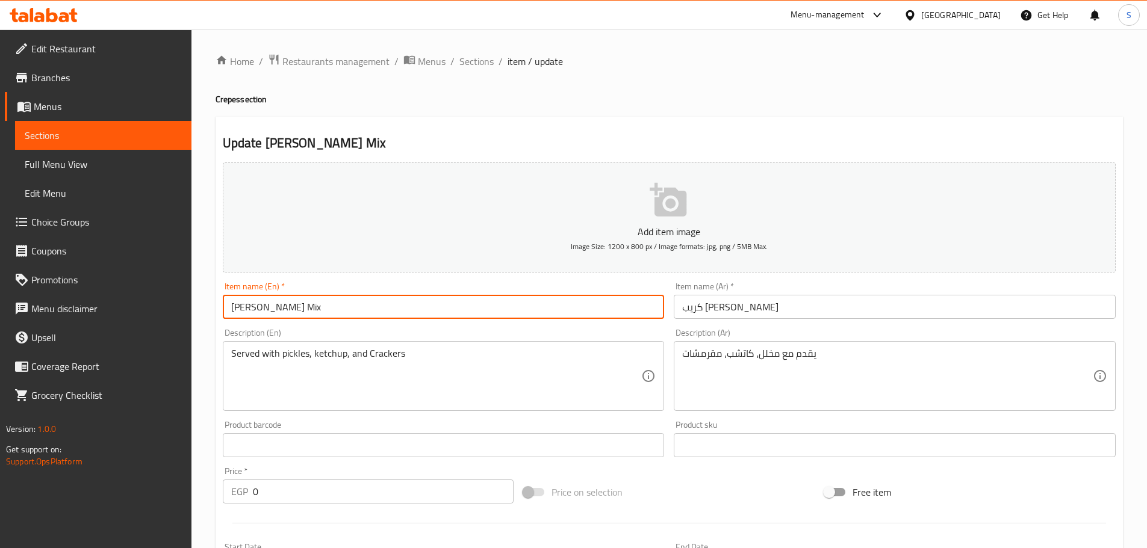
click at [531, 312] on input "[PERSON_NAME] Mix" at bounding box center [444, 307] width 442 height 24
click at [584, 317] on input "[PERSON_NAME] Mix" at bounding box center [444, 307] width 442 height 24
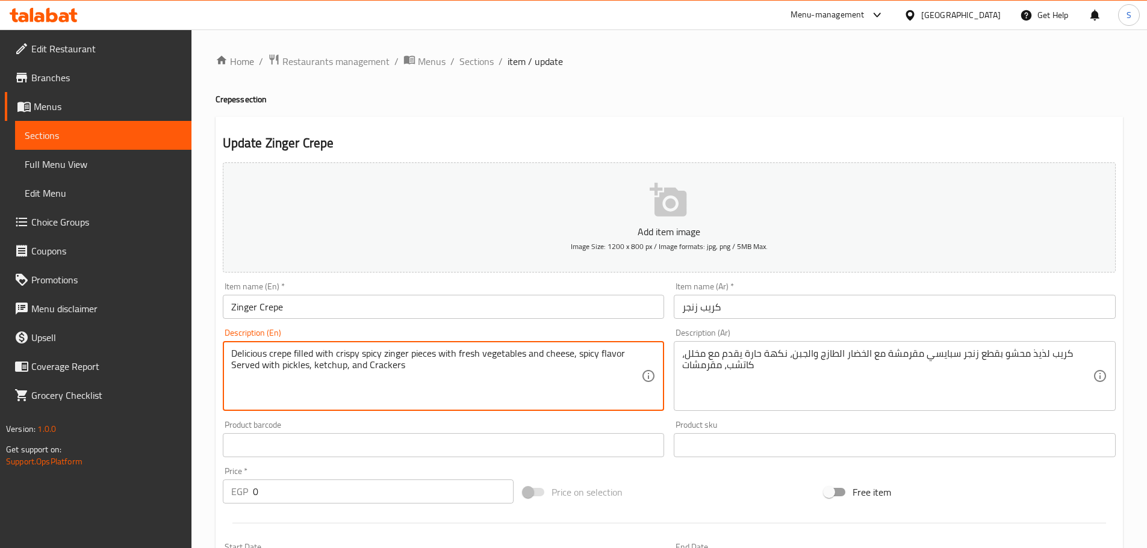
click at [368, 357] on textarea "Delicious crepe filled with crispy spicy zinger pieces with fresh vegetables an…" at bounding box center [436, 376] width 410 height 57
paste textarea
type textarea "Served with pickles, ketchup, and Crackers"
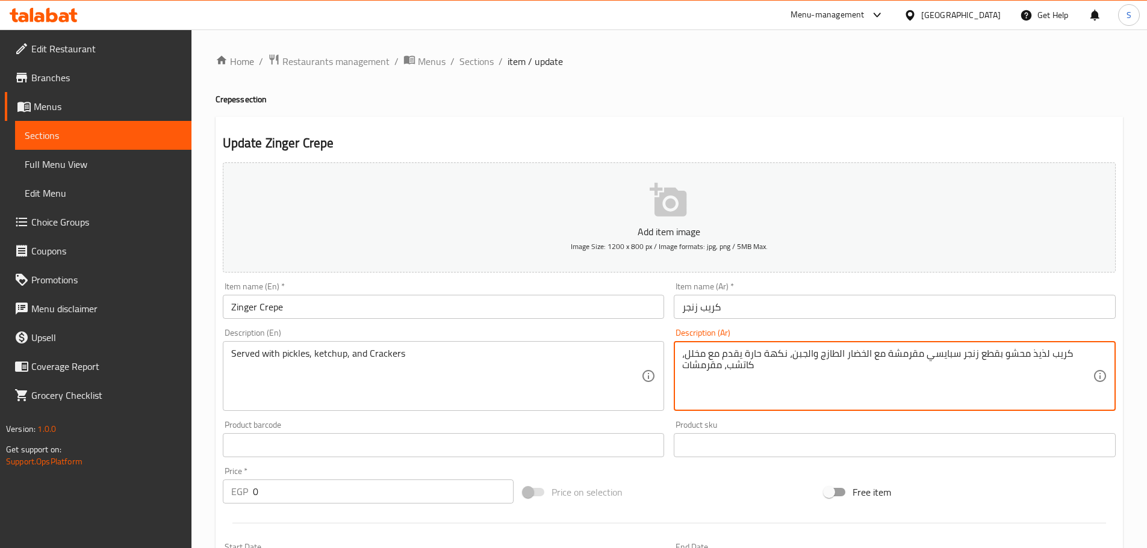
click at [752, 372] on textarea "كريب لذيذ محشو بقطع زنجر سبايسي مقرمشة مع الخضار الطازج والجبن، نكهة حارة يقدم …" at bounding box center [887, 376] width 410 height 57
paste textarea
type textarea "يقدم مع مخلل، كاتشب، مقرمشات"
click at [589, 310] on input "Zinger Crepe" at bounding box center [444, 307] width 442 height 24
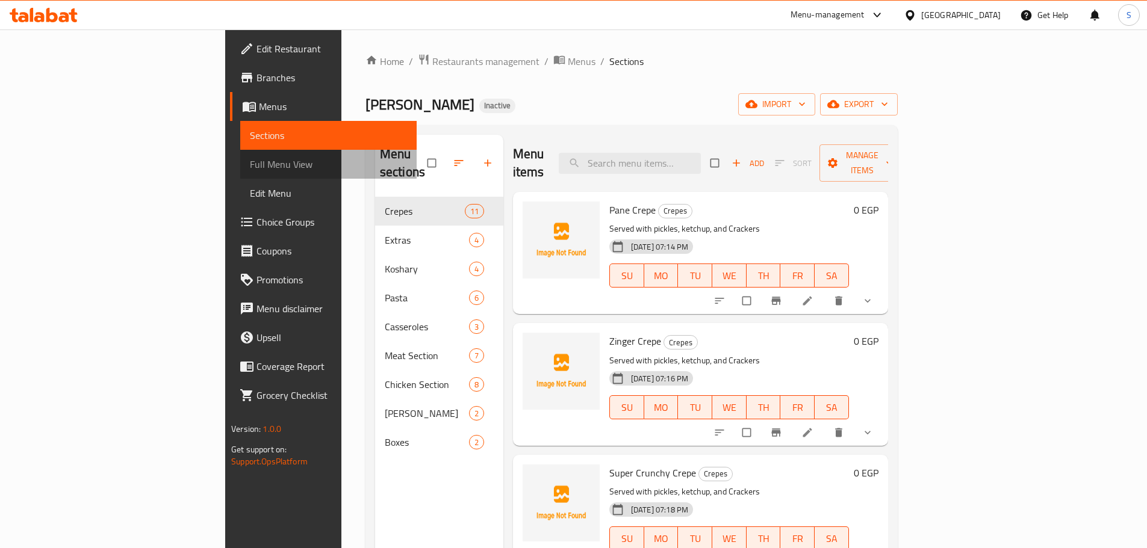
click at [250, 161] on span "Full Menu View" at bounding box center [328, 164] width 157 height 14
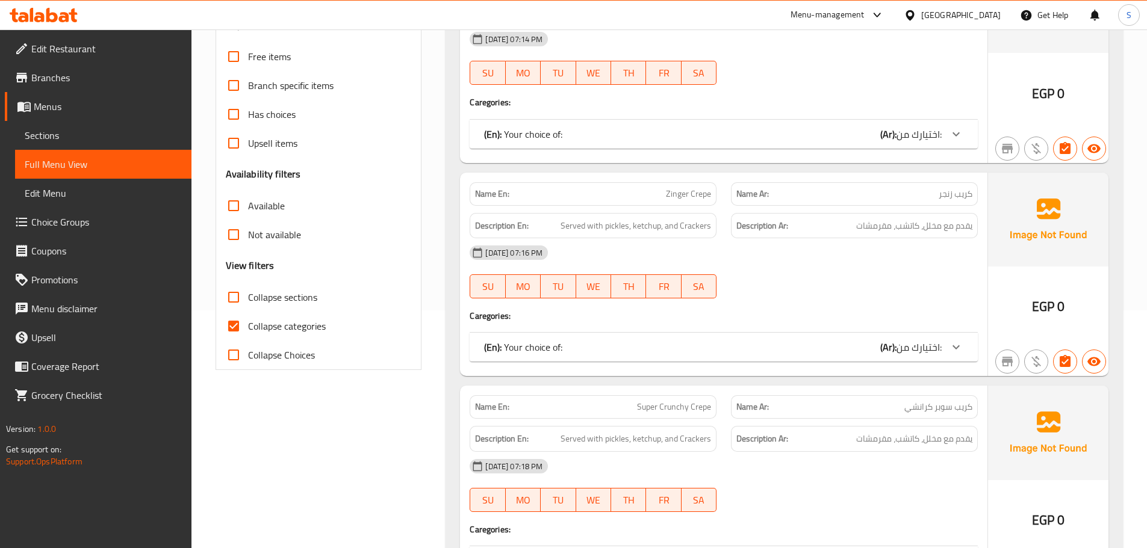
scroll to position [241, 0]
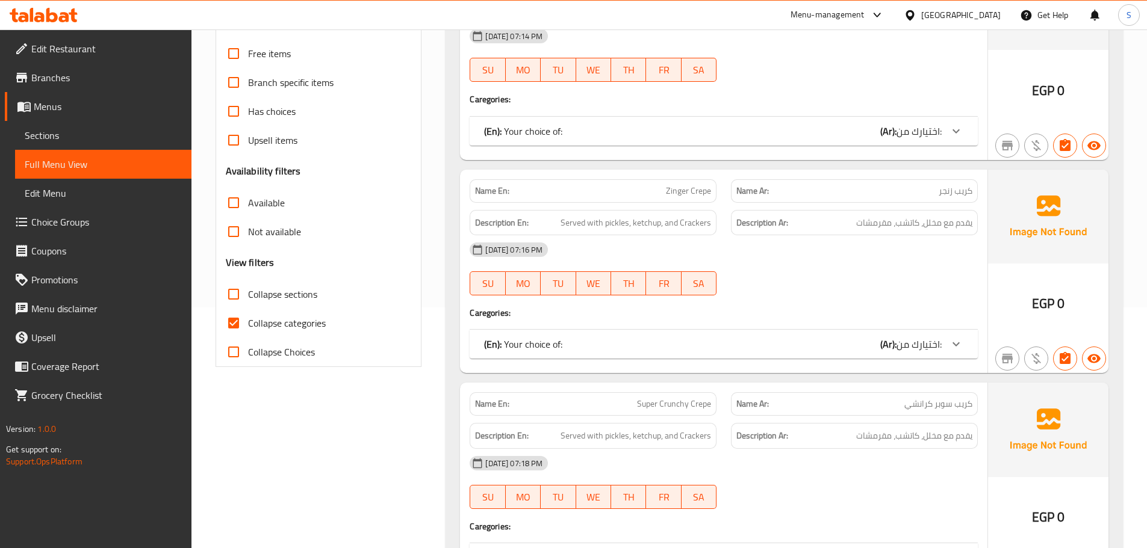
click at [290, 296] on span "Collapse sections" at bounding box center [282, 294] width 69 height 14
click at [248, 296] on input "Collapse sections" at bounding box center [233, 294] width 29 height 29
checkbox input "true"
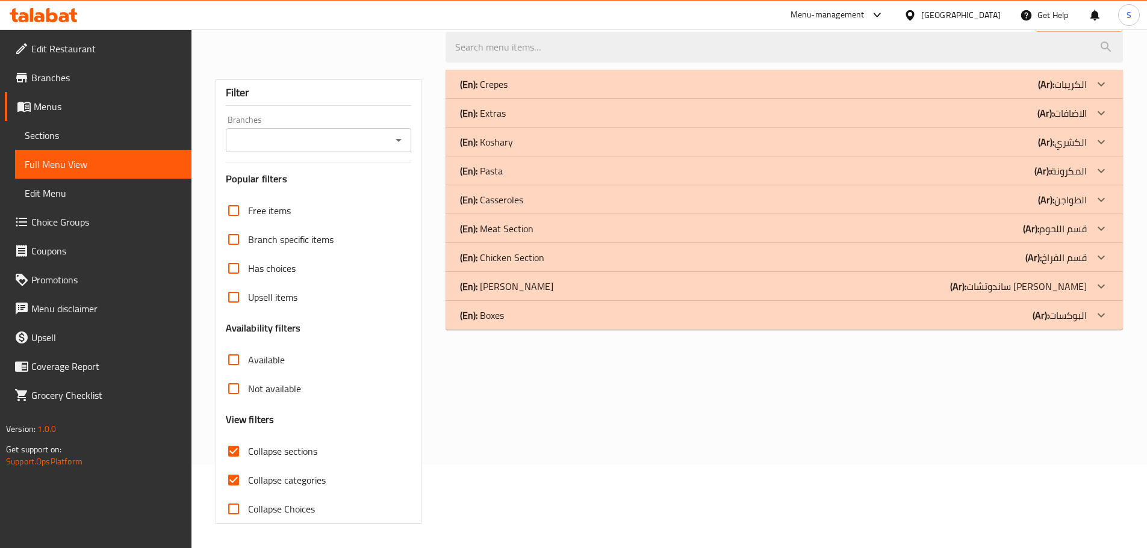
click at [292, 473] on span "Collapse categories" at bounding box center [287, 480] width 78 height 14
click at [248, 466] on input "Collapse categories" at bounding box center [233, 480] width 29 height 29
checkbox input "false"
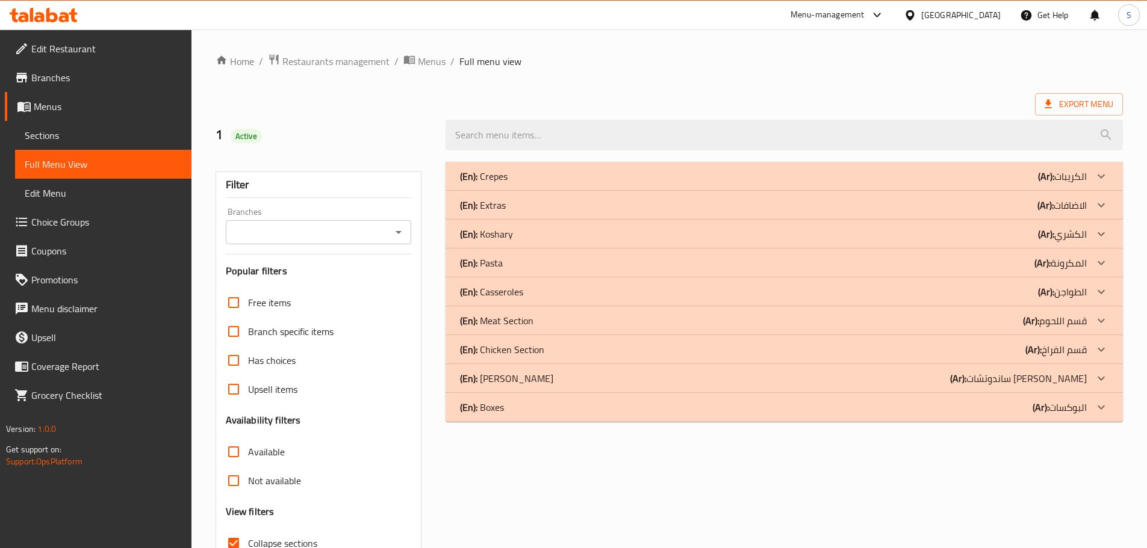
click at [544, 205] on div "(En): Extras (Ar): الاضافات" at bounding box center [773, 205] width 627 height 14
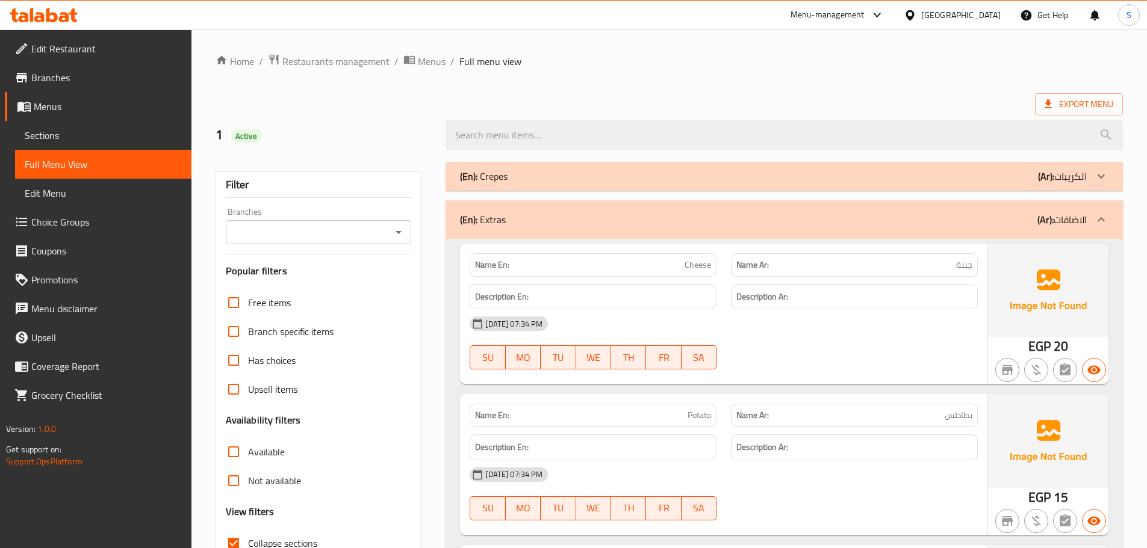
click at [689, 179] on div "(En): Crepes (Ar): الكريبات" at bounding box center [773, 176] width 627 height 14
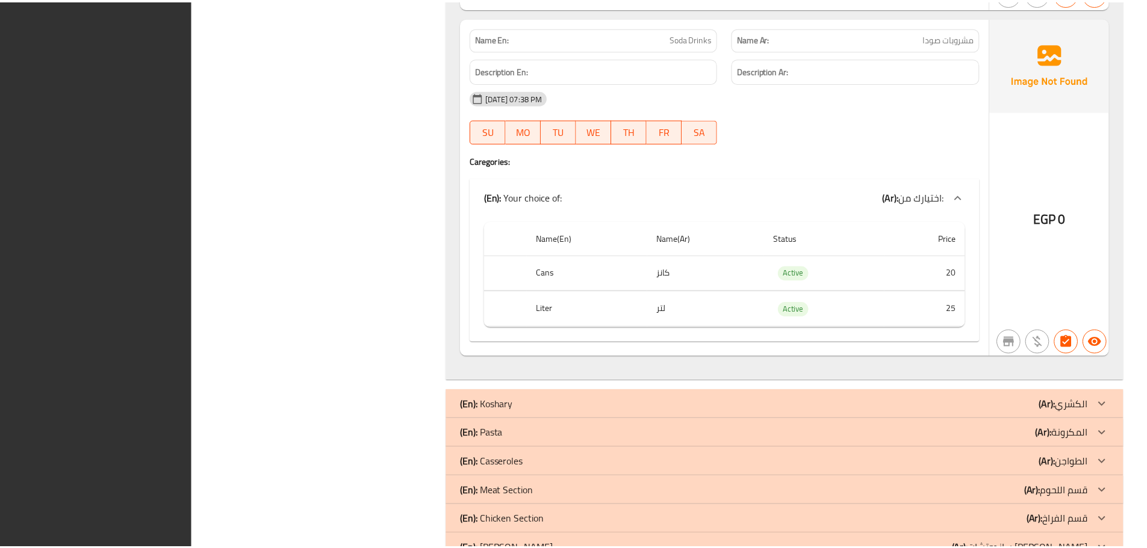
scroll to position [4769, 0]
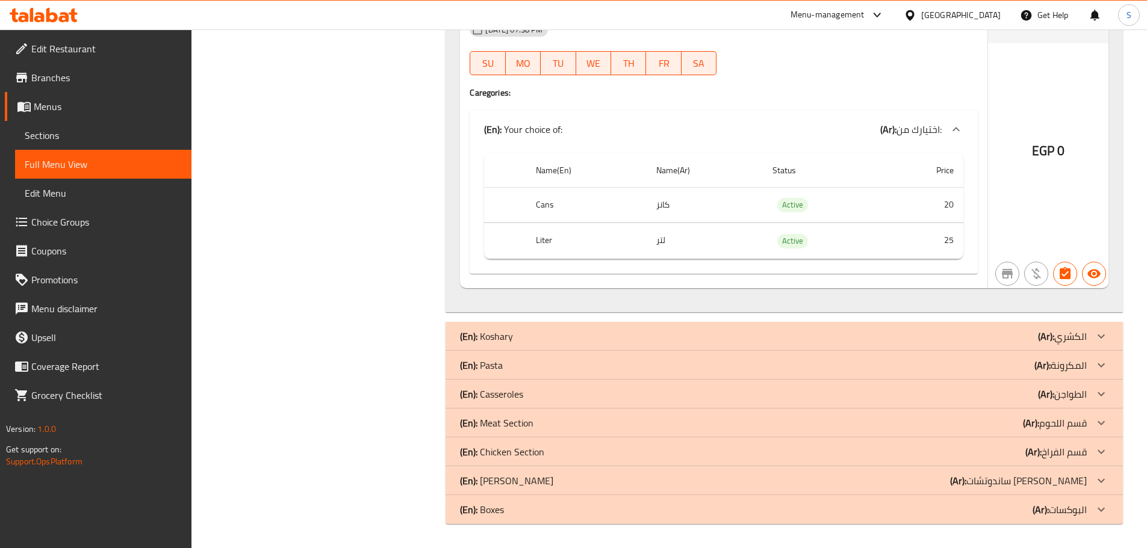
click at [107, 143] on link "Sections" at bounding box center [103, 135] width 176 height 29
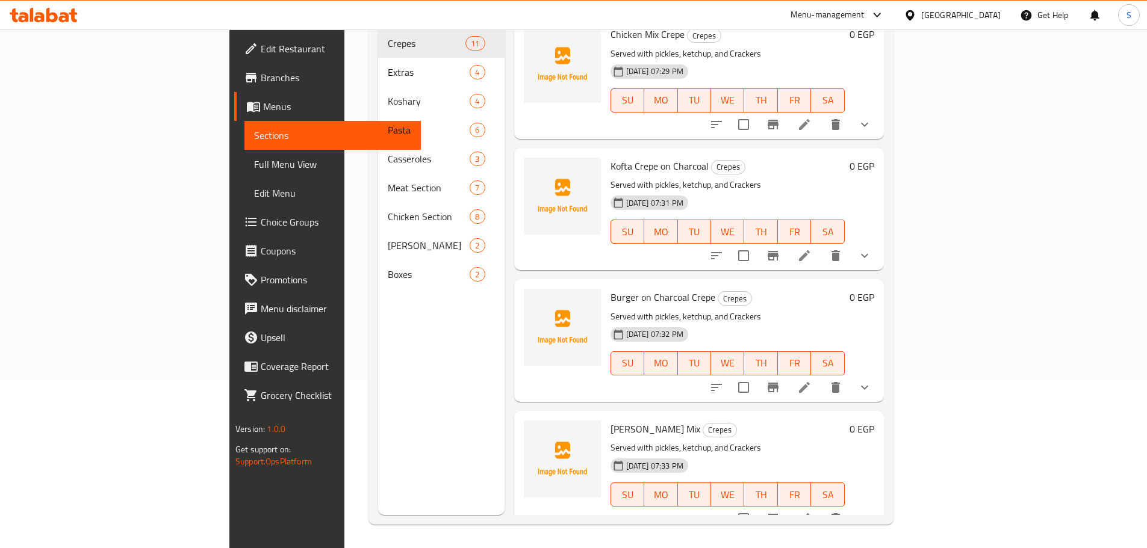
scroll to position [169, 0]
click at [811, 511] on icon at bounding box center [804, 518] width 14 height 14
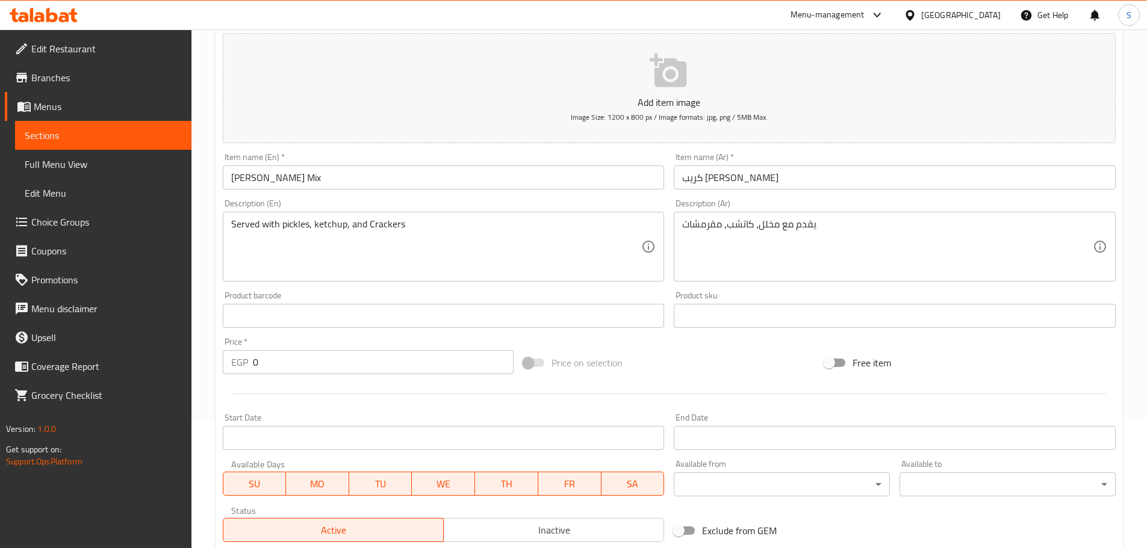
scroll to position [294, 0]
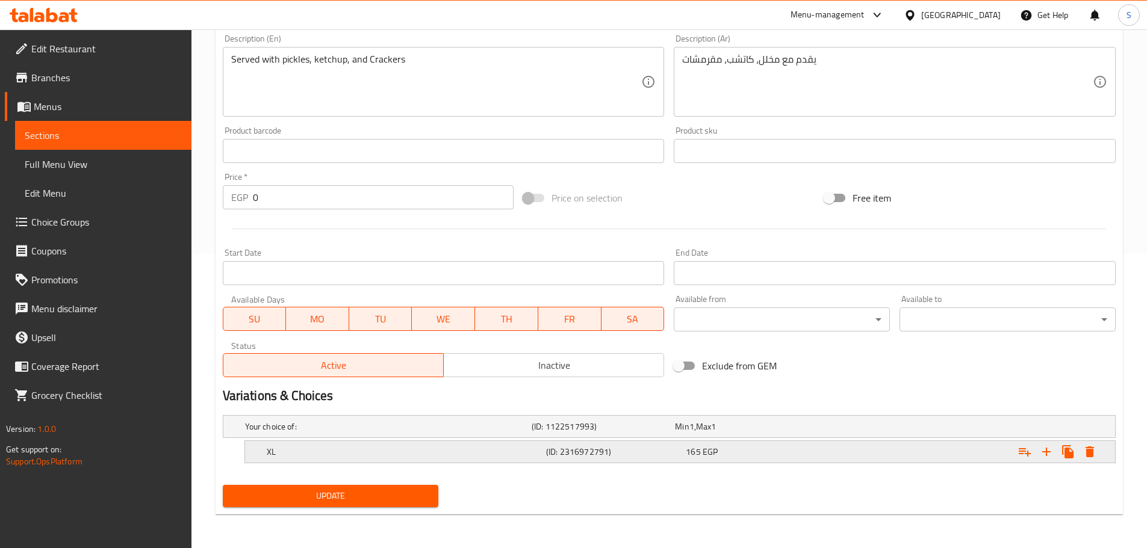
click at [413, 461] on div "XL (ID: 2316972791) 165 EGP" at bounding box center [683, 452] width 838 height 26
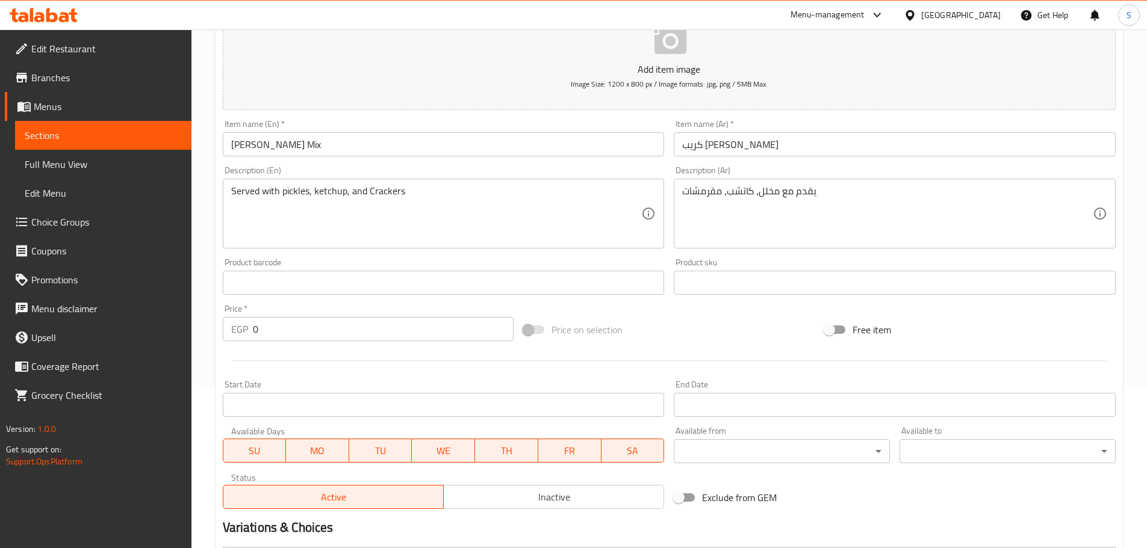
scroll to position [0, 0]
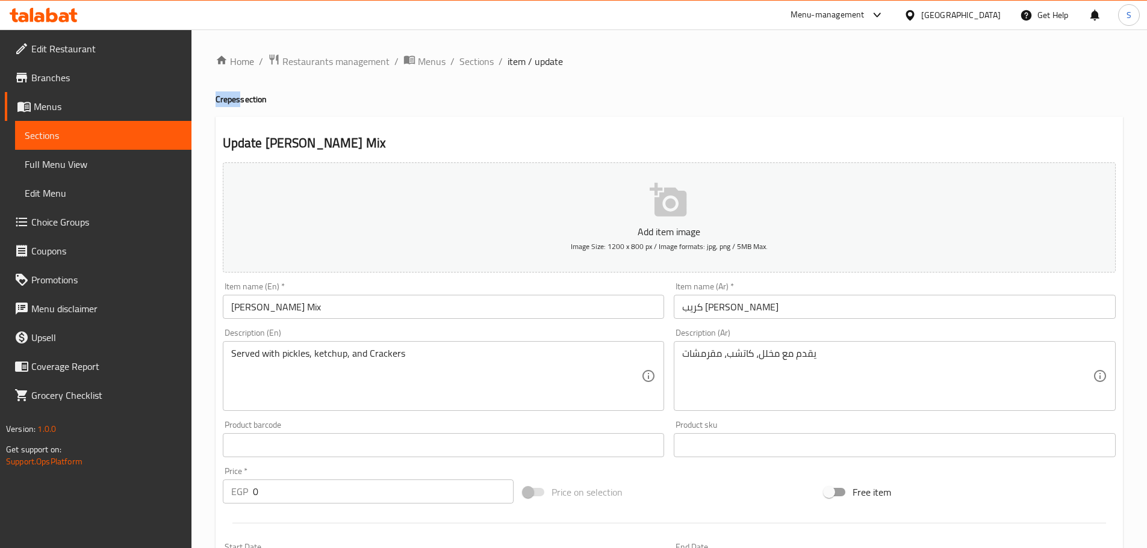
drag, startPoint x: 219, startPoint y: 101, endPoint x: 205, endPoint y: 110, distance: 17.0
click at [238, 103] on h4 "Crepes section" at bounding box center [668, 99] width 907 height 12
copy h4 "Crepe"
click at [163, 135] on span "Sections" at bounding box center [103, 135] width 157 height 14
